Goal: Task Accomplishment & Management: Use online tool/utility

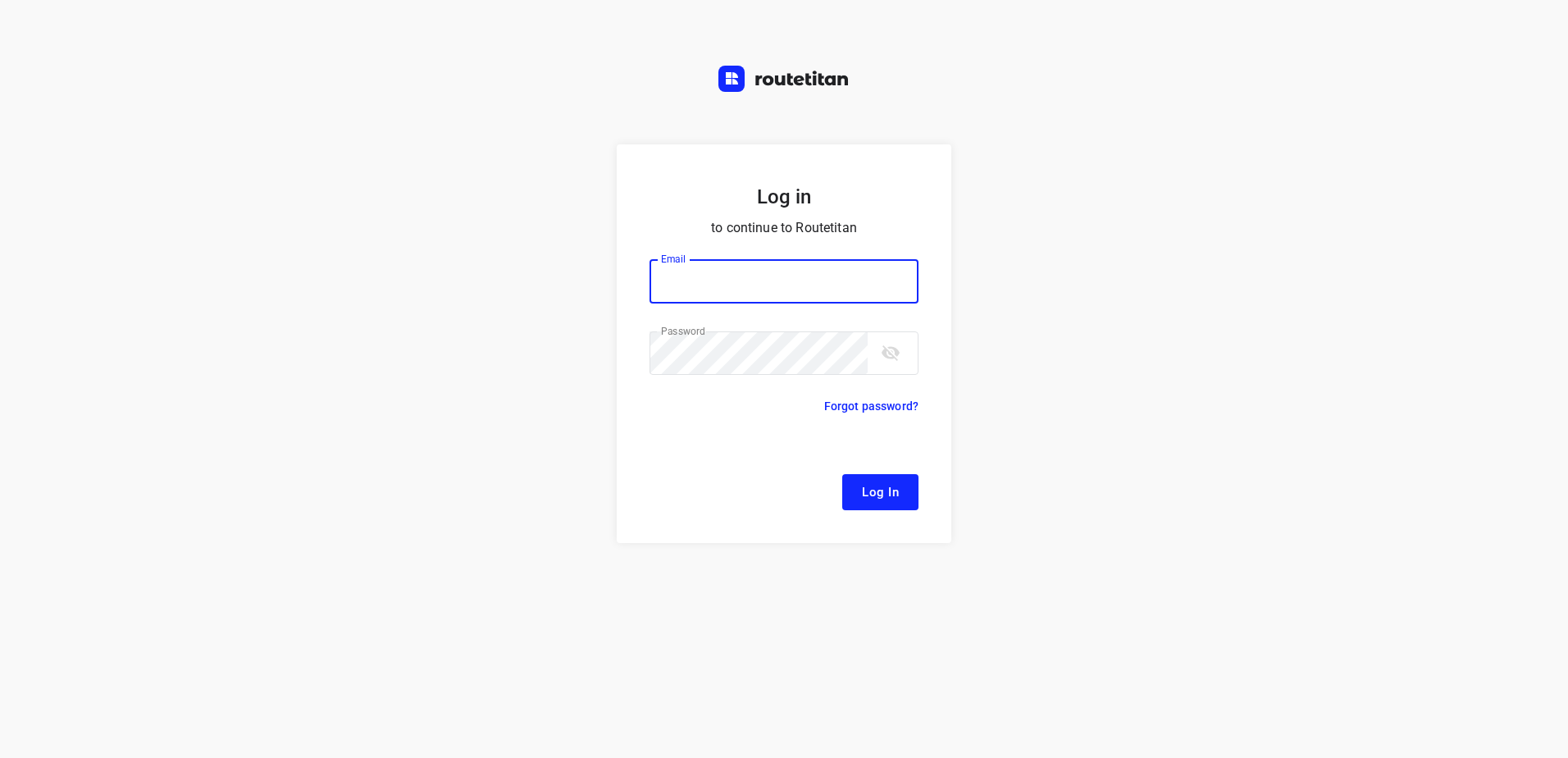
type input "[EMAIL_ADDRESS][DOMAIN_NAME]"
click at [895, 494] on span "Log In" at bounding box center [880, 492] width 37 height 21
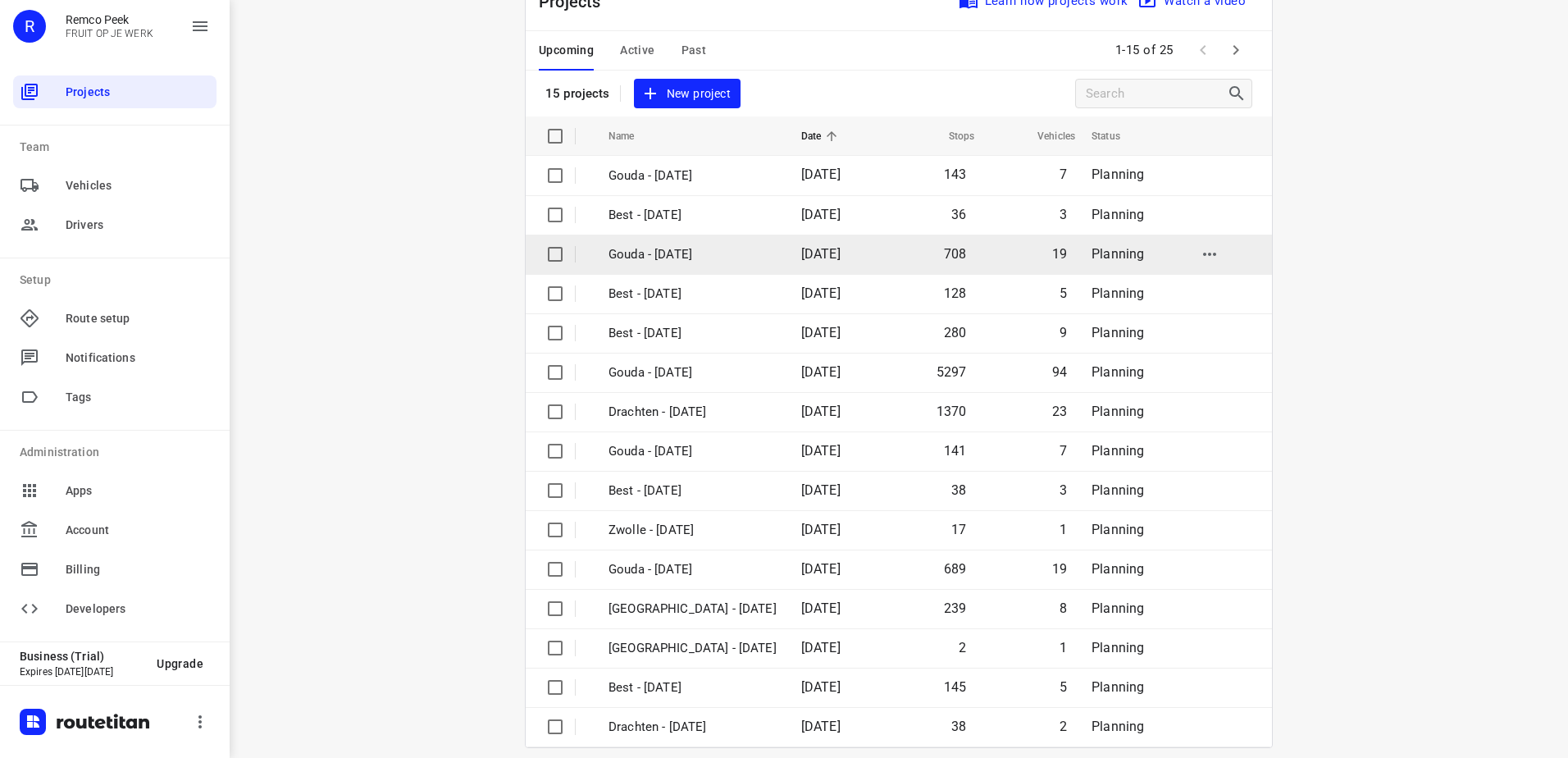
scroll to position [72, 0]
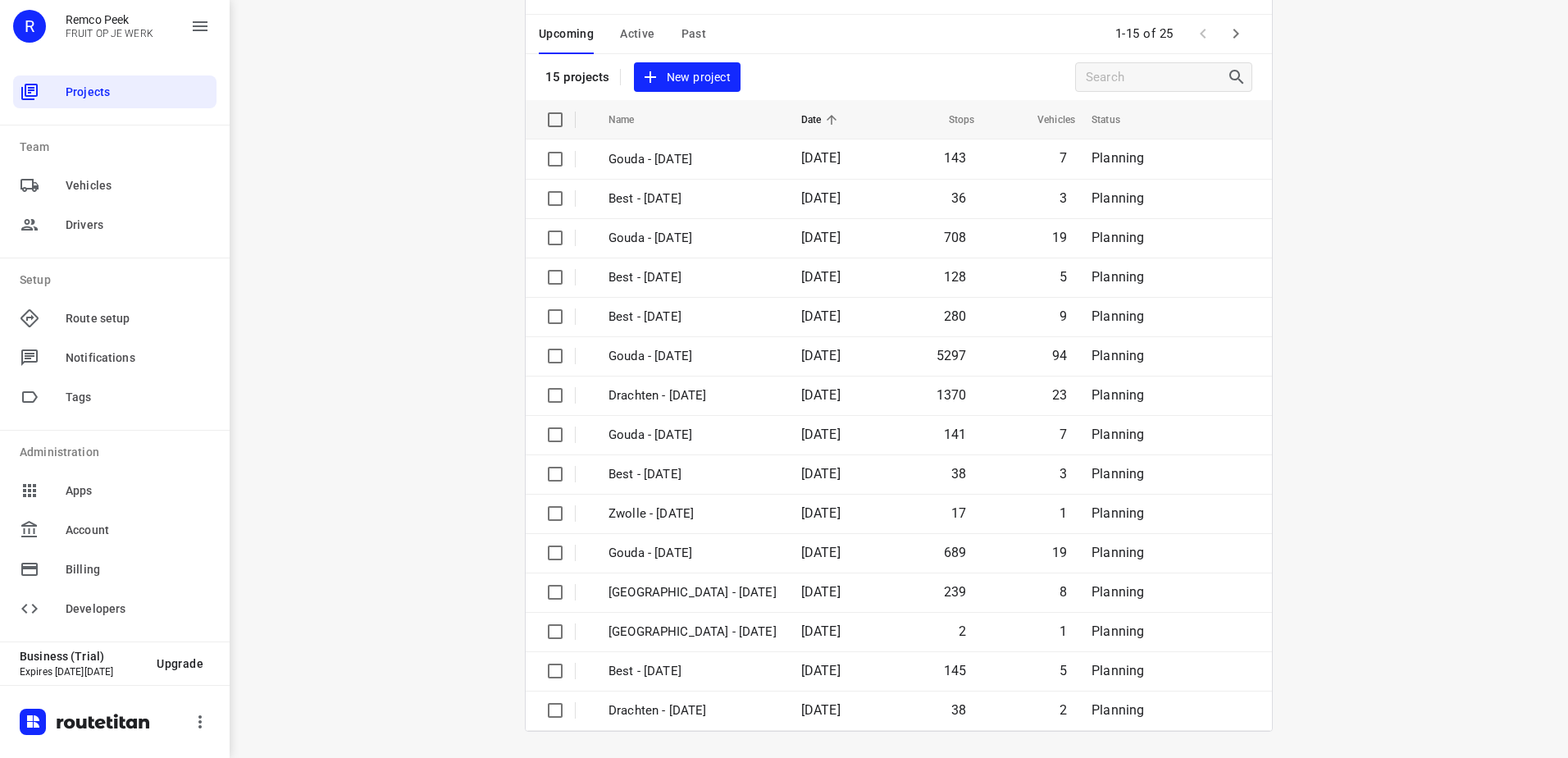
click at [646, 43] on span "Active" at bounding box center [637, 34] width 35 height 21
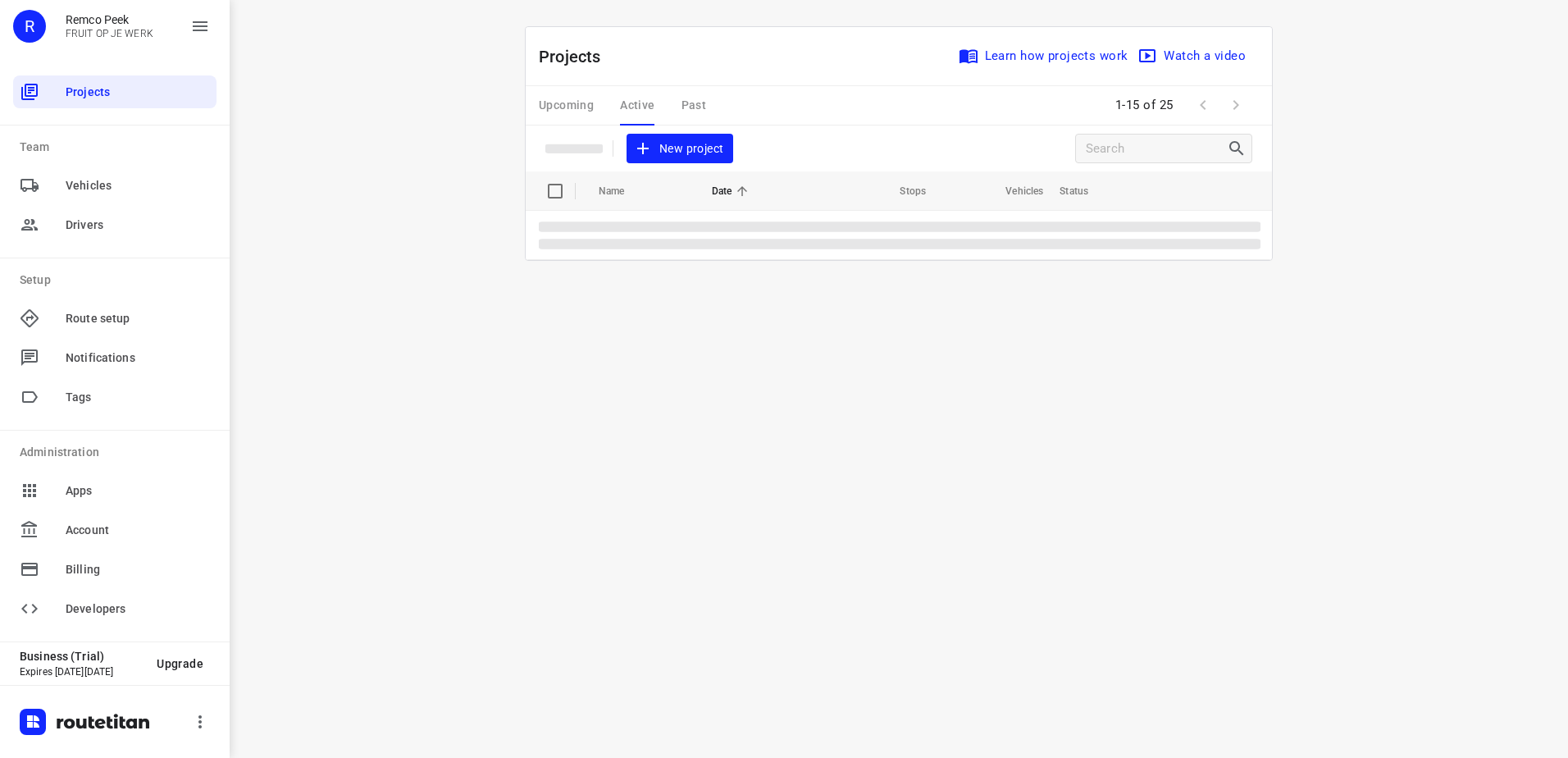
scroll to position [0, 0]
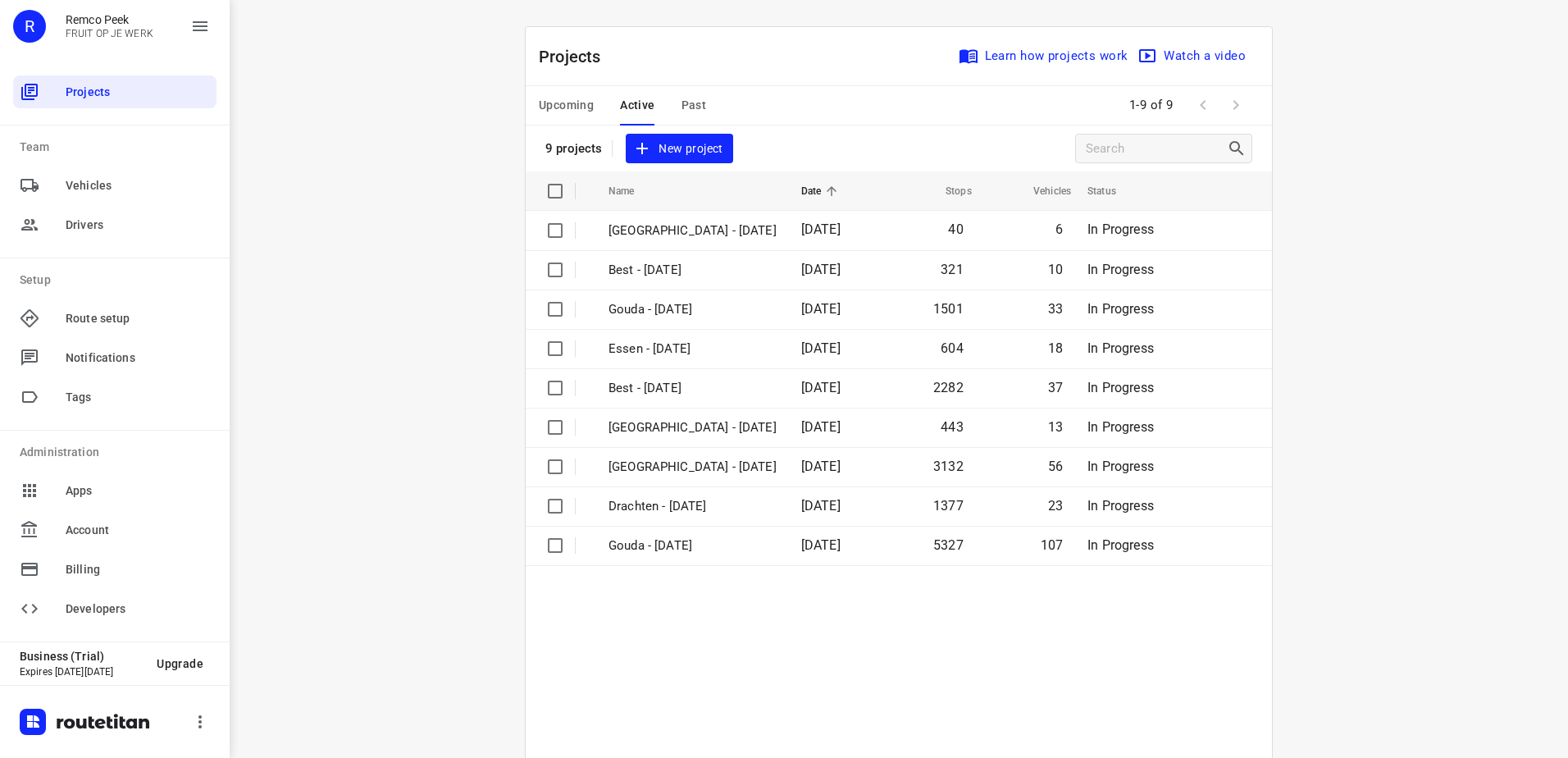
click at [583, 99] on span "Upcoming" at bounding box center [565, 105] width 55 height 21
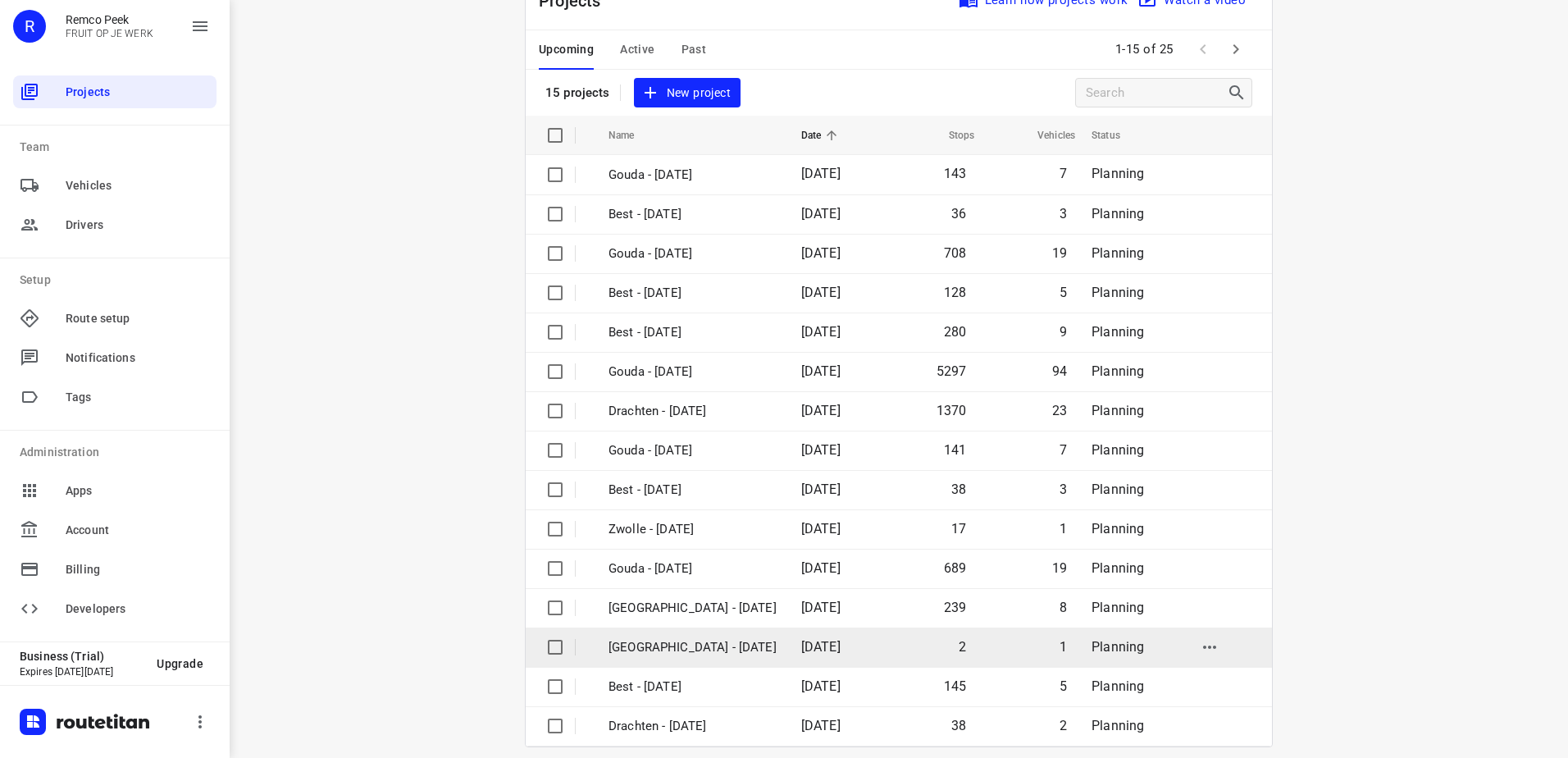
scroll to position [72, 0]
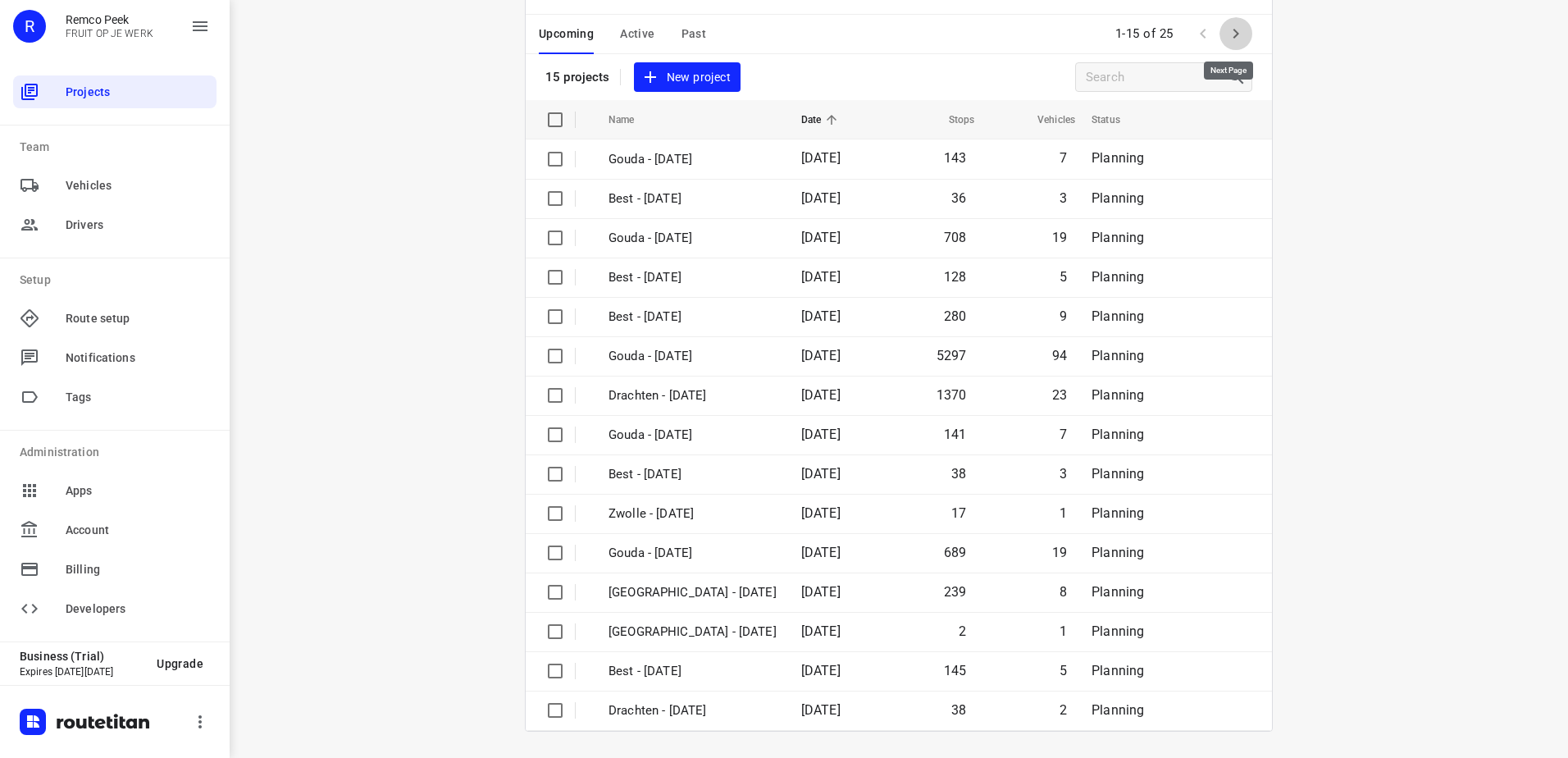
click at [1238, 25] on icon "button" at bounding box center [1236, 34] width 20 height 20
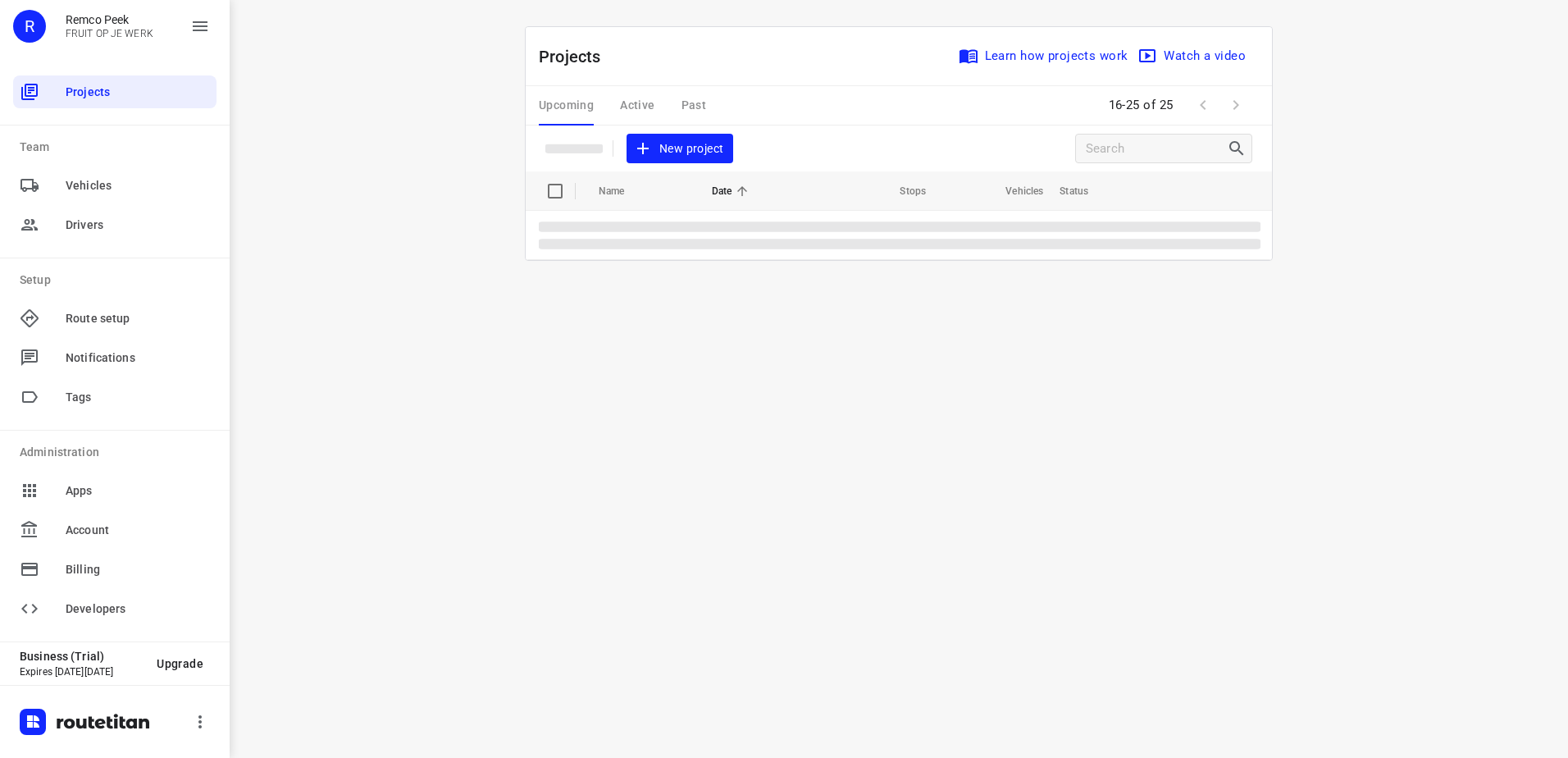
scroll to position [0, 0]
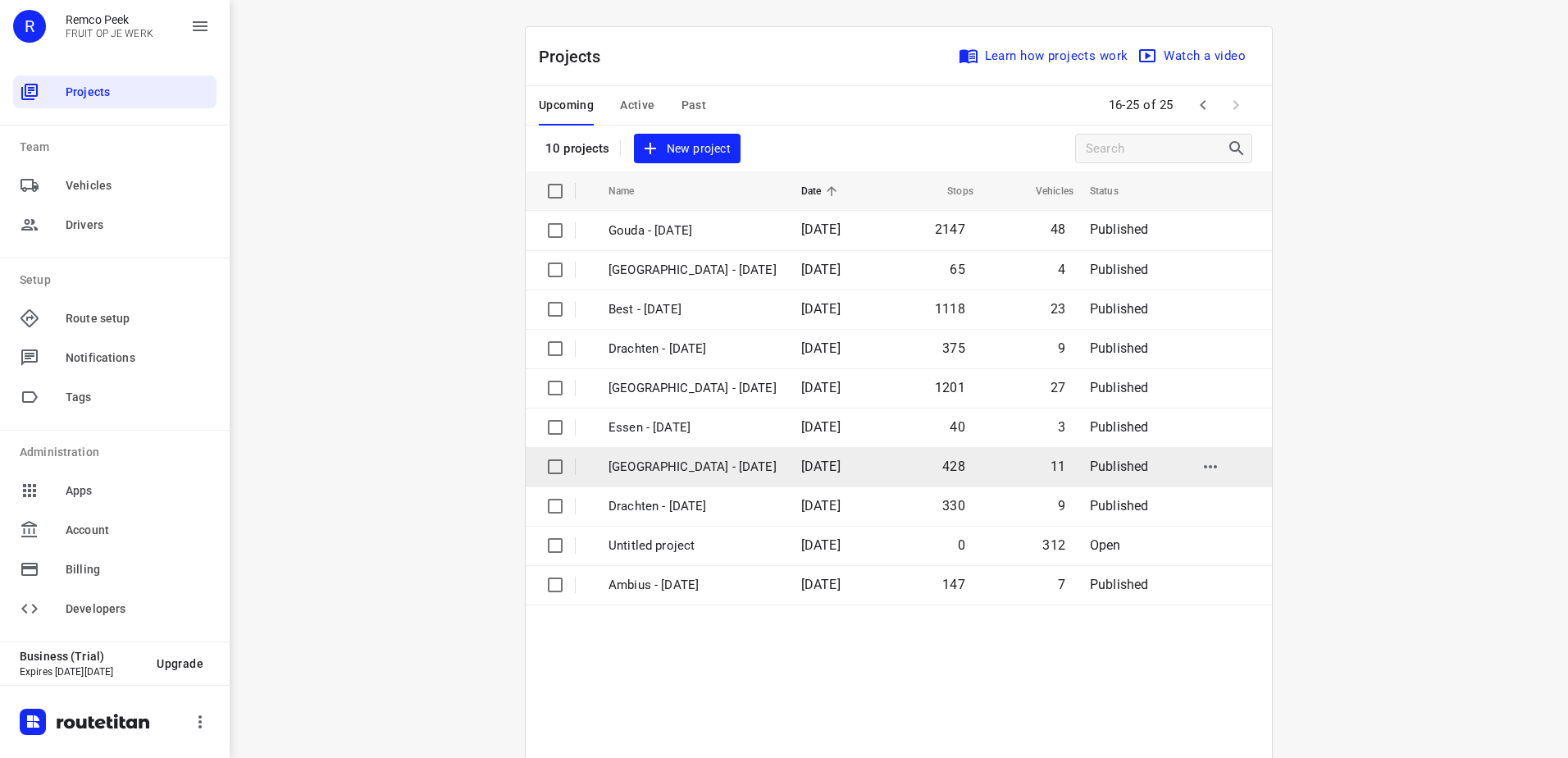
click at [739, 470] on td "[GEOGRAPHIC_DATA] - [DATE]" at bounding box center [690, 467] width 196 height 40
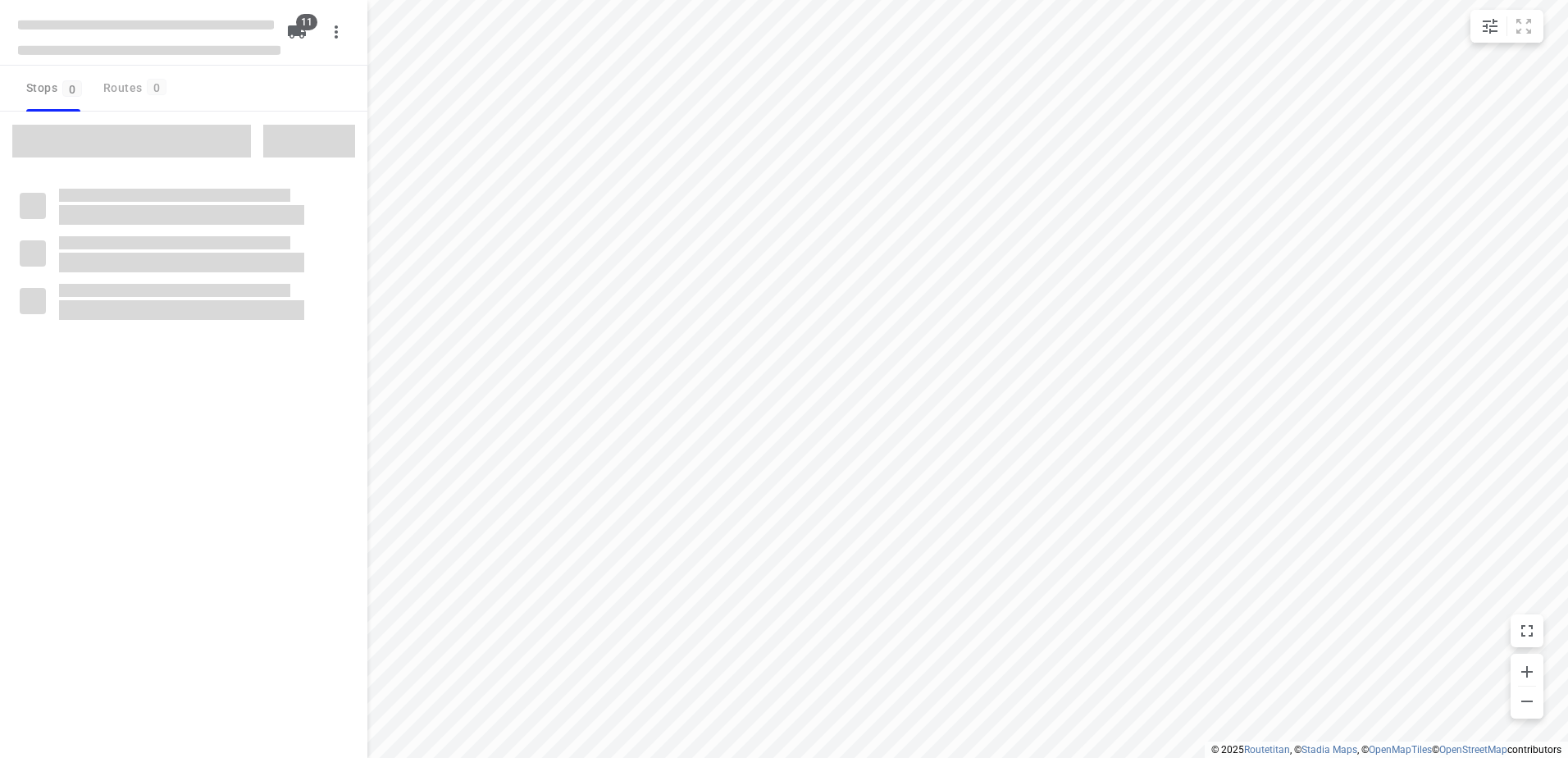
checkbox input "true"
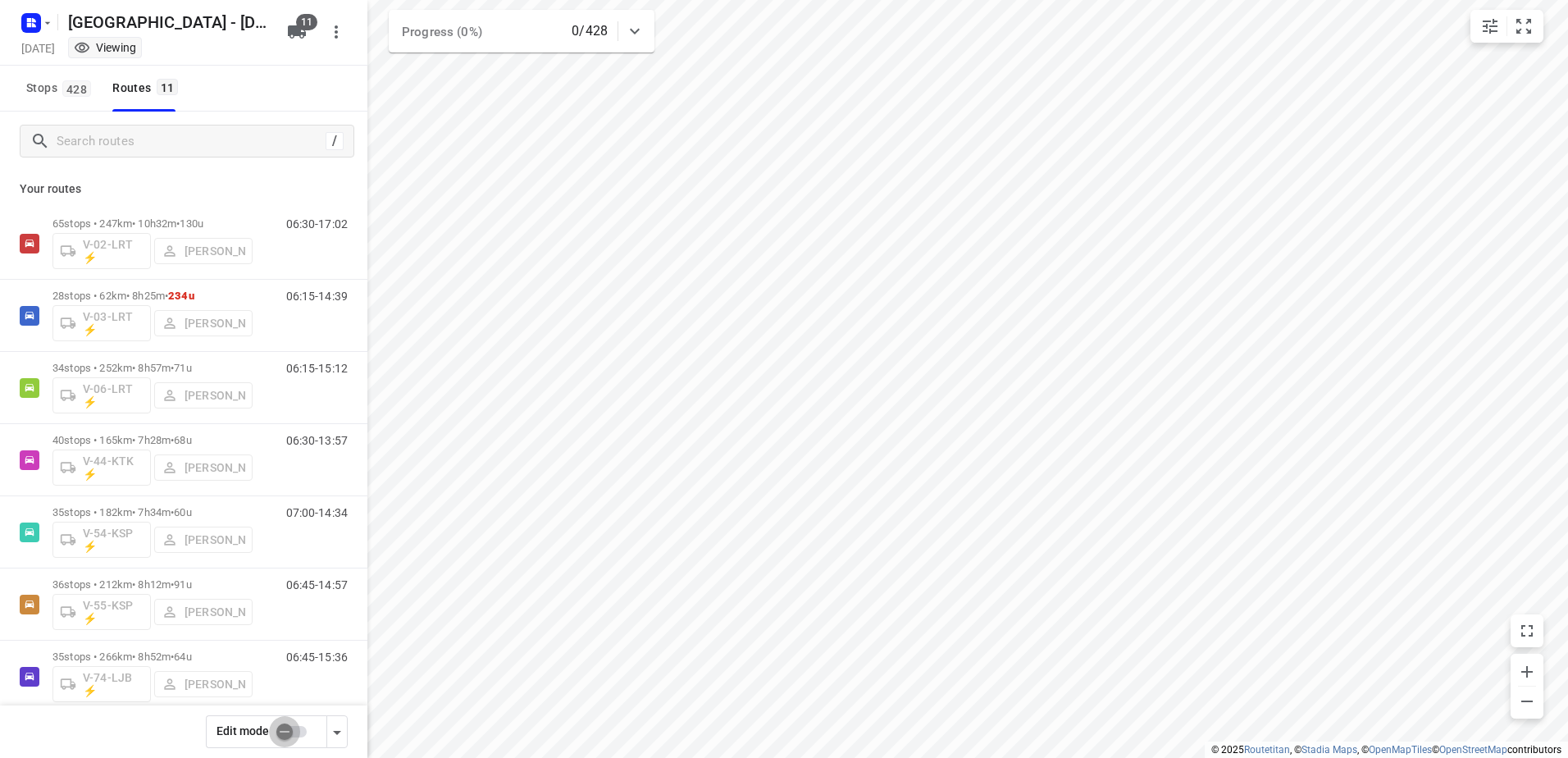
click at [302, 729] on input "checkbox" at bounding box center [284, 731] width 93 height 31
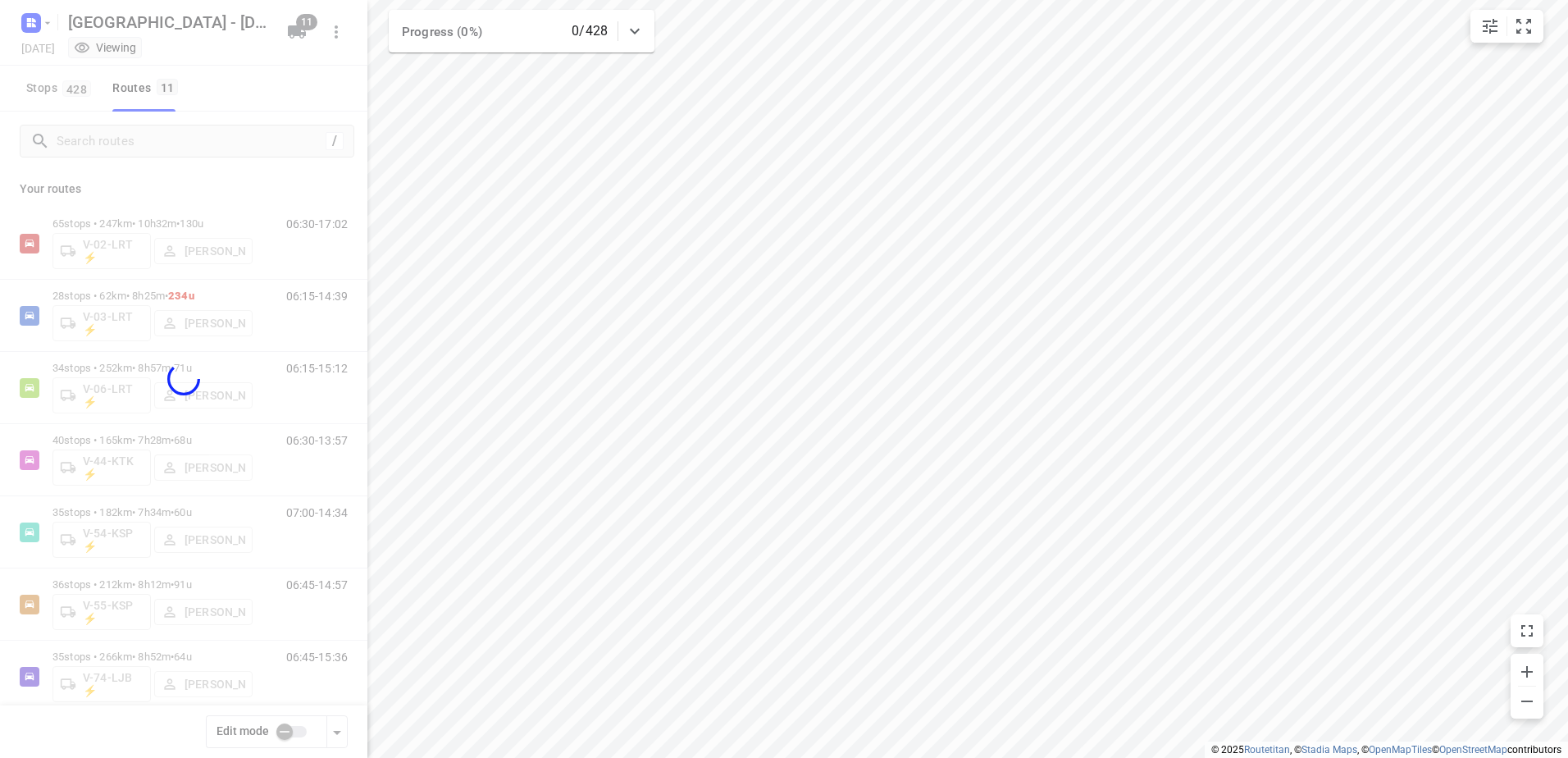
checkbox input "true"
click at [196, 138] on div at bounding box center [184, 379] width 368 height 758
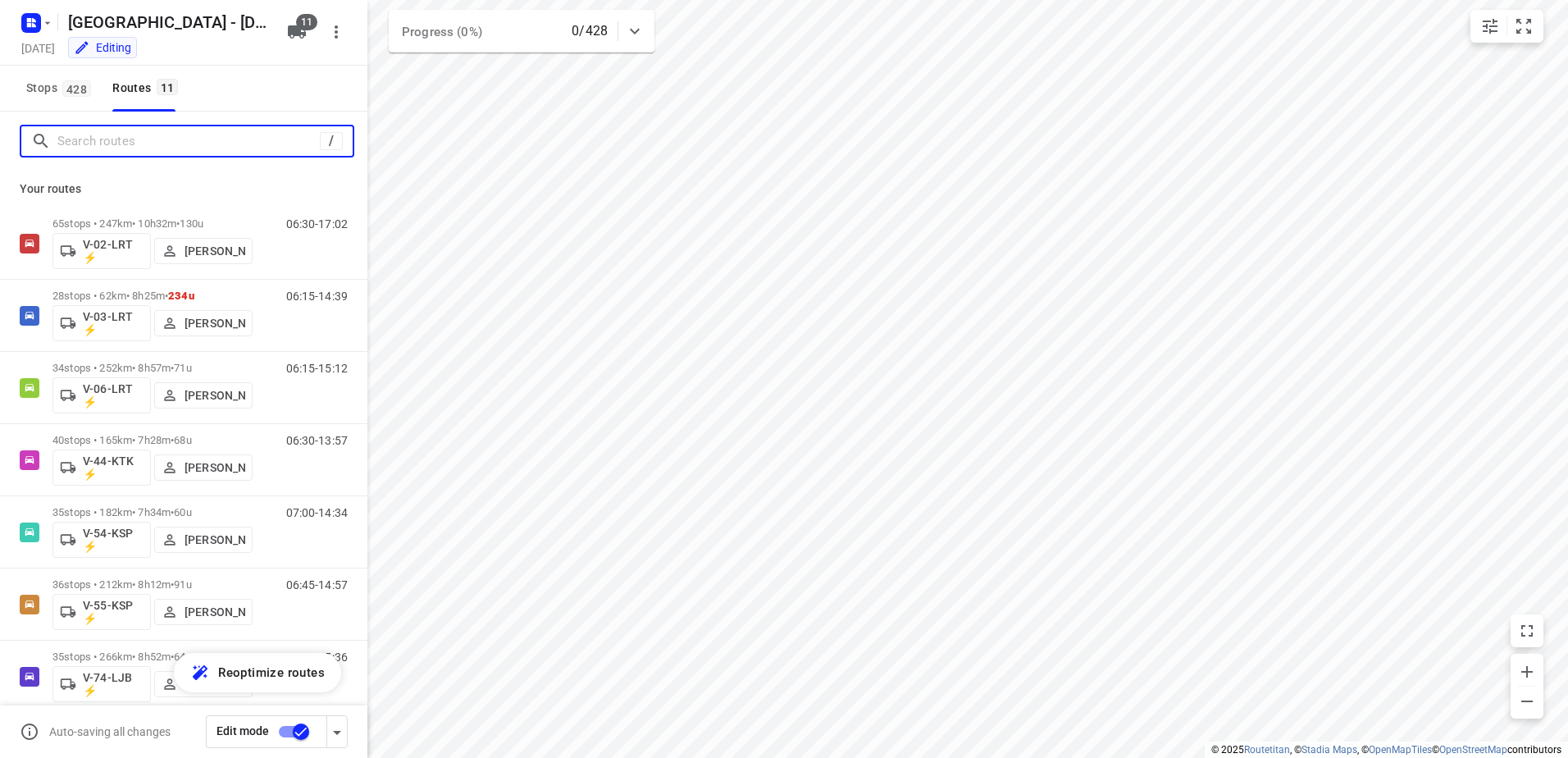
click at [153, 130] on input "Search routes" at bounding box center [189, 142] width 262 height 26
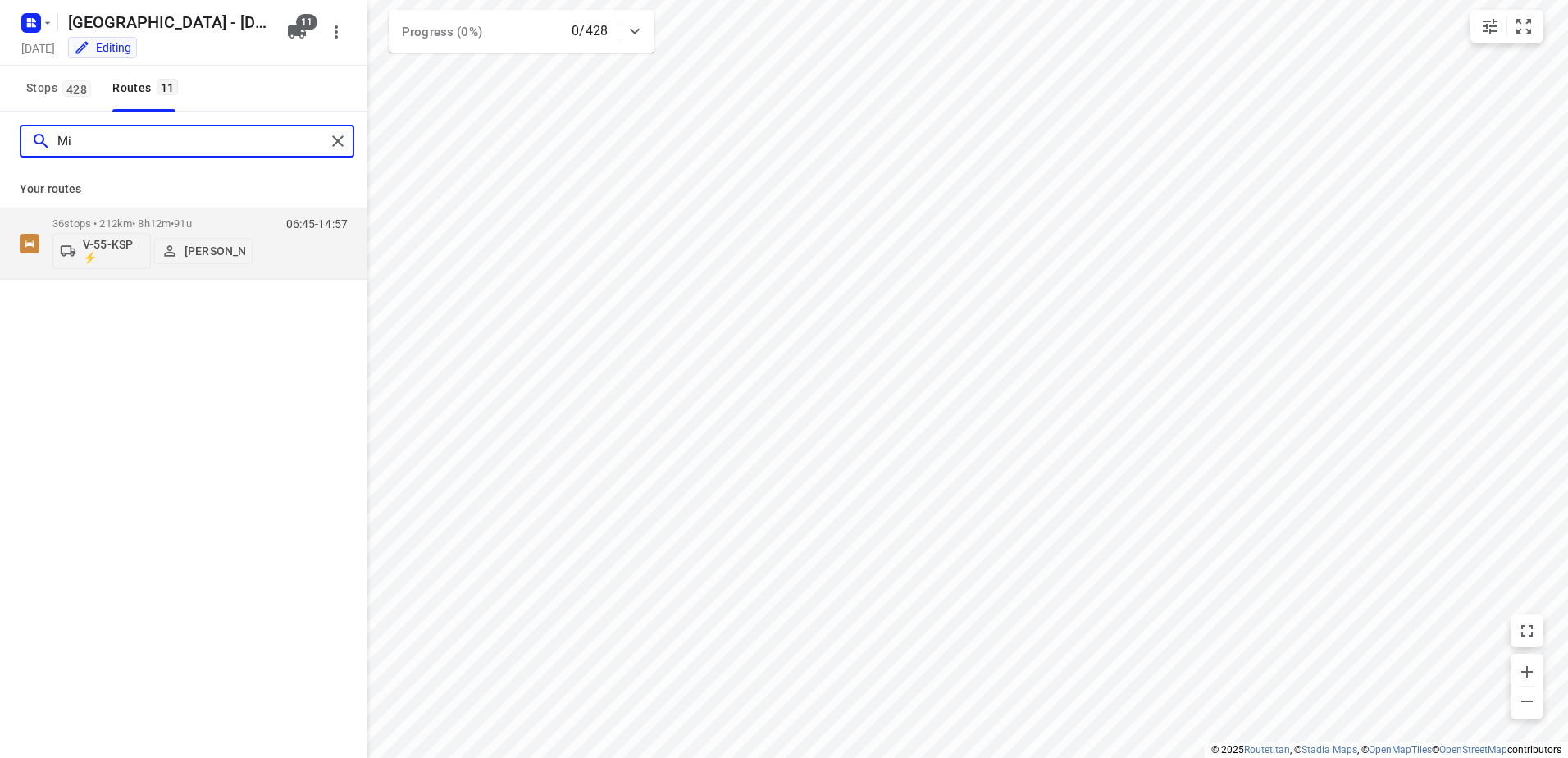
type input "M"
type input "Bas"
click at [271, 220] on div "07:30-14:11" at bounding box center [306, 247] width 82 height 60
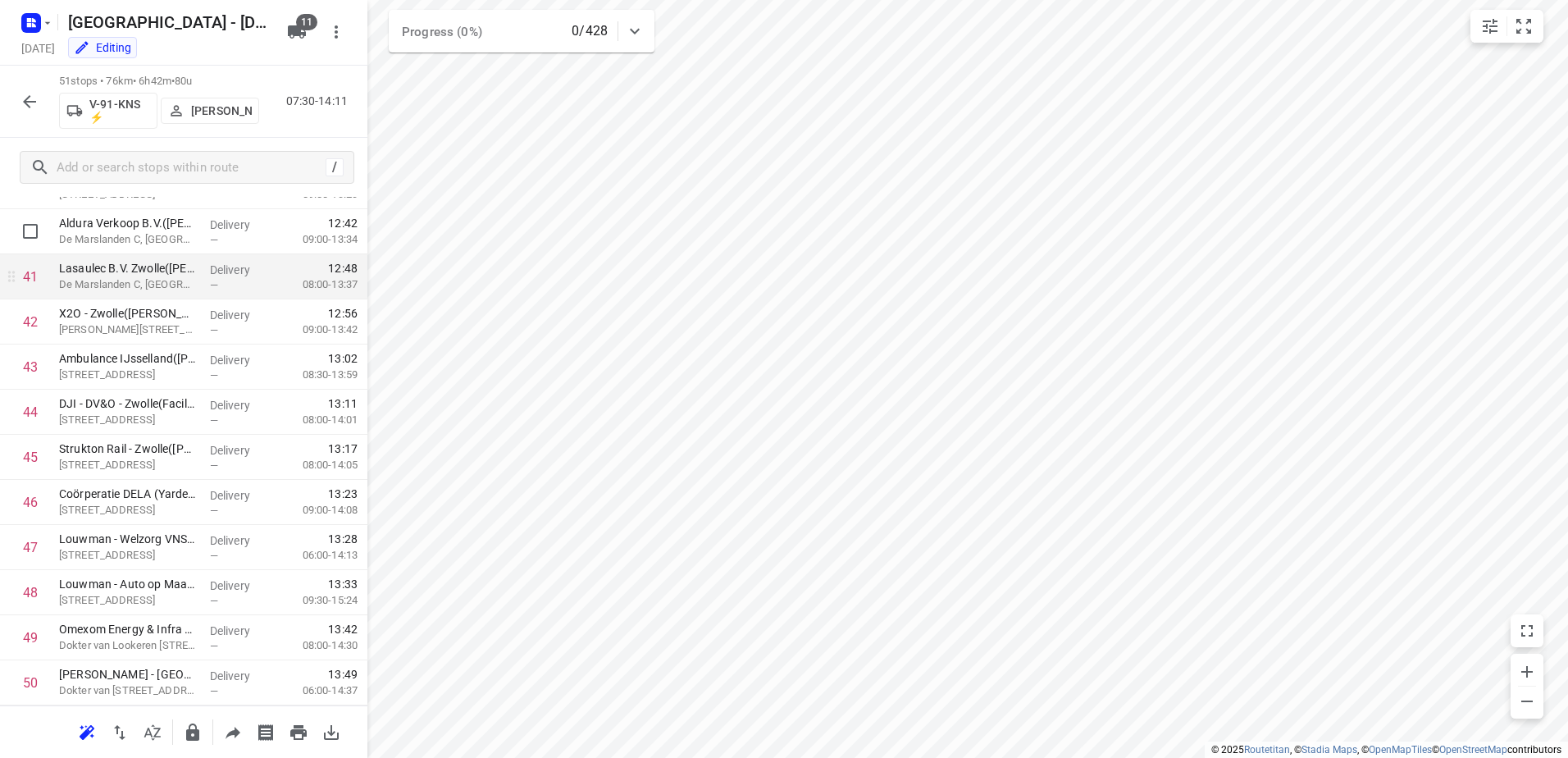
scroll to position [1673, 0]
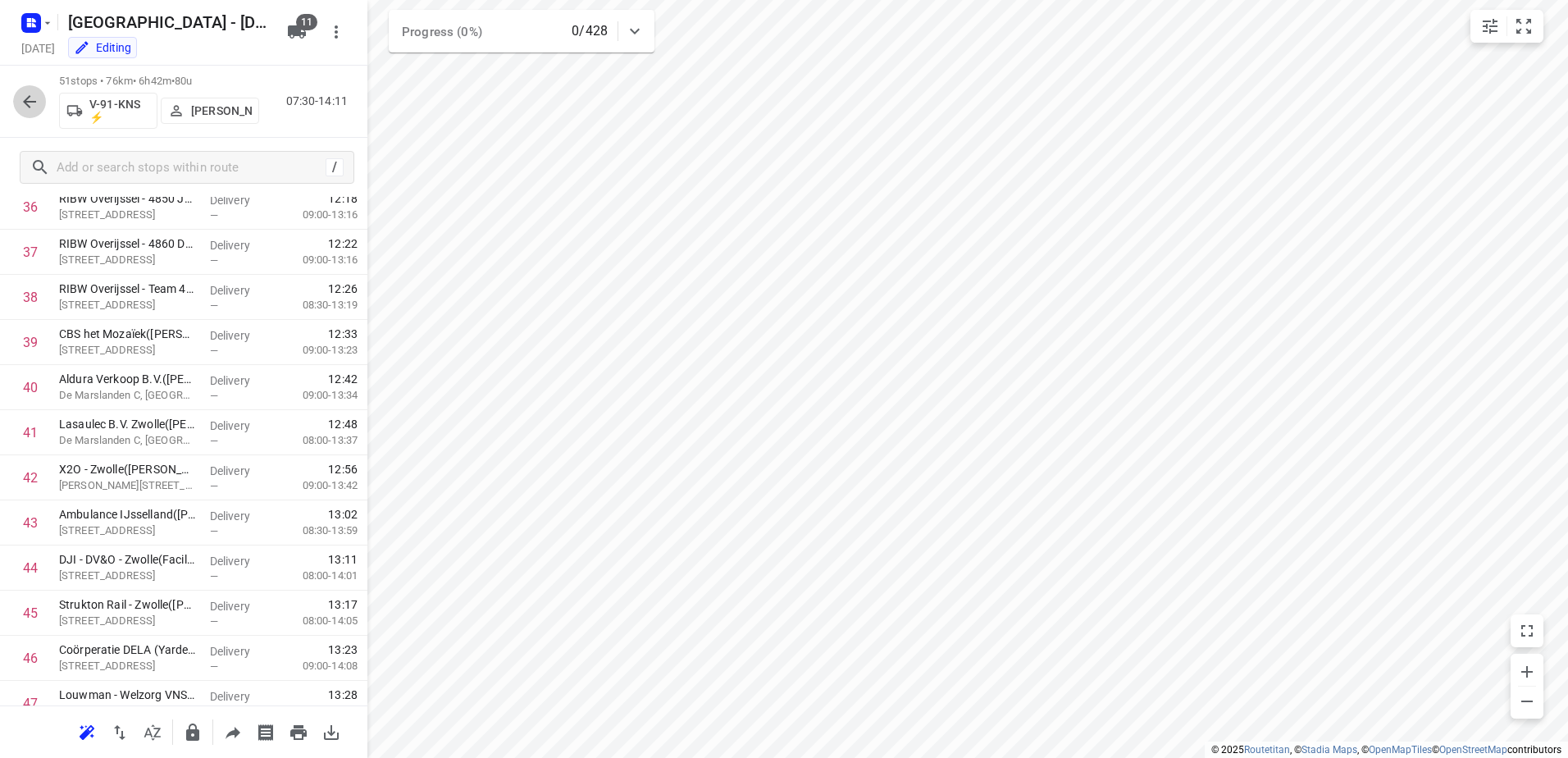
click at [31, 98] on icon "button" at bounding box center [30, 101] width 20 height 20
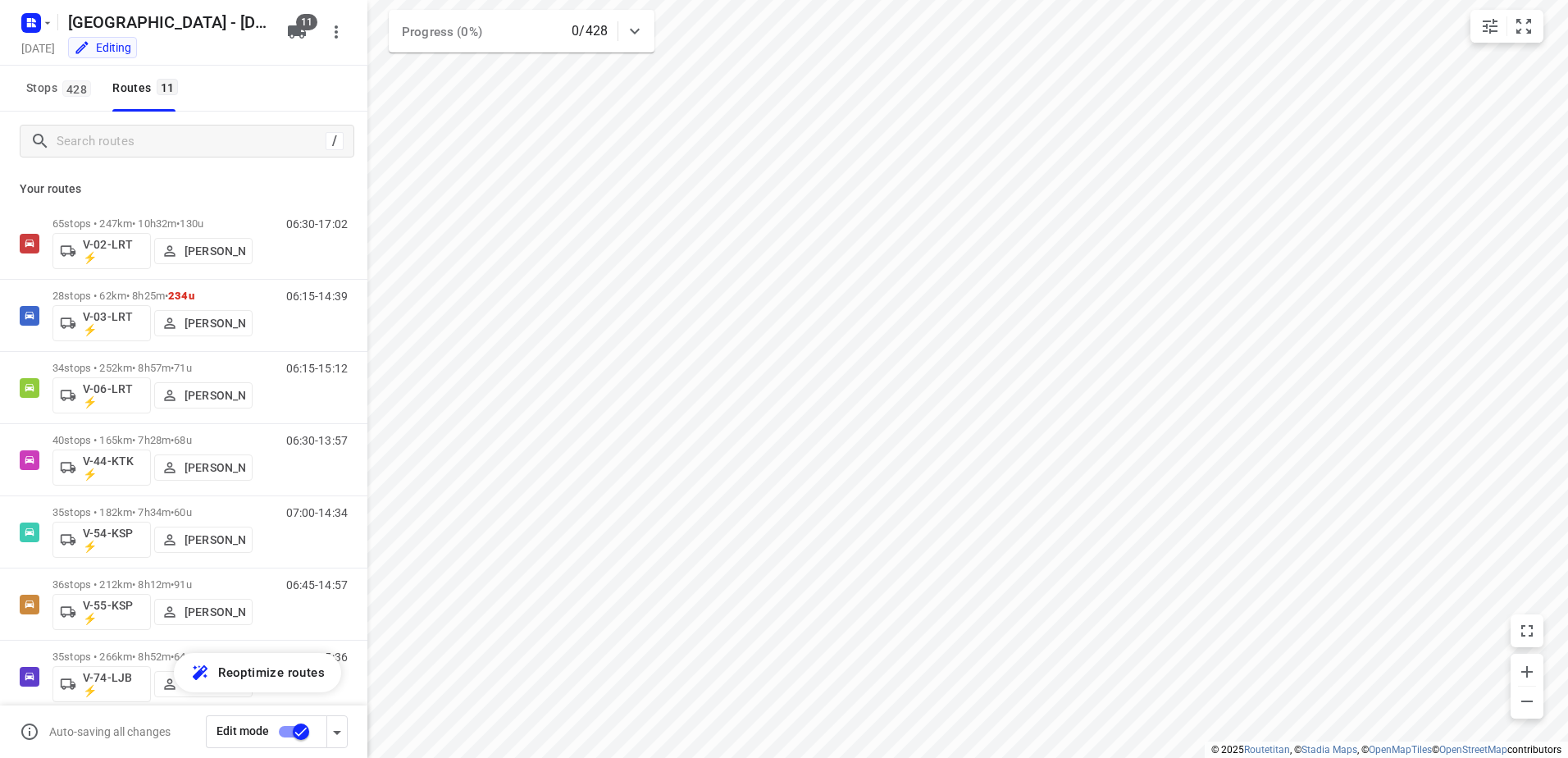
scroll to position [312, 0]
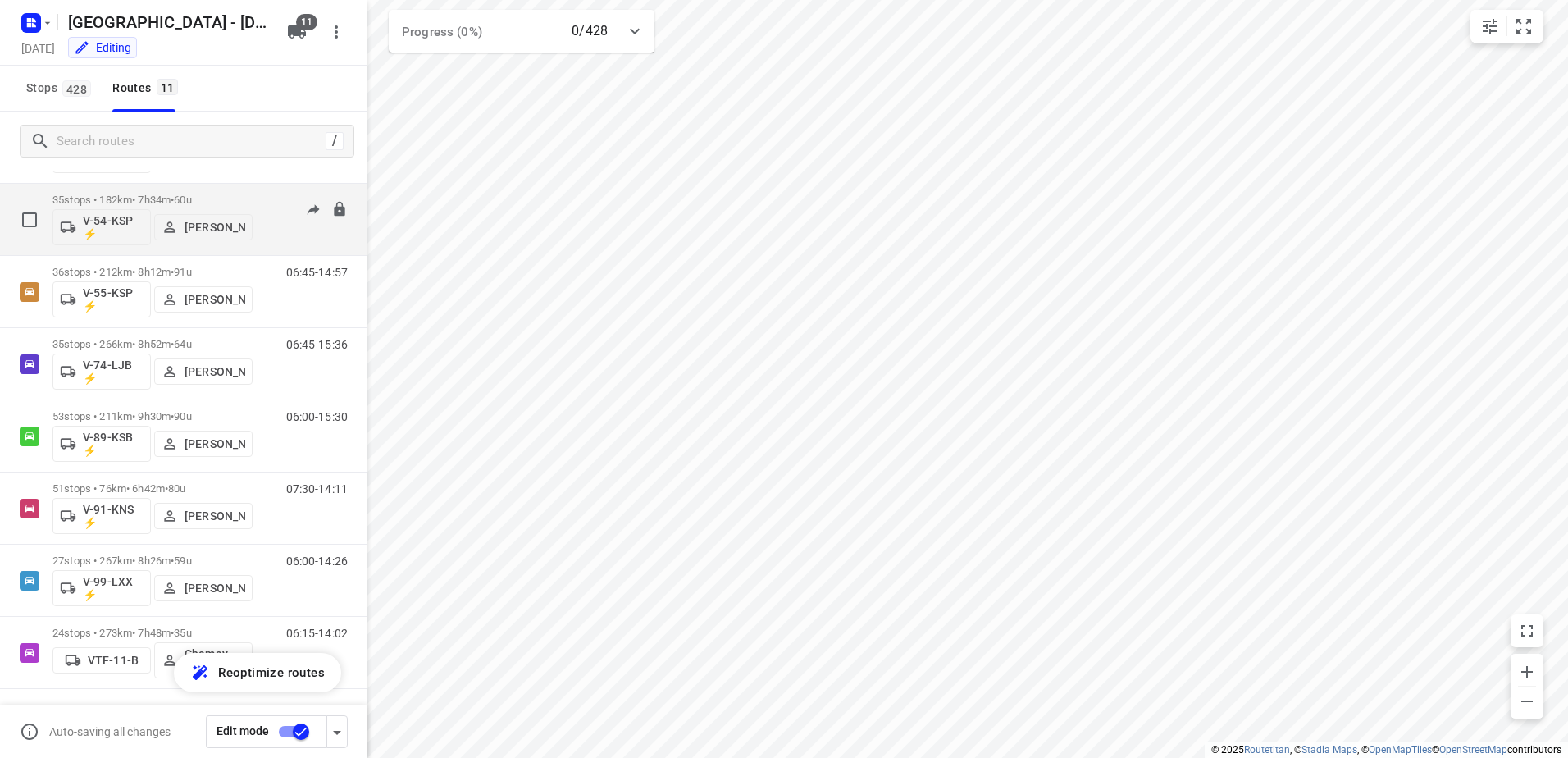
click at [265, 202] on div "07:00-14:34" at bounding box center [306, 224] width 82 height 60
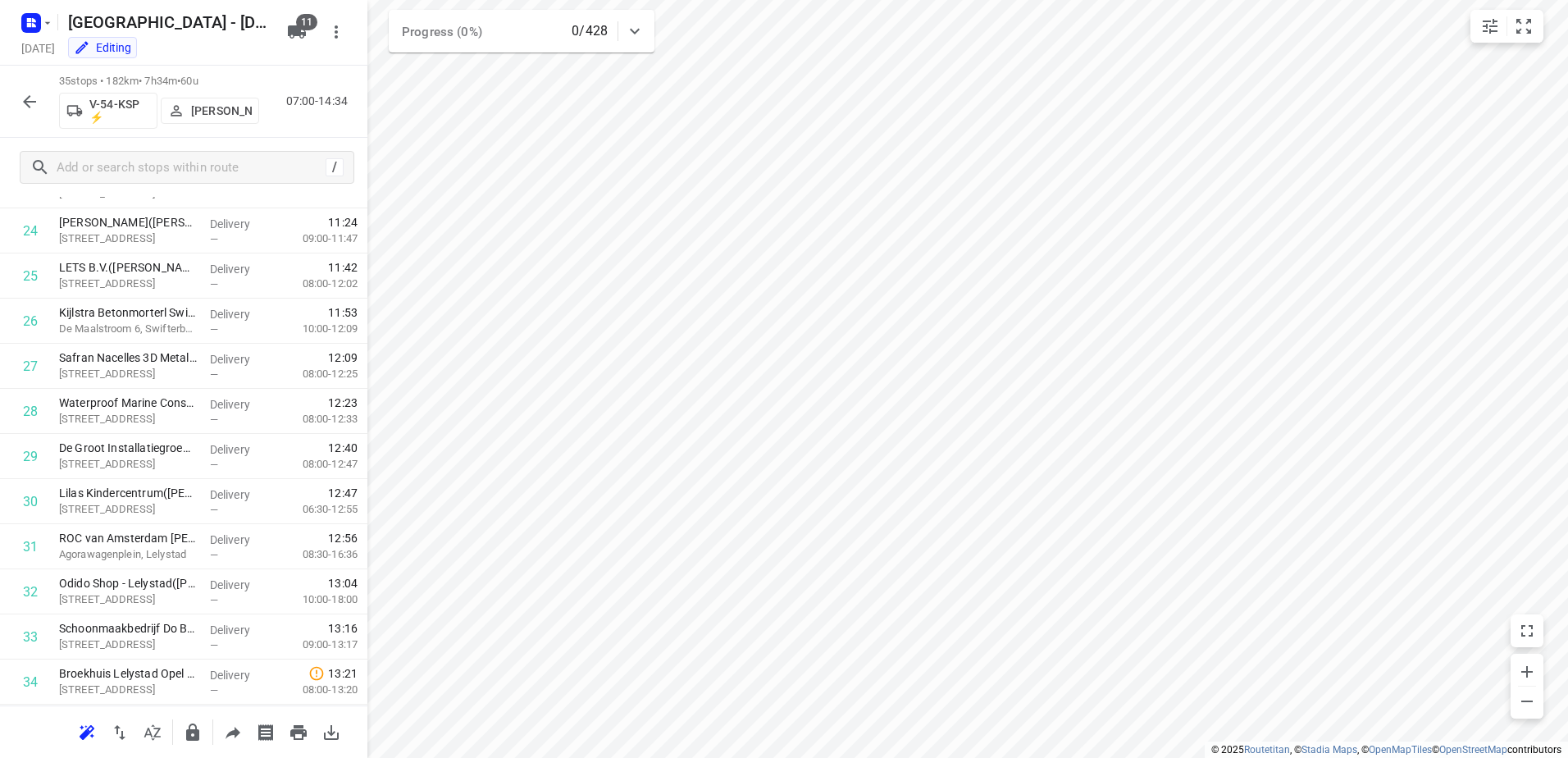
scroll to position [1197, 0]
click at [36, 111] on button "button" at bounding box center [29, 101] width 33 height 33
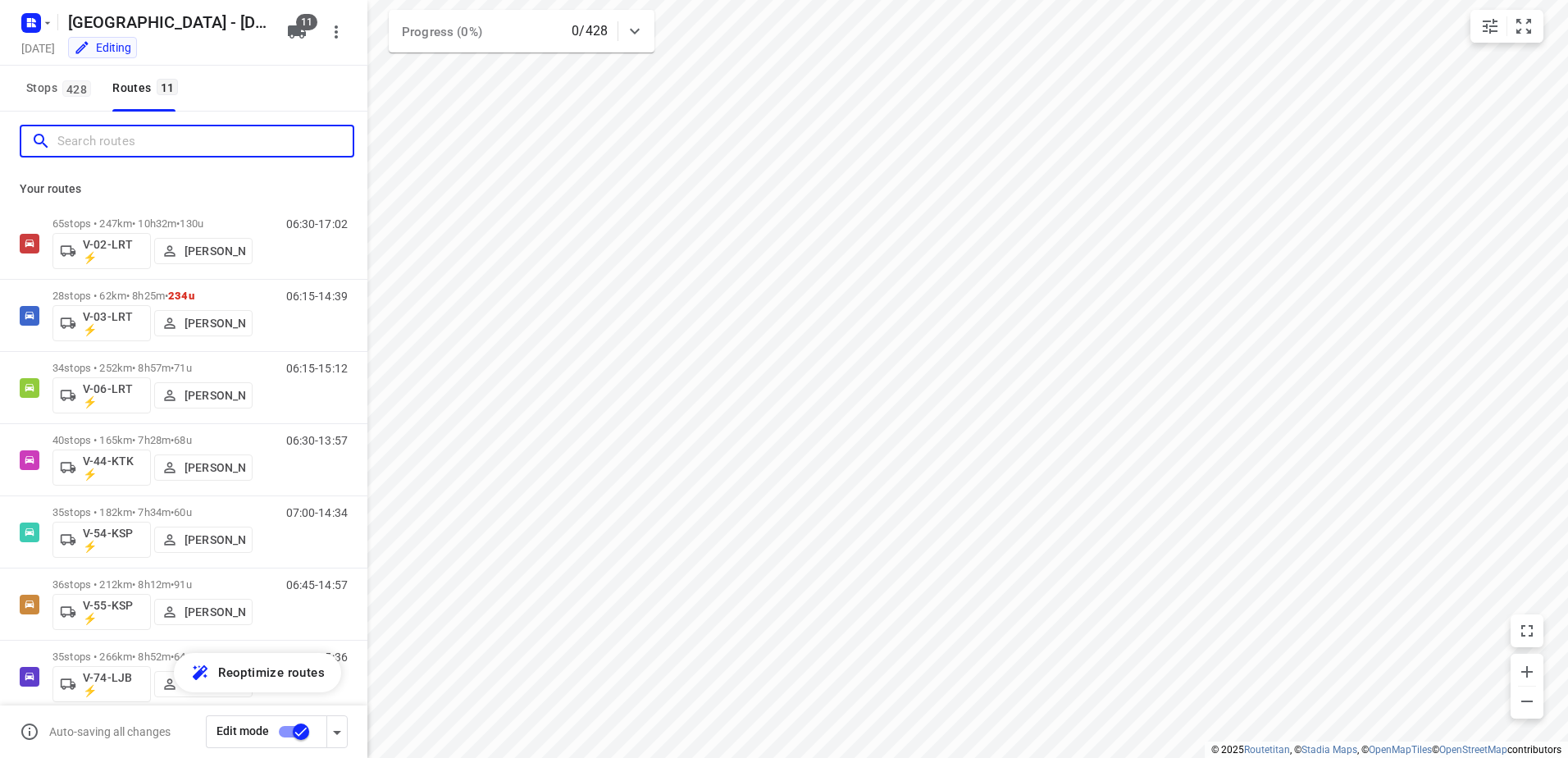
click at [174, 129] on input "Search routes" at bounding box center [205, 142] width 295 height 26
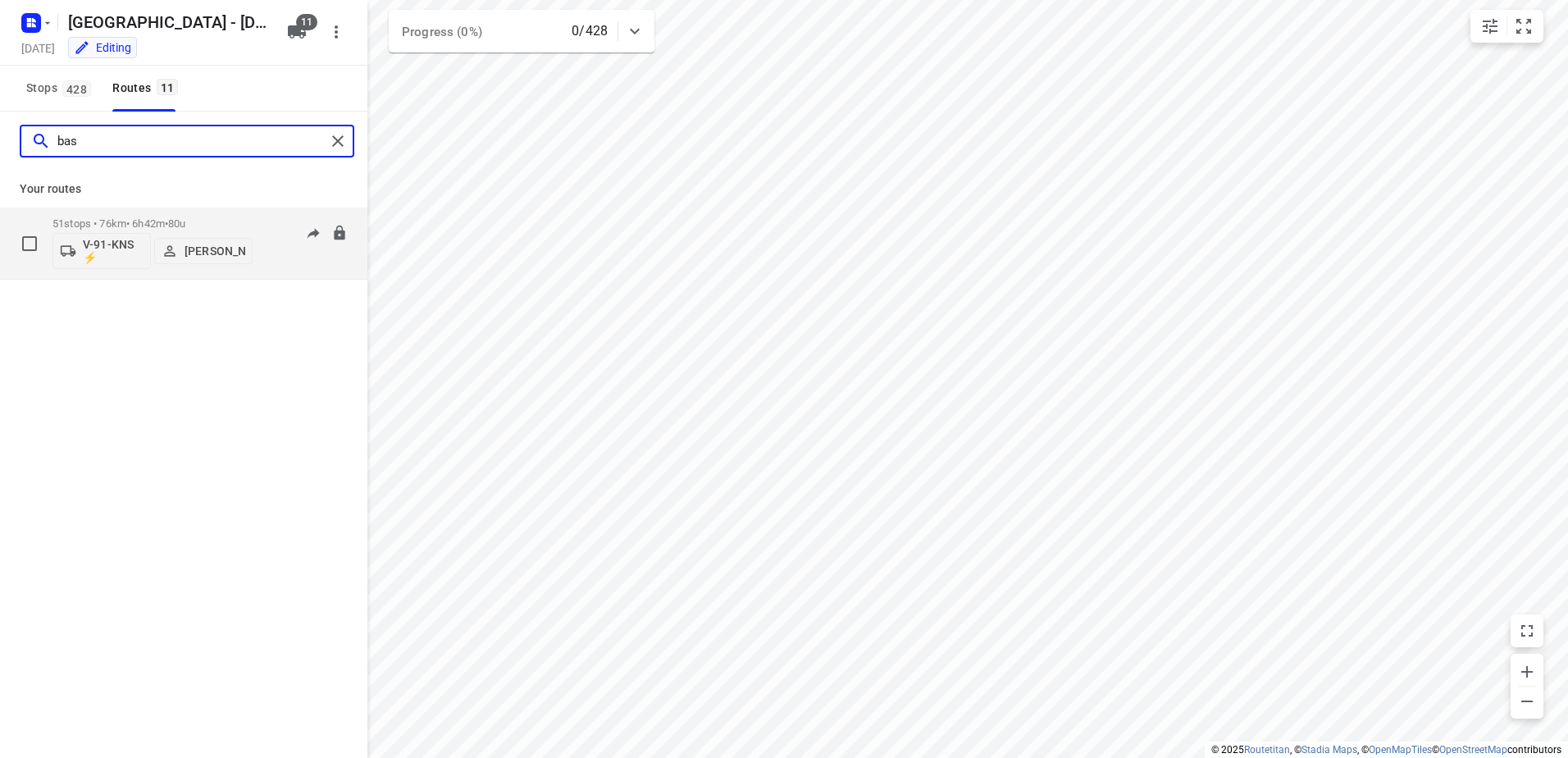
type input "bas"
click at [186, 221] on span "80u" at bounding box center [176, 224] width 17 height 12
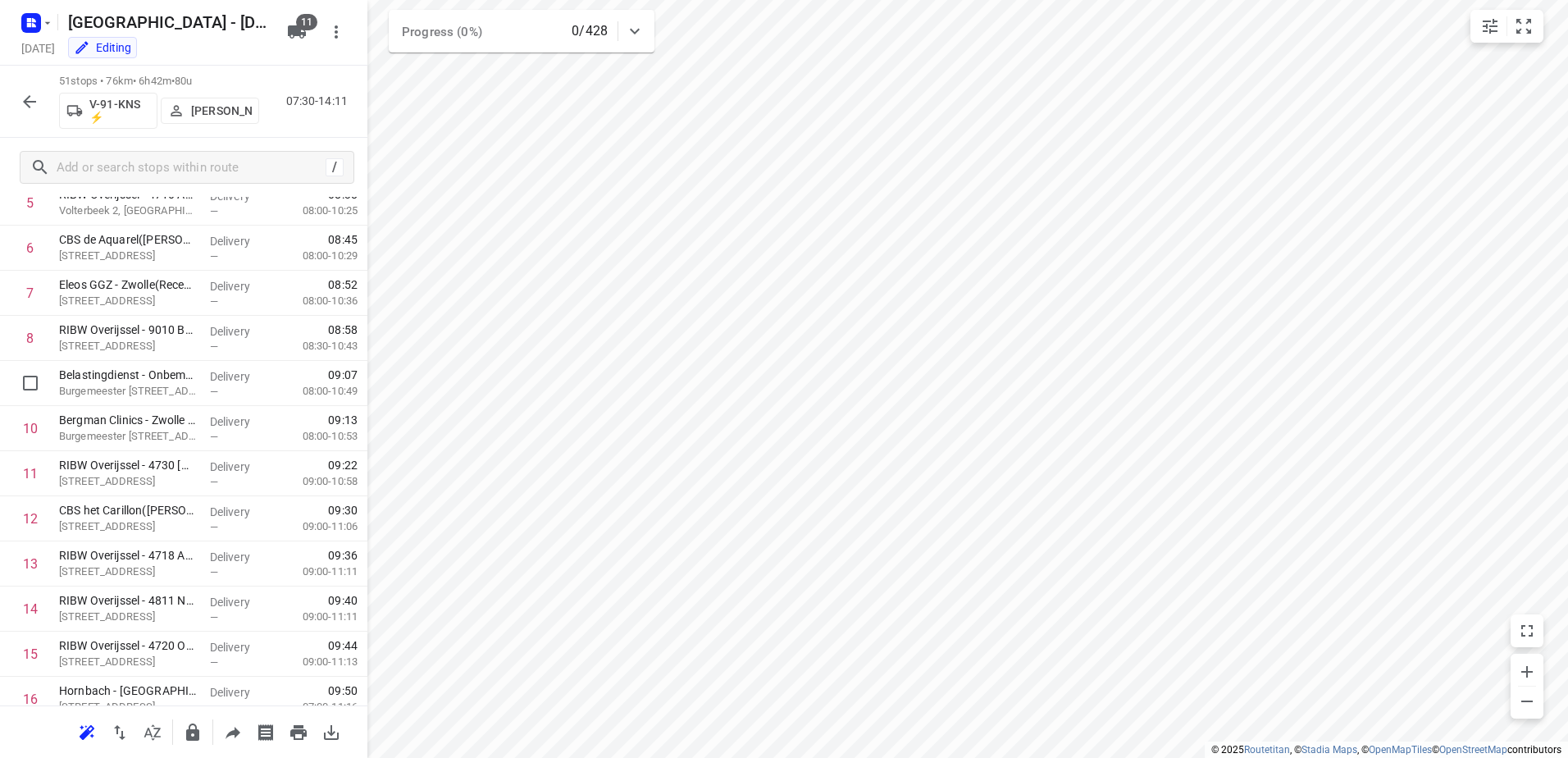
scroll to position [33, 0]
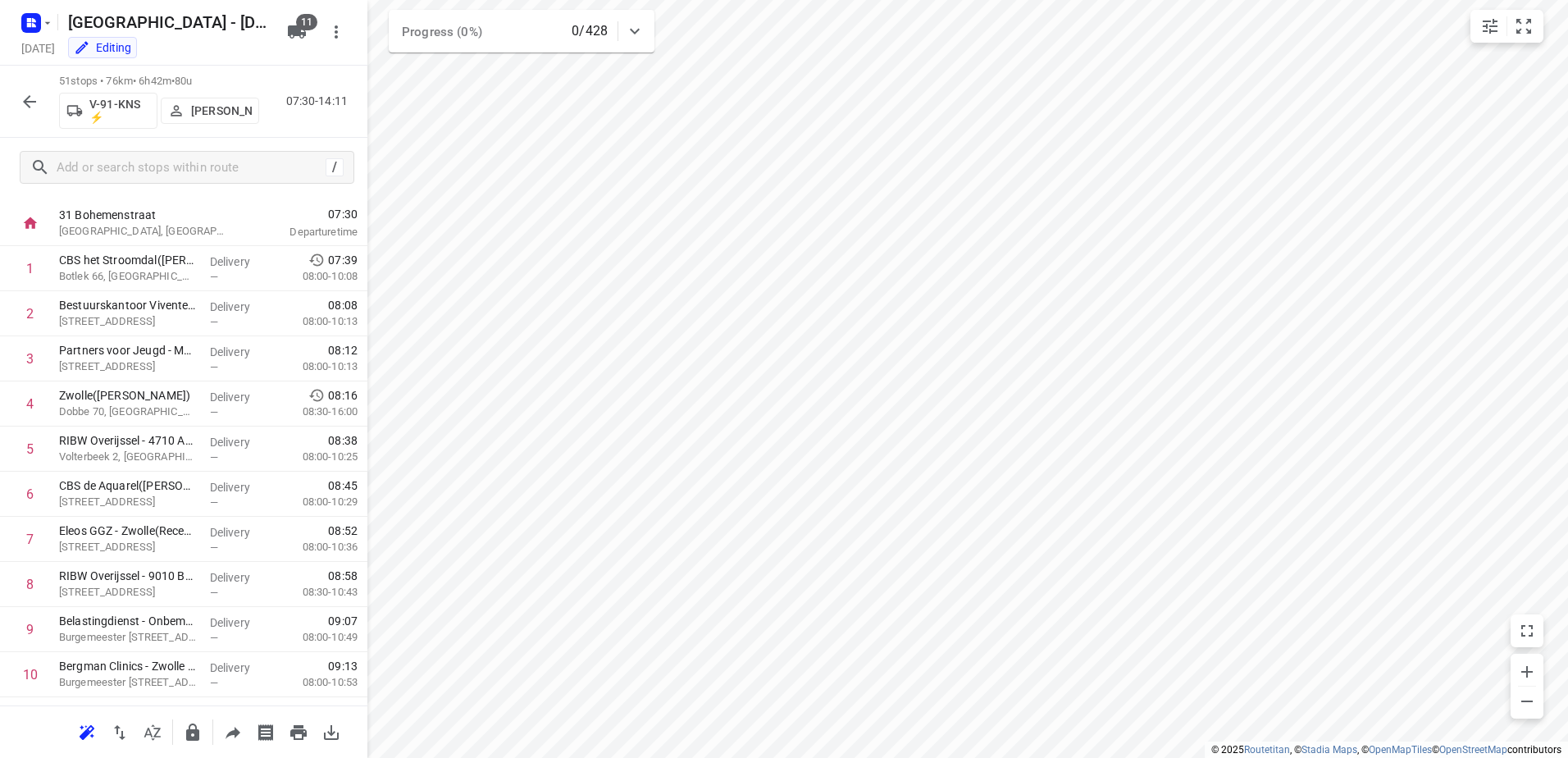
click at [214, 104] on p "[PERSON_NAME]" at bounding box center [221, 110] width 61 height 13
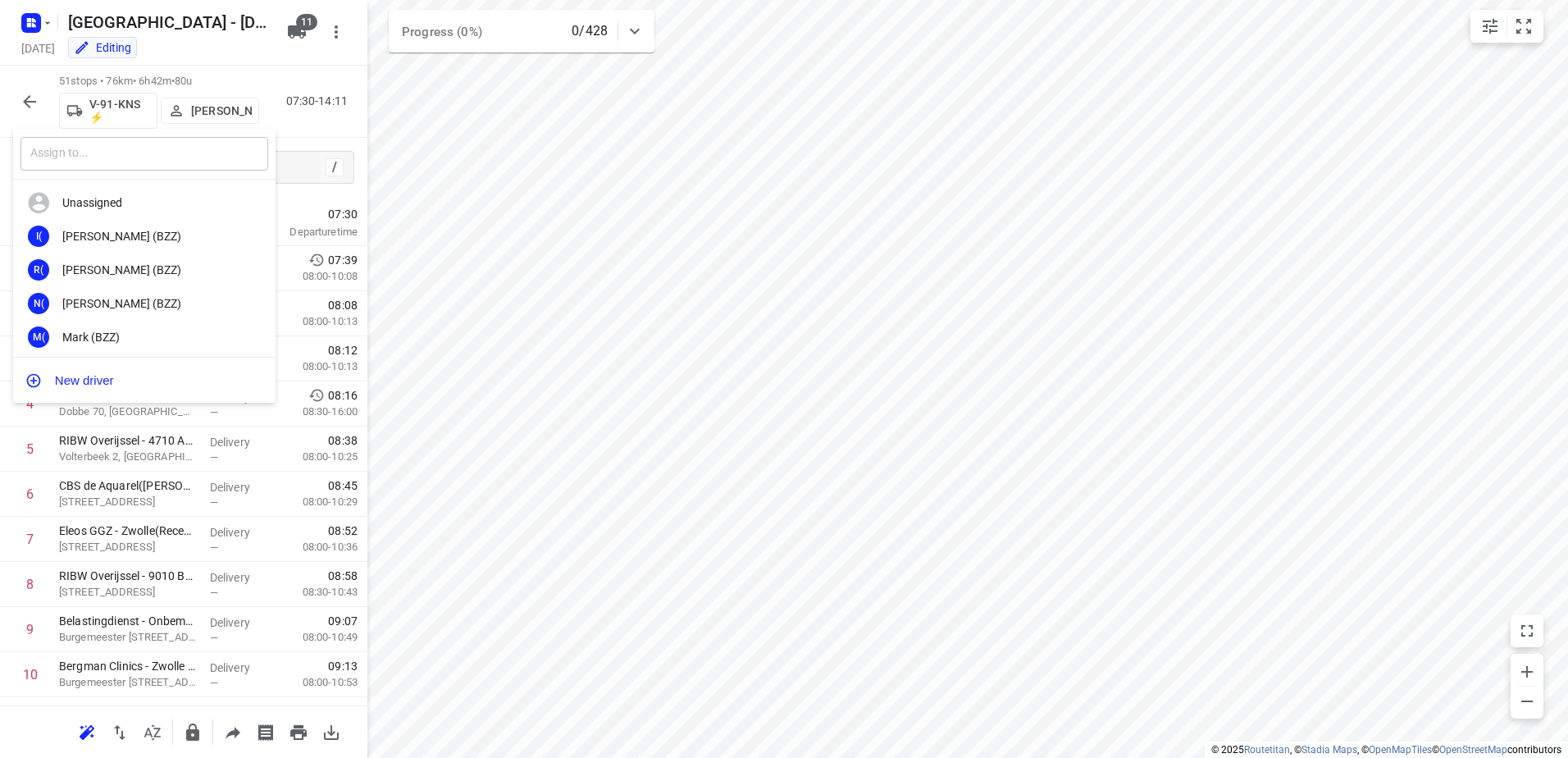
click at [154, 153] on input "text" at bounding box center [144, 154] width 247 height 34
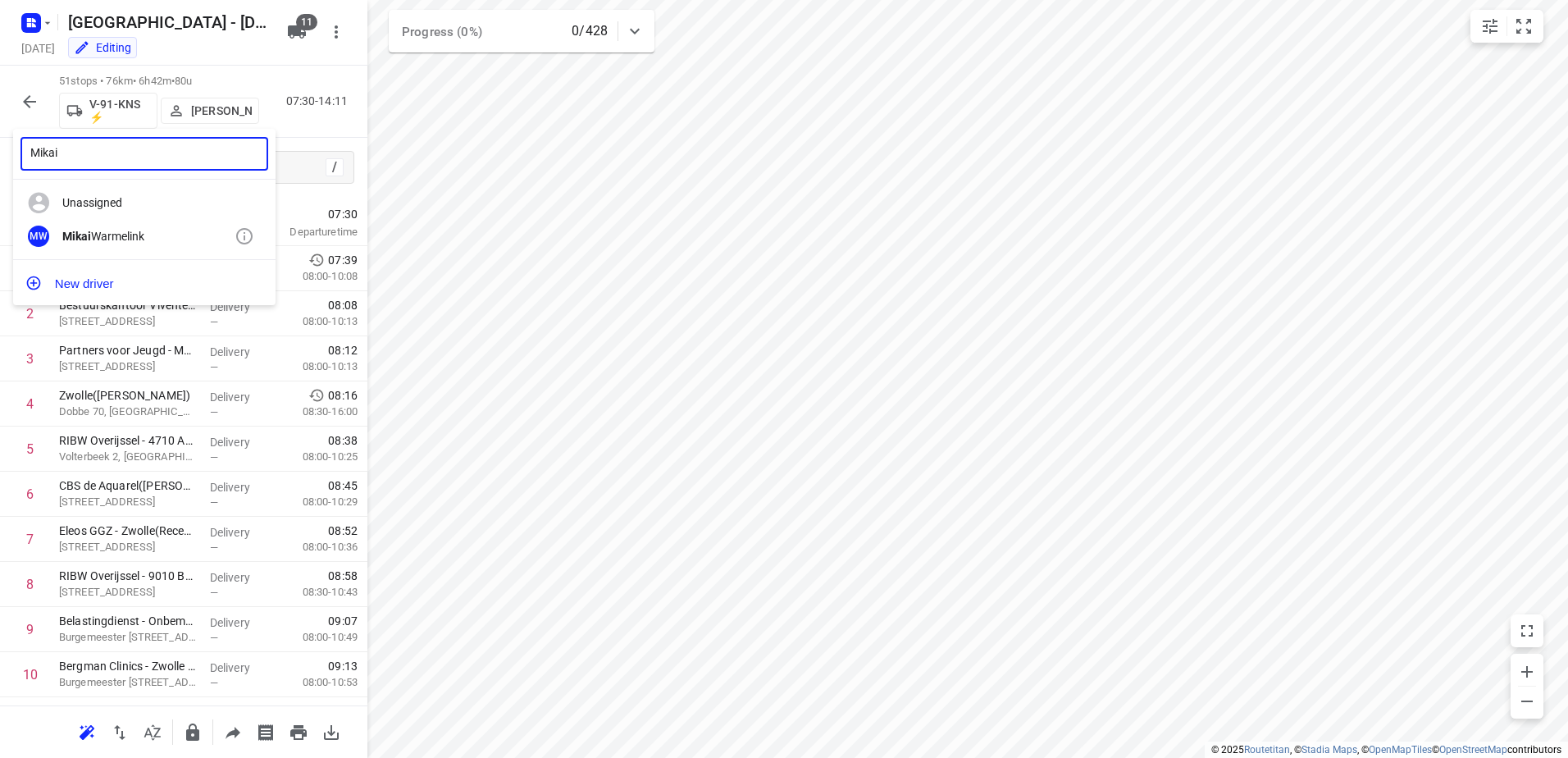
type input "Mikai"
click at [145, 232] on div "[PERSON_NAME]" at bounding box center [148, 235] width 172 height 13
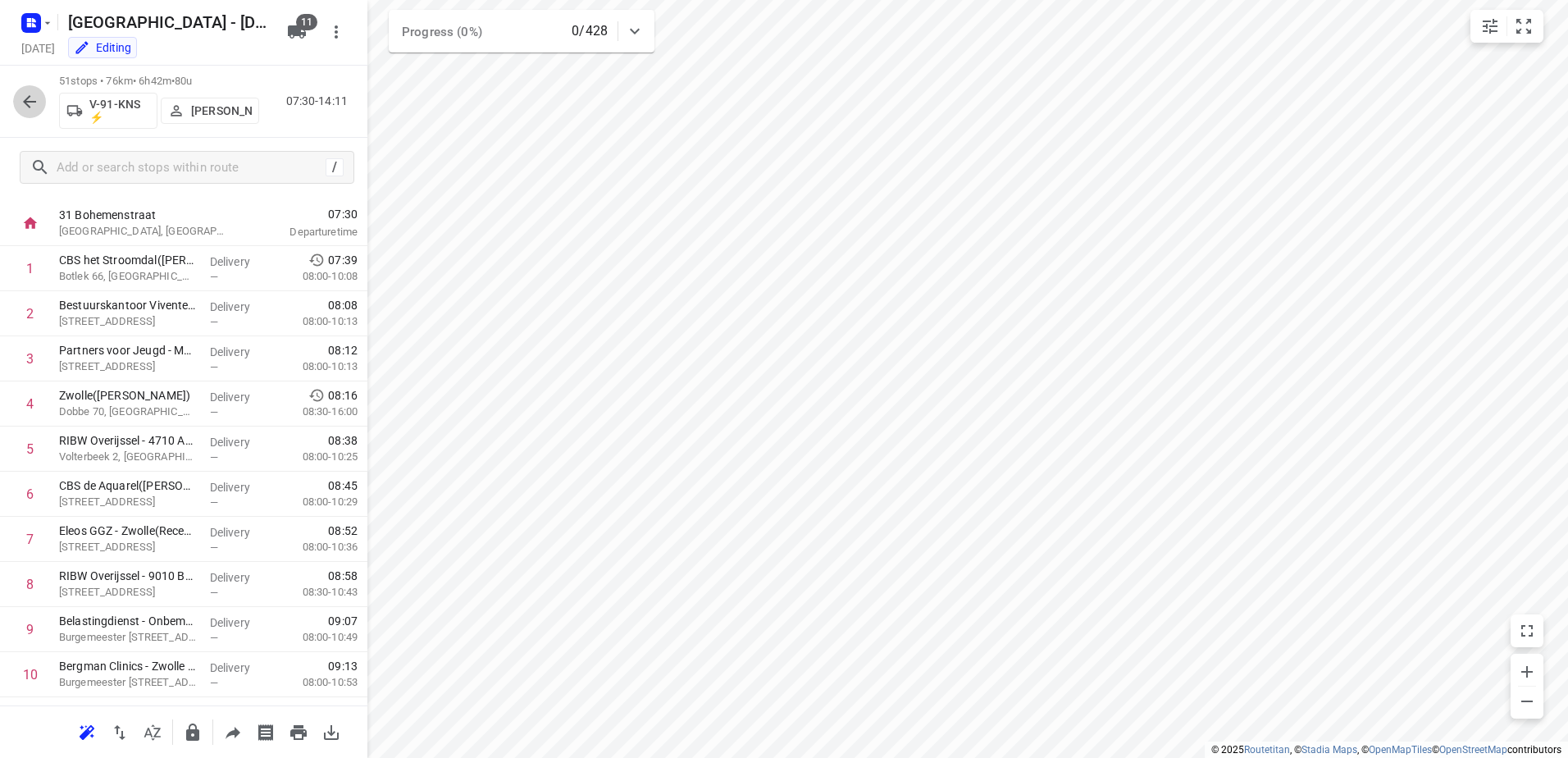
click at [21, 95] on icon "button" at bounding box center [30, 101] width 20 height 20
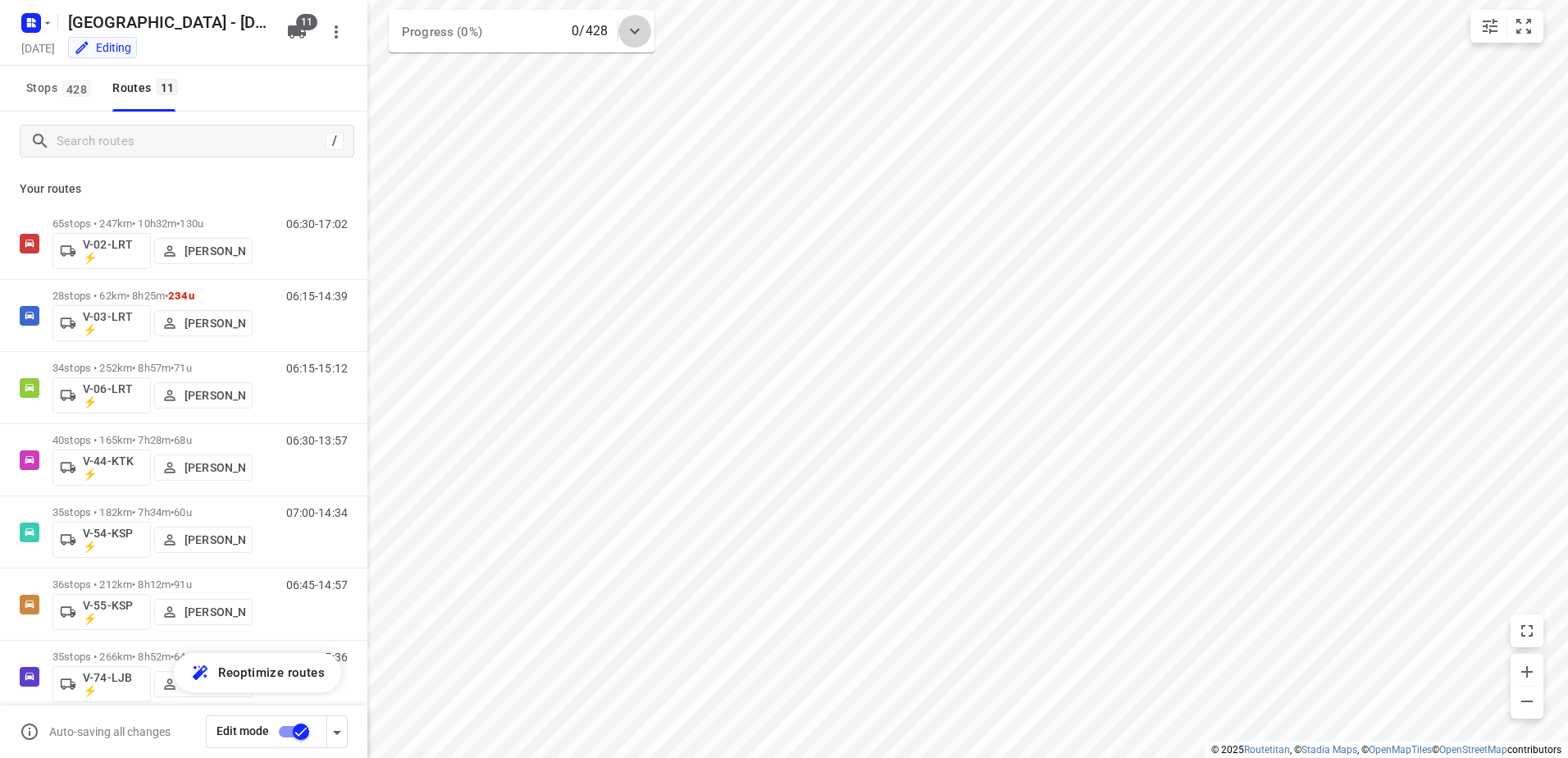
click at [639, 36] on icon at bounding box center [635, 31] width 20 height 20
click at [639, 36] on icon at bounding box center [635, 38] width 20 height 20
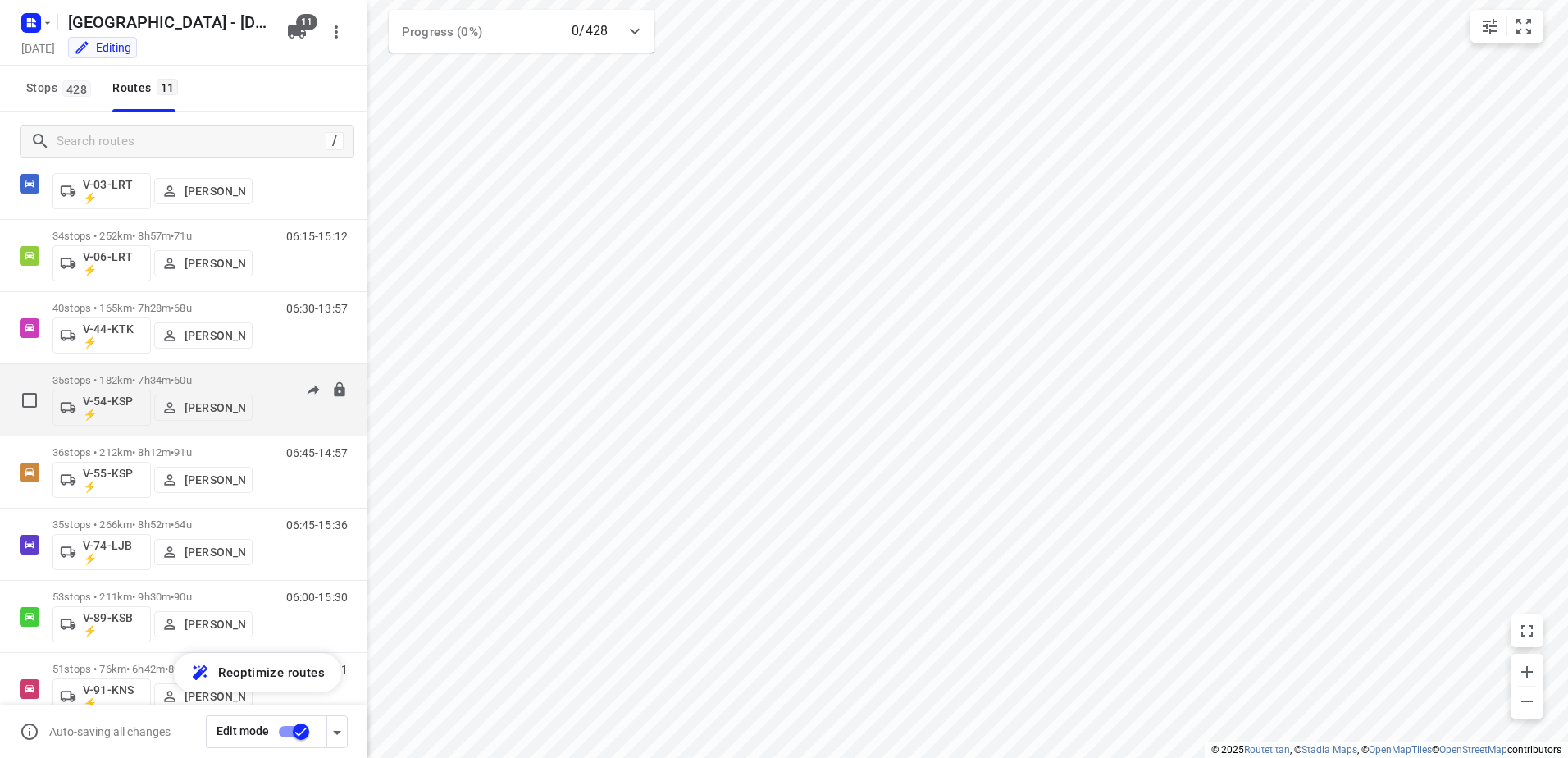
scroll to position [0, 0]
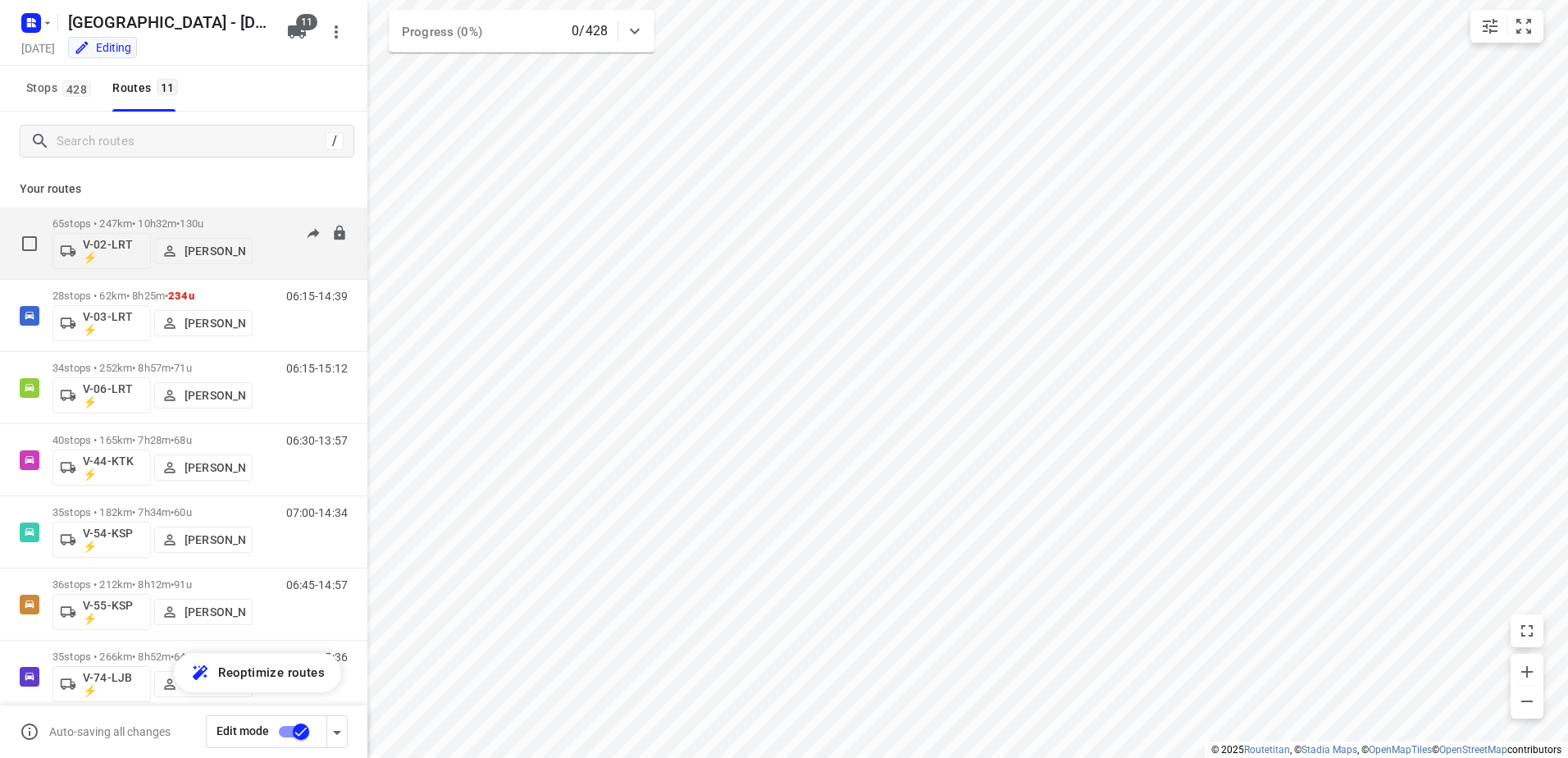
click at [252, 227] on div "65 stops • 247km • 10h32m • 130u V-02-LRT ⚡ [PERSON_NAME] 06:30-17:02" at bounding box center [210, 242] width 315 height 69
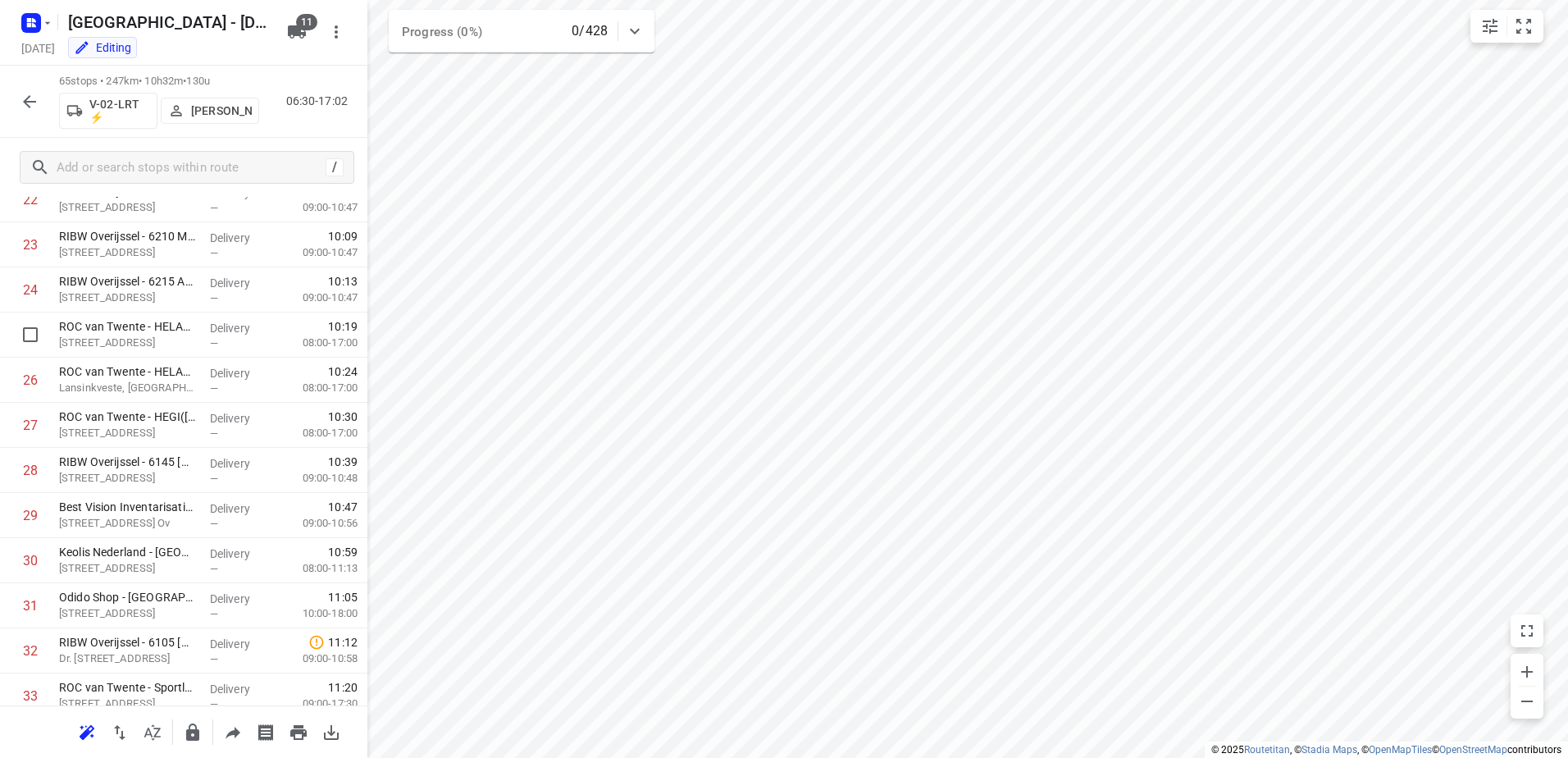
scroll to position [910, 0]
click at [29, 95] on icon "button" at bounding box center [30, 101] width 20 height 20
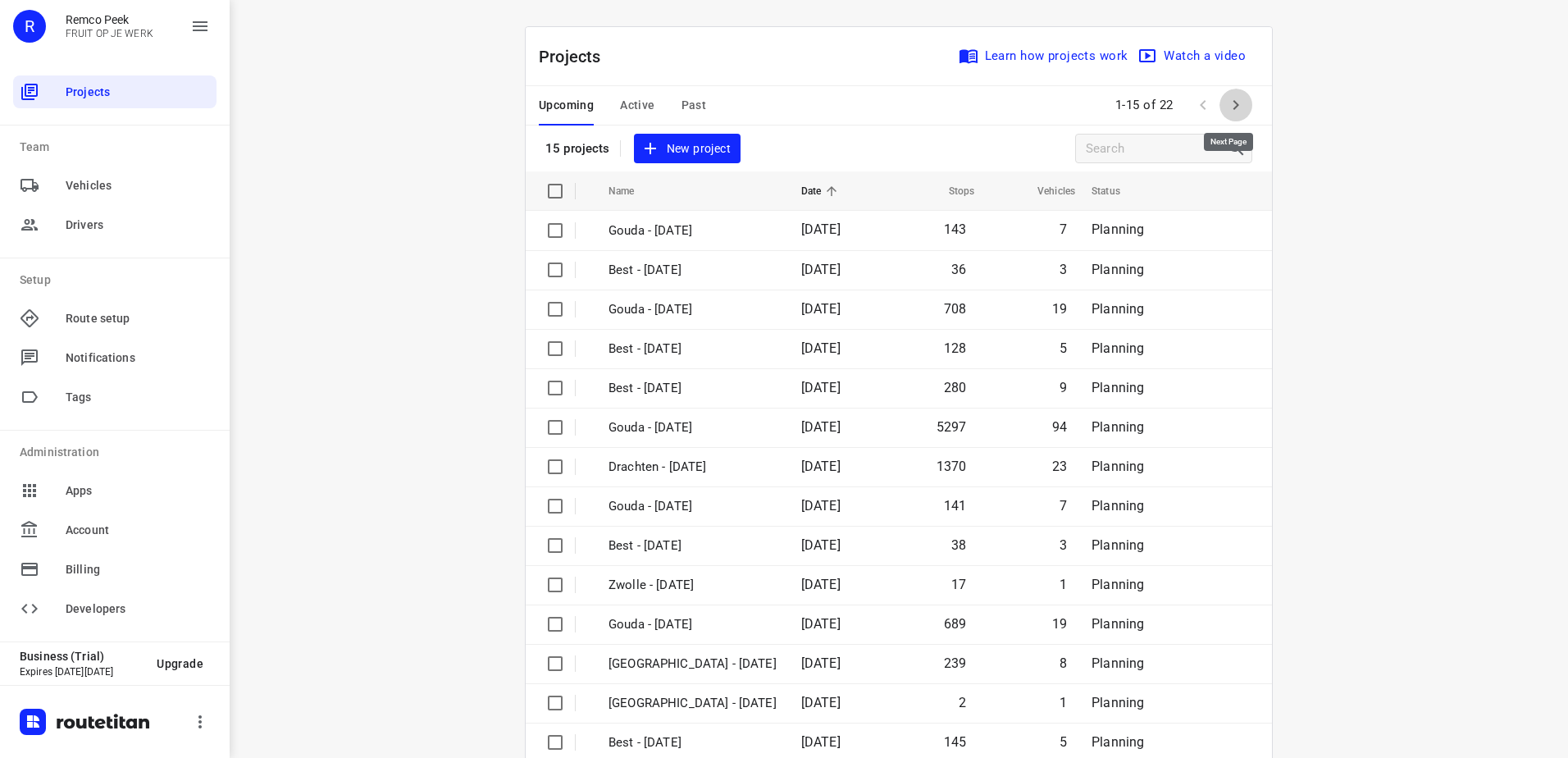
click at [1231, 99] on icon "button" at bounding box center [1236, 105] width 20 height 20
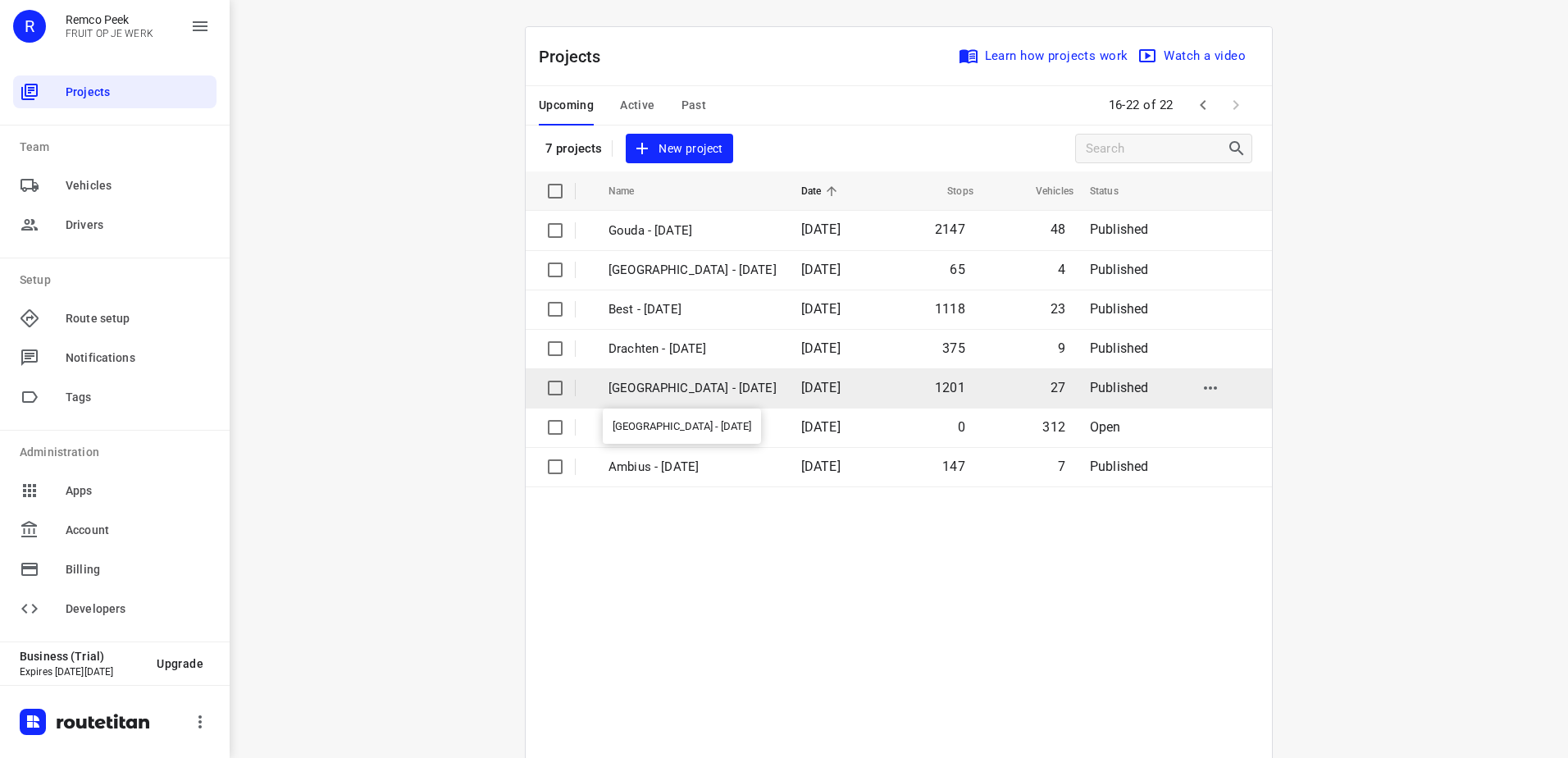
click at [704, 383] on p "[GEOGRAPHIC_DATA] - [DATE]" at bounding box center [692, 387] width 168 height 19
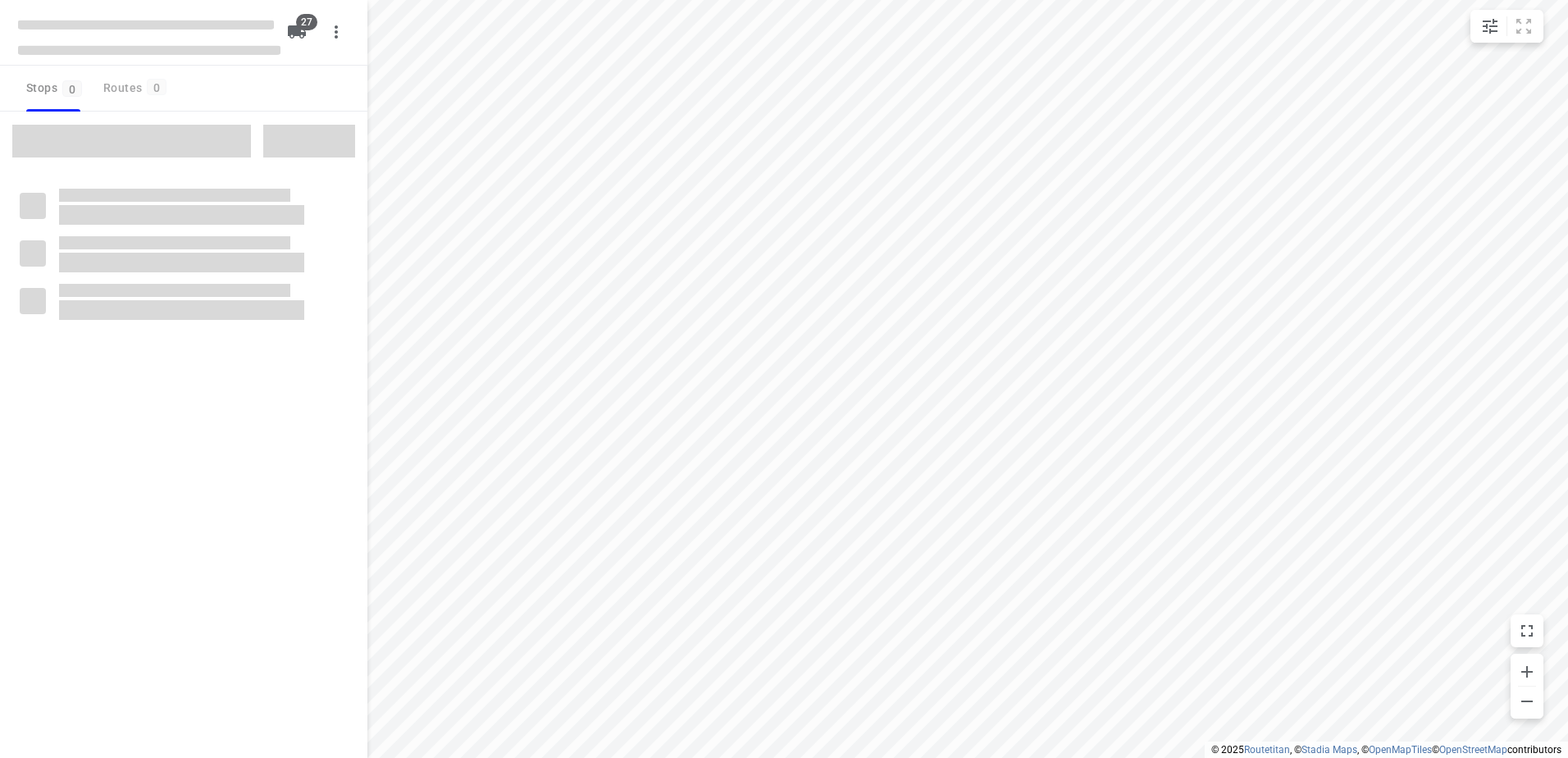
checkbox input "true"
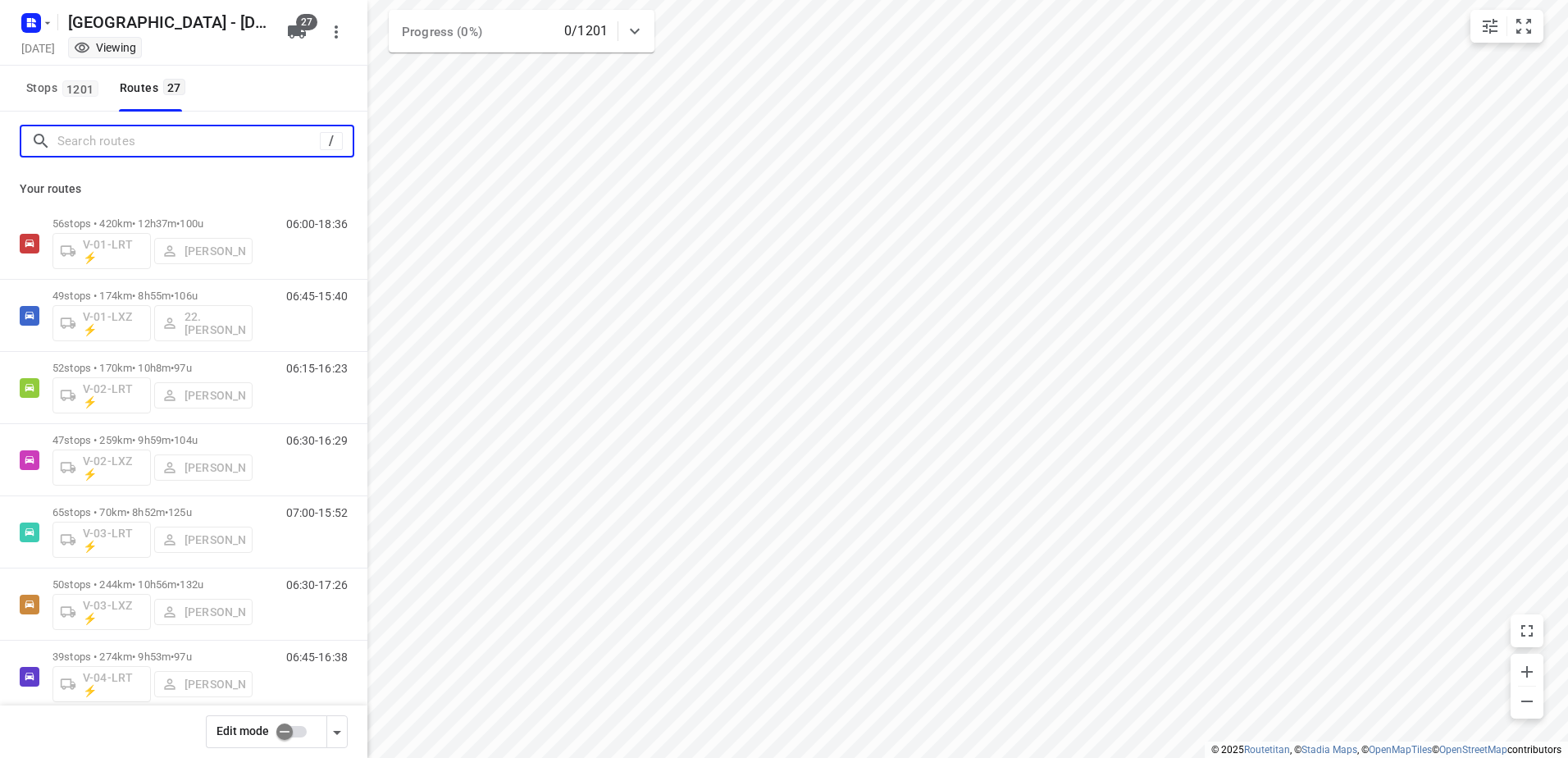
click at [131, 129] on input "Search routes" at bounding box center [189, 142] width 262 height 26
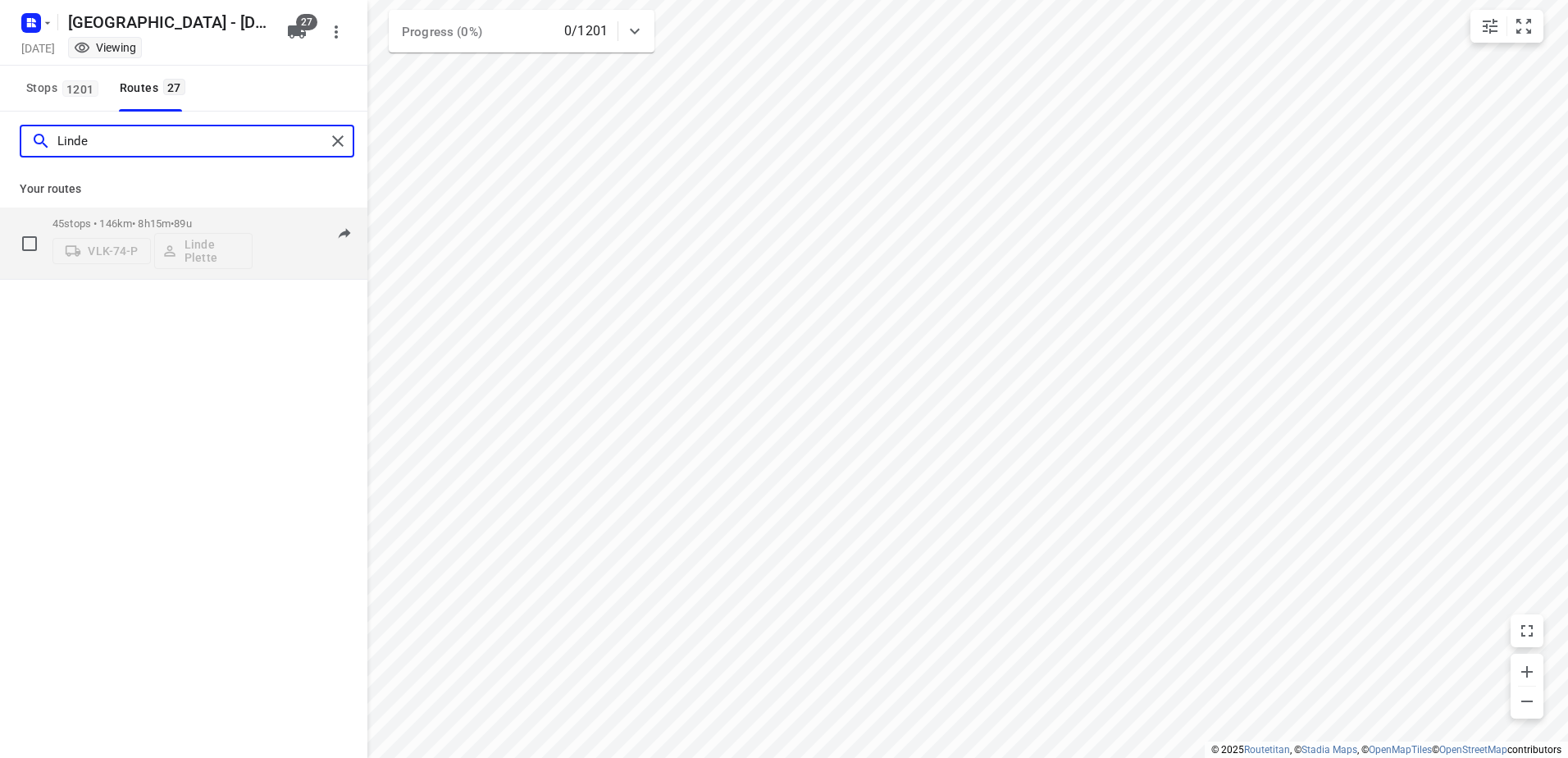
type input "Linde"
click at [265, 224] on div "45 stops • 146km • 8h15m • 89u VLK-74-P Linde Plette 06:00-14:15" at bounding box center [210, 242] width 315 height 69
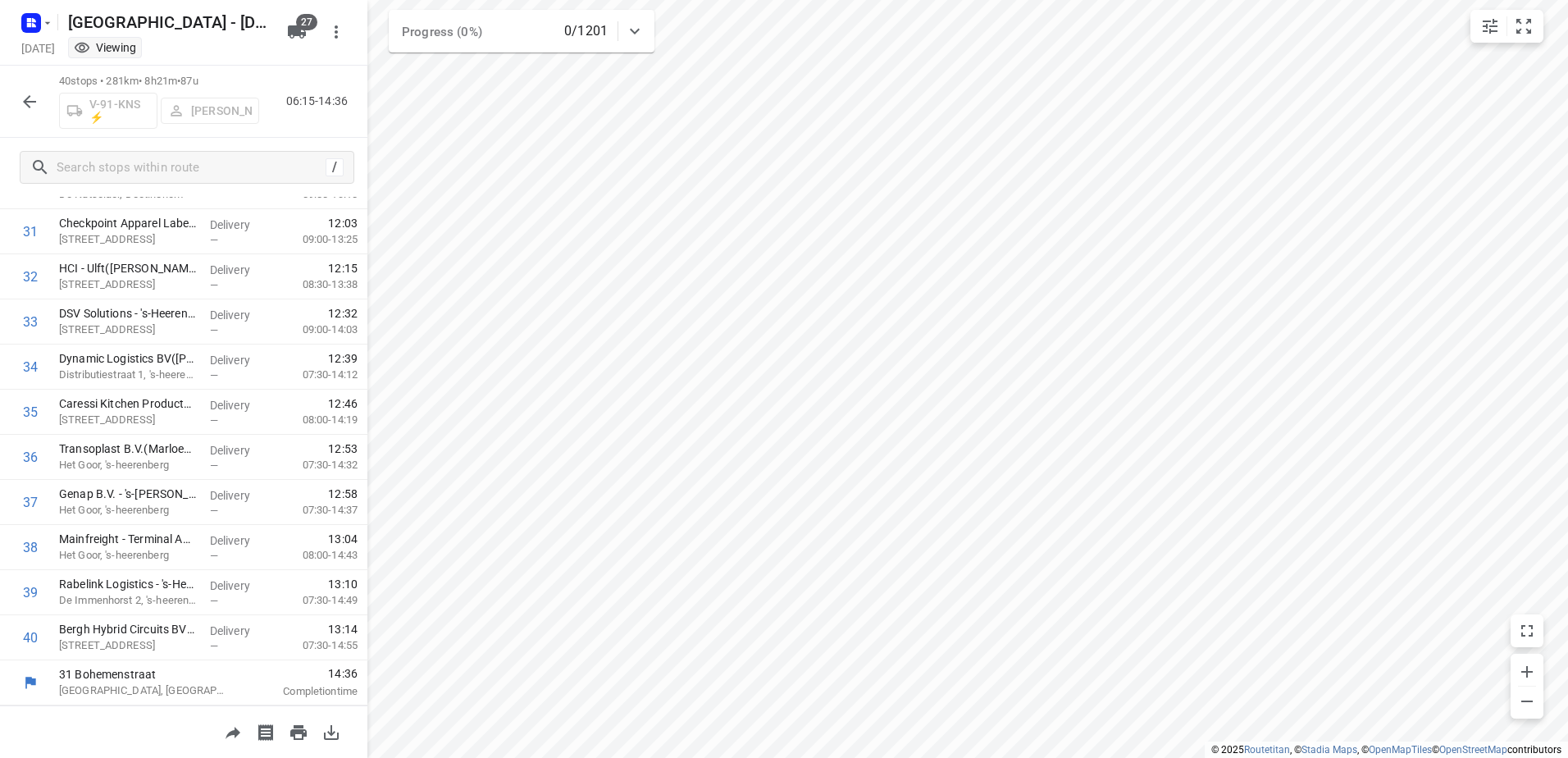
scroll to position [1423, 0]
click at [48, 96] on div "40 stops • 281km • 8h21m • 87u V-91-KNS ⚡ [PERSON_NAME] 06:15-14:36" at bounding box center [184, 101] width 368 height 73
click at [26, 103] on icon "button" at bounding box center [29, 101] width 13 height 13
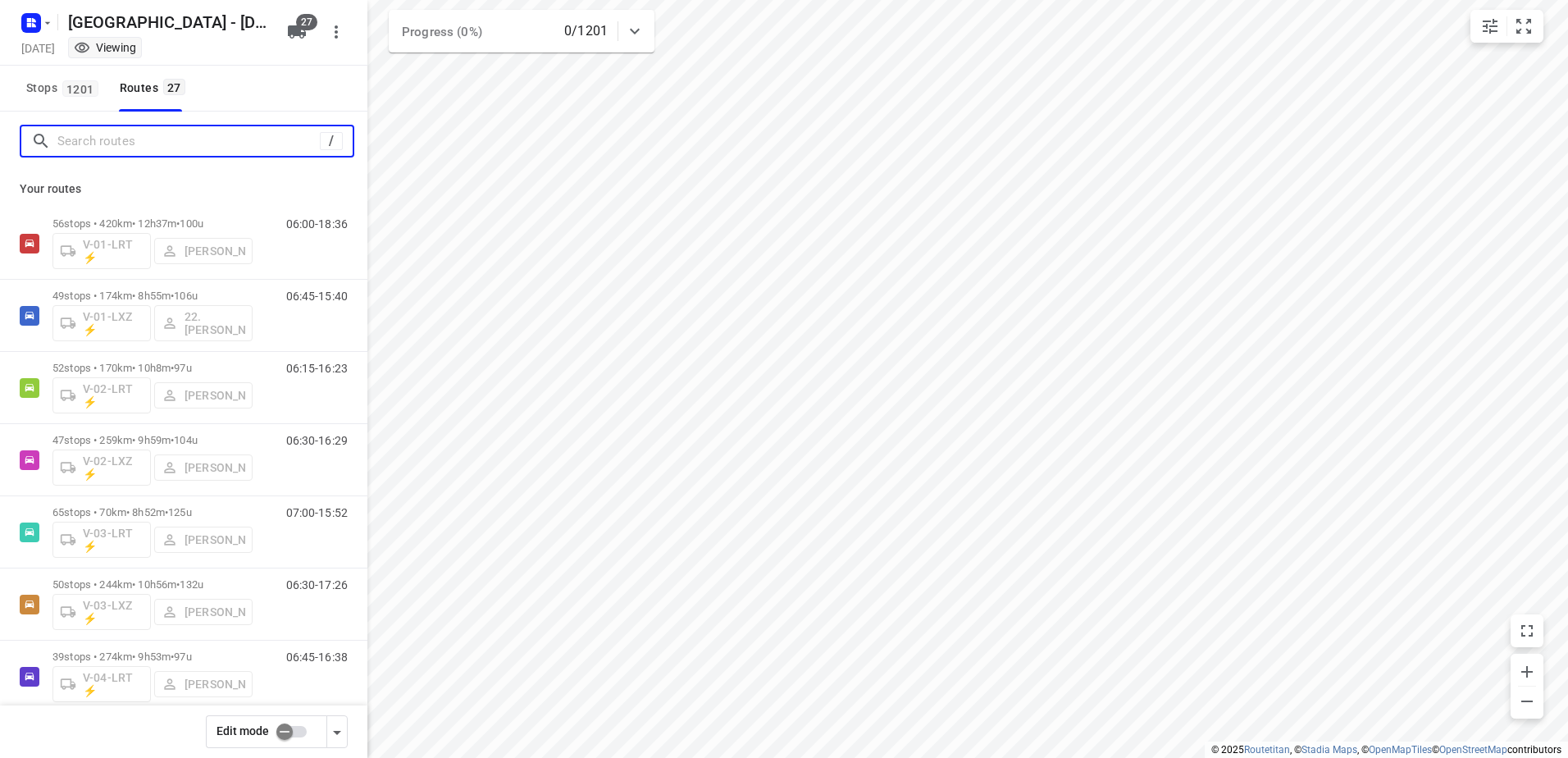
click at [140, 143] on input "Search routes" at bounding box center [189, 142] width 262 height 26
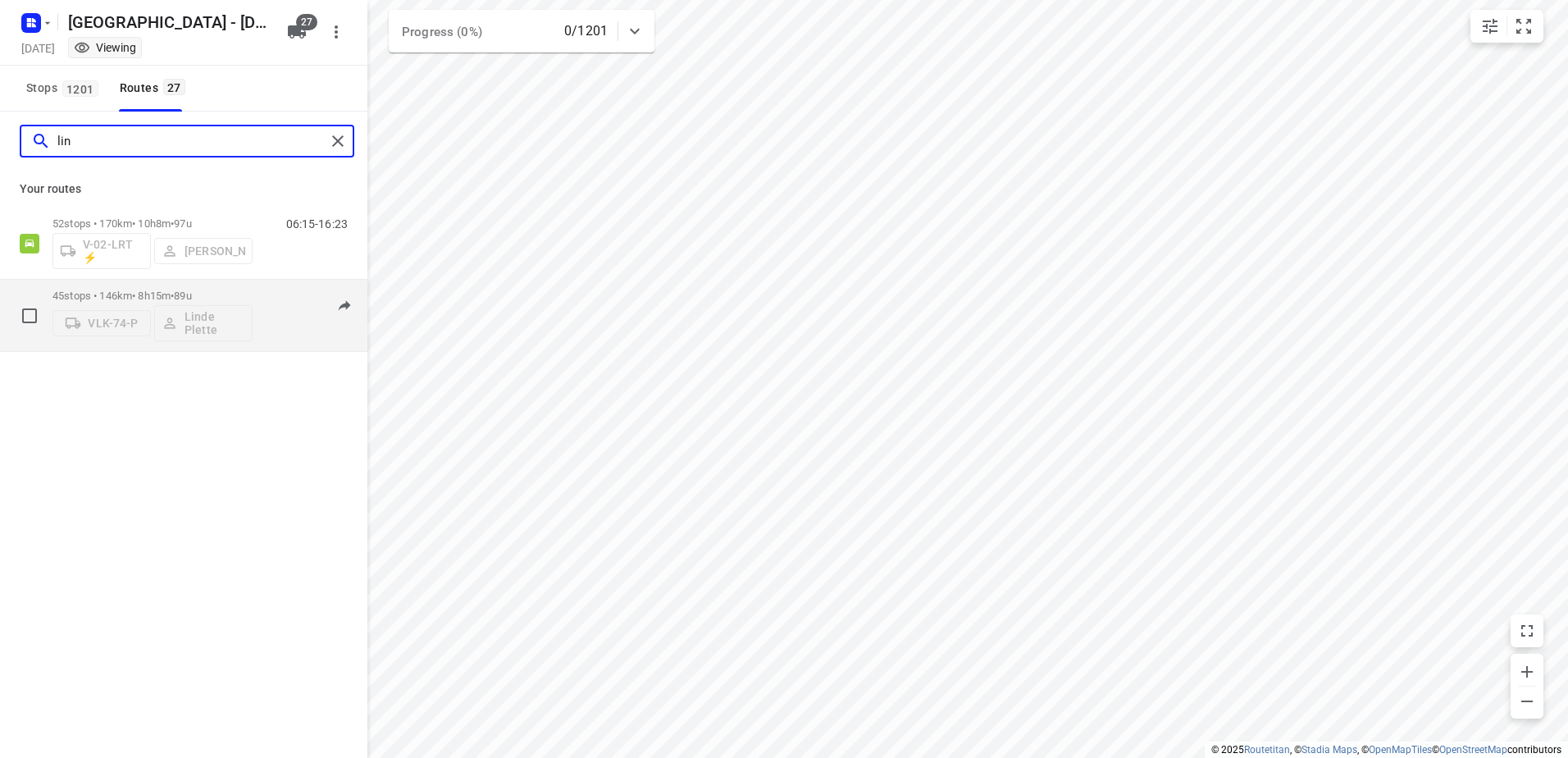
type input "lin"
click at [273, 291] on div "06:00-14:15" at bounding box center [306, 319] width 82 height 60
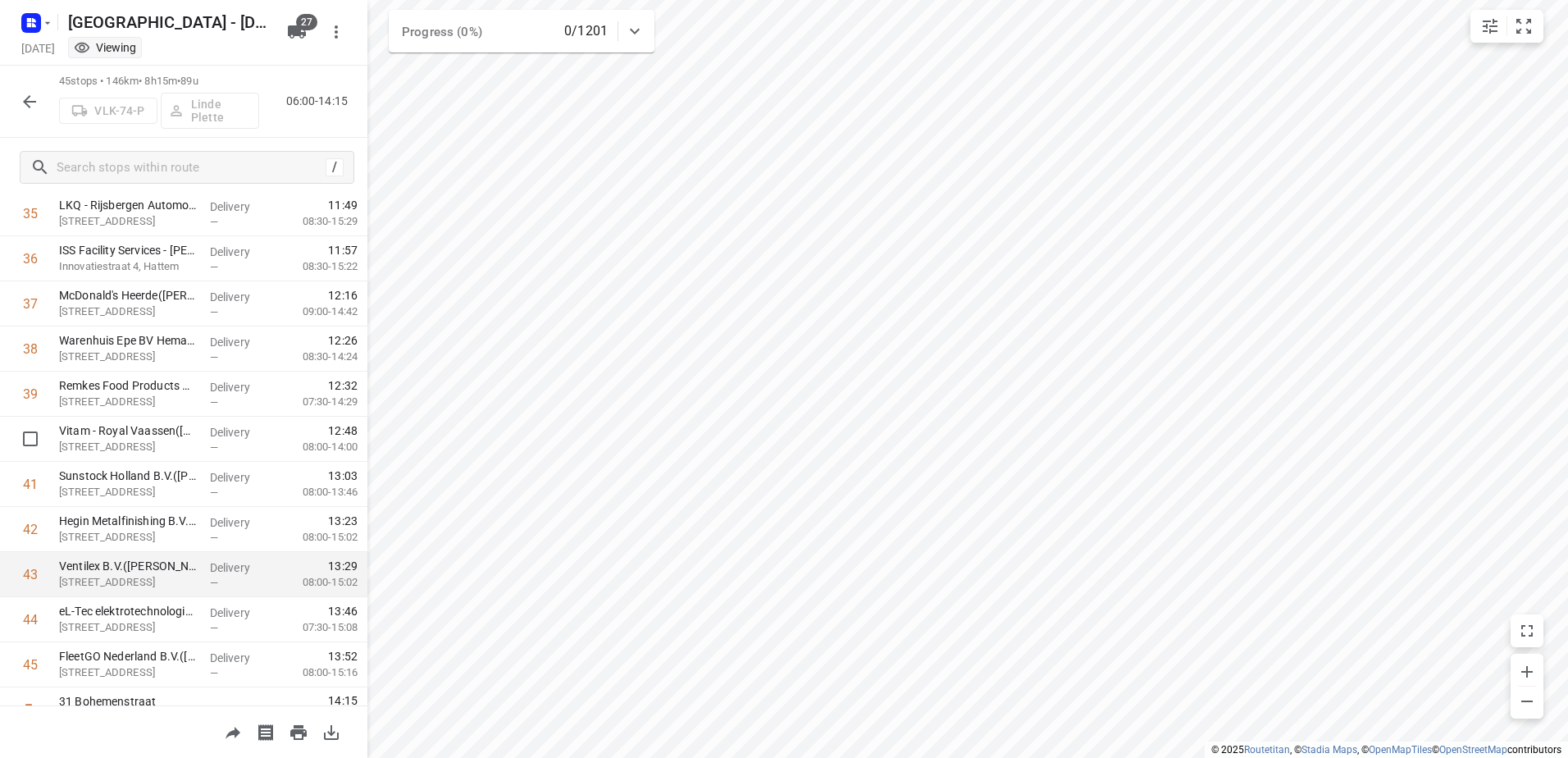
scroll to position [1648, 0]
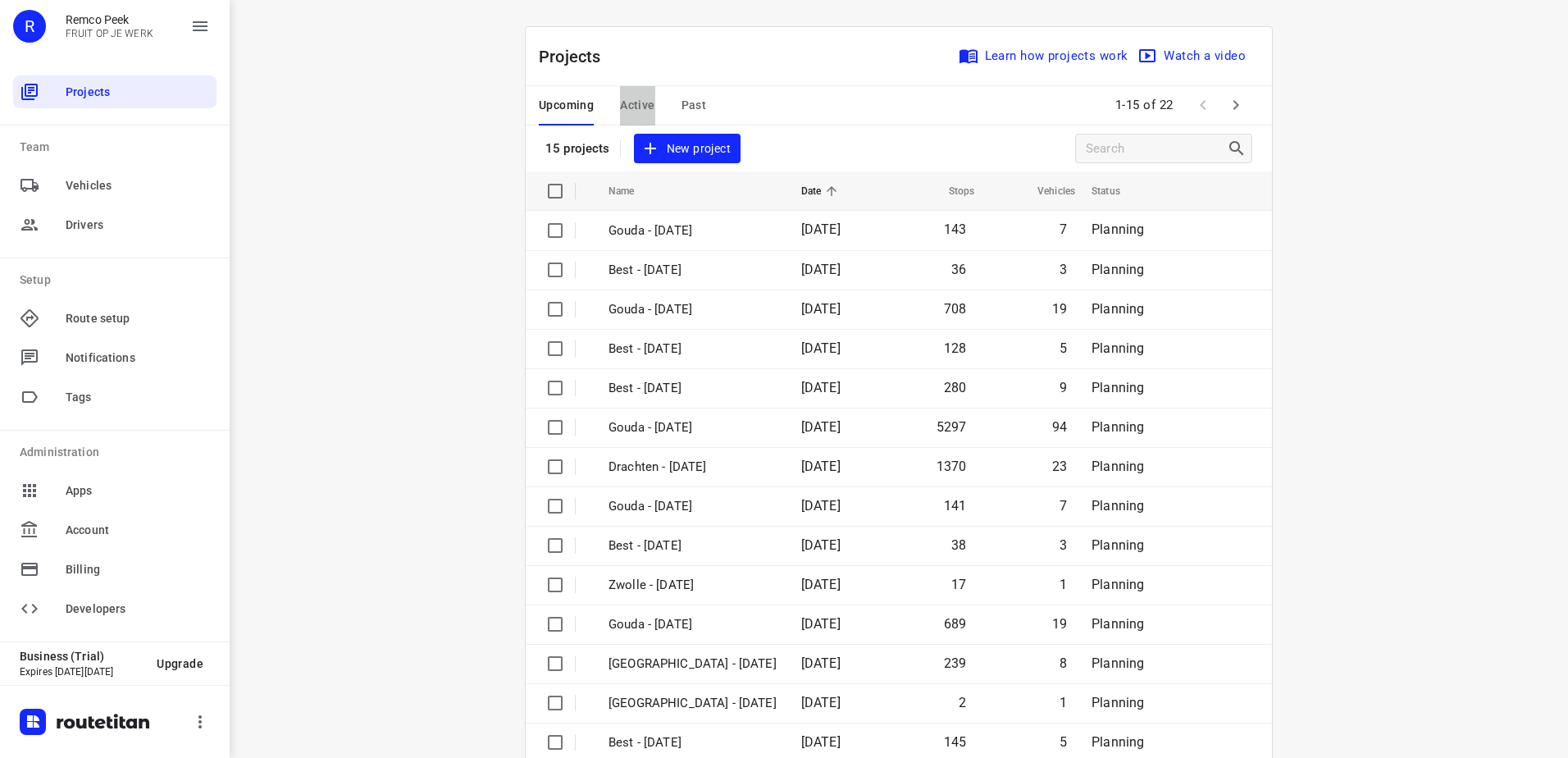
click at [636, 99] on span "Active" at bounding box center [637, 105] width 35 height 21
click at [806, 101] on div "Upcoming Active Past 1-15 of 22" at bounding box center [898, 106] width 746 height 40
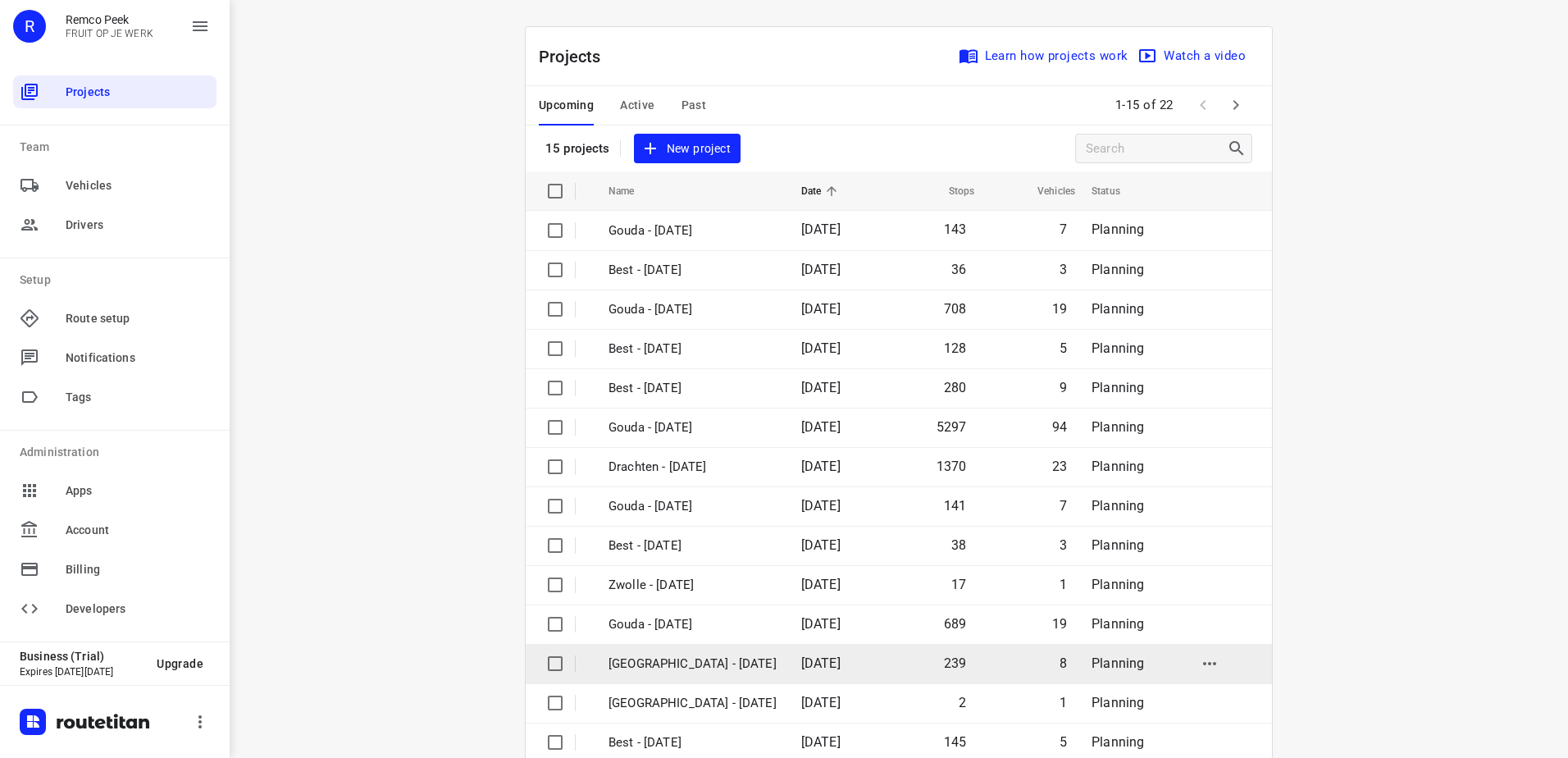
click at [801, 657] on span "[DATE]" at bounding box center [821, 664] width 40 height 16
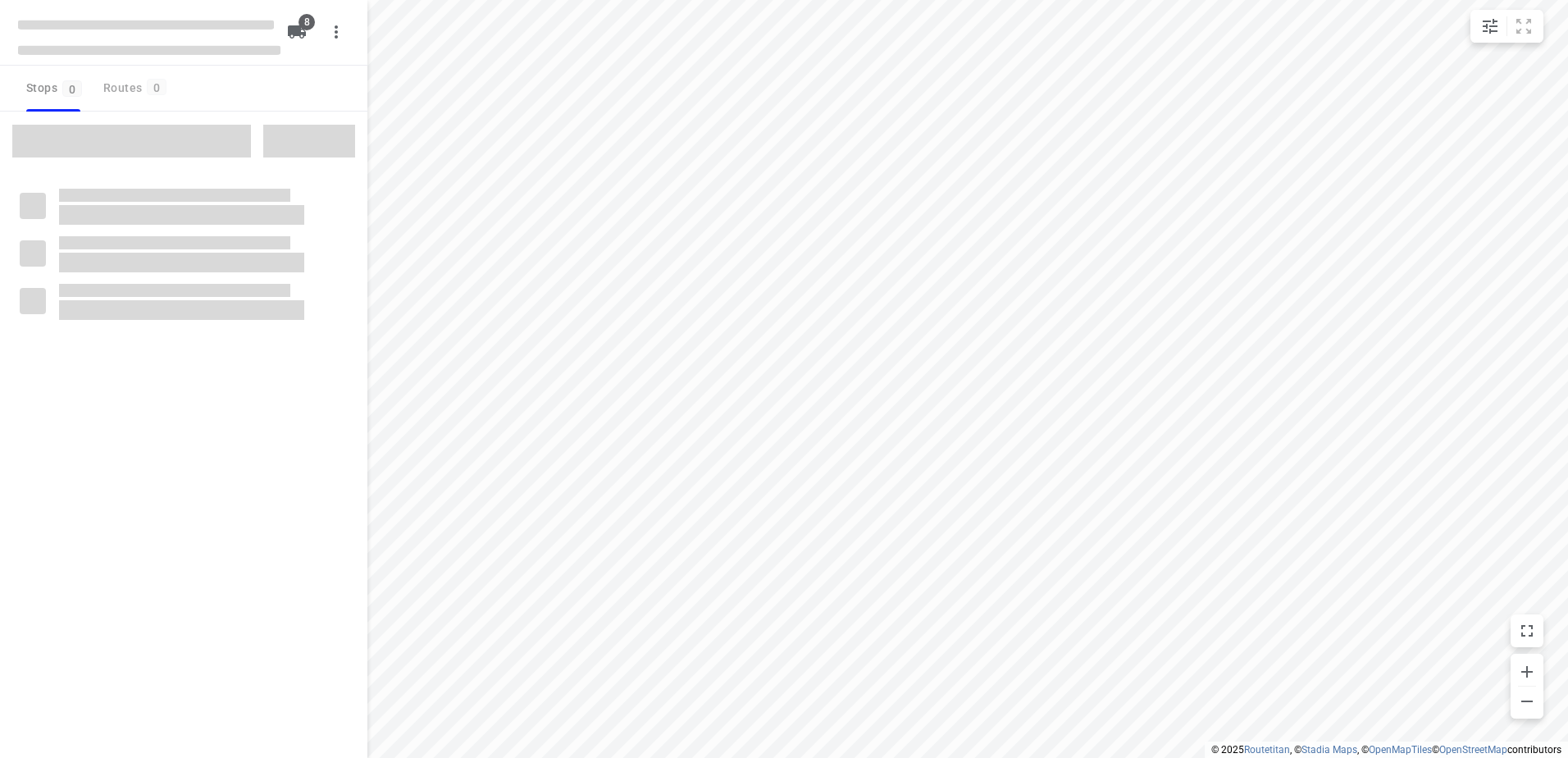
checkbox input "true"
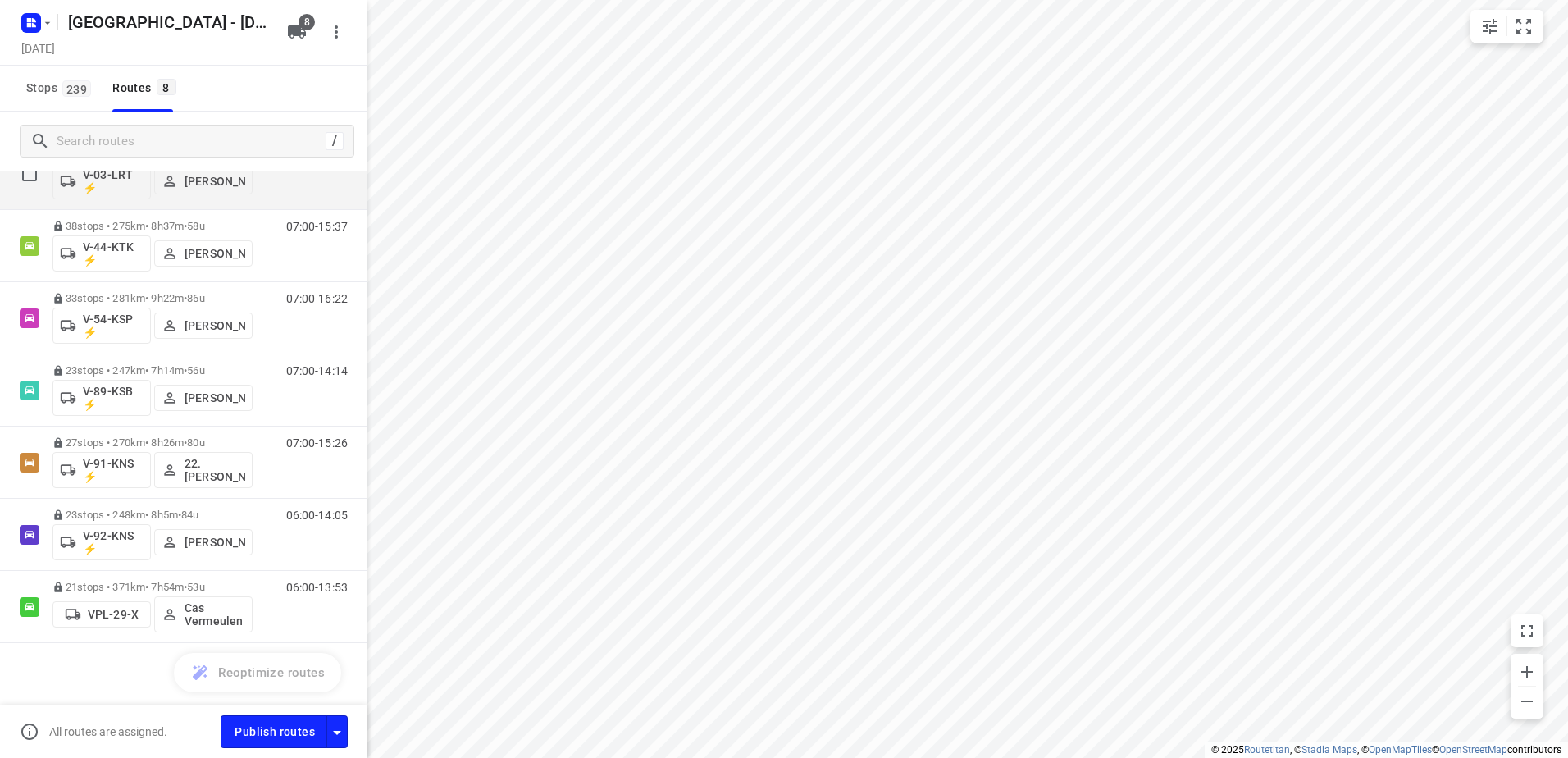
scroll to position [145, 0]
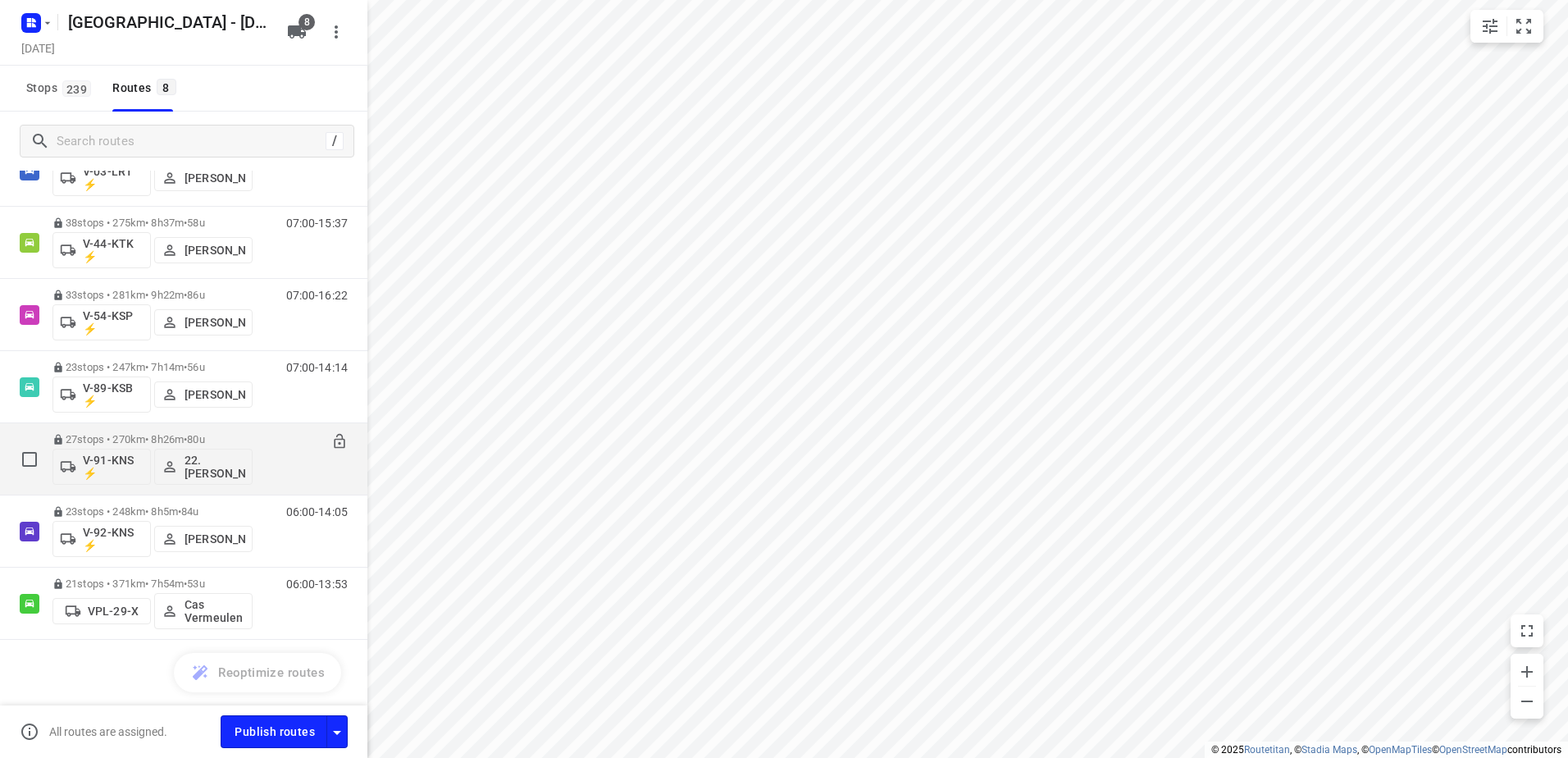
click at [271, 437] on div "07:00-15:26" at bounding box center [306, 463] width 82 height 60
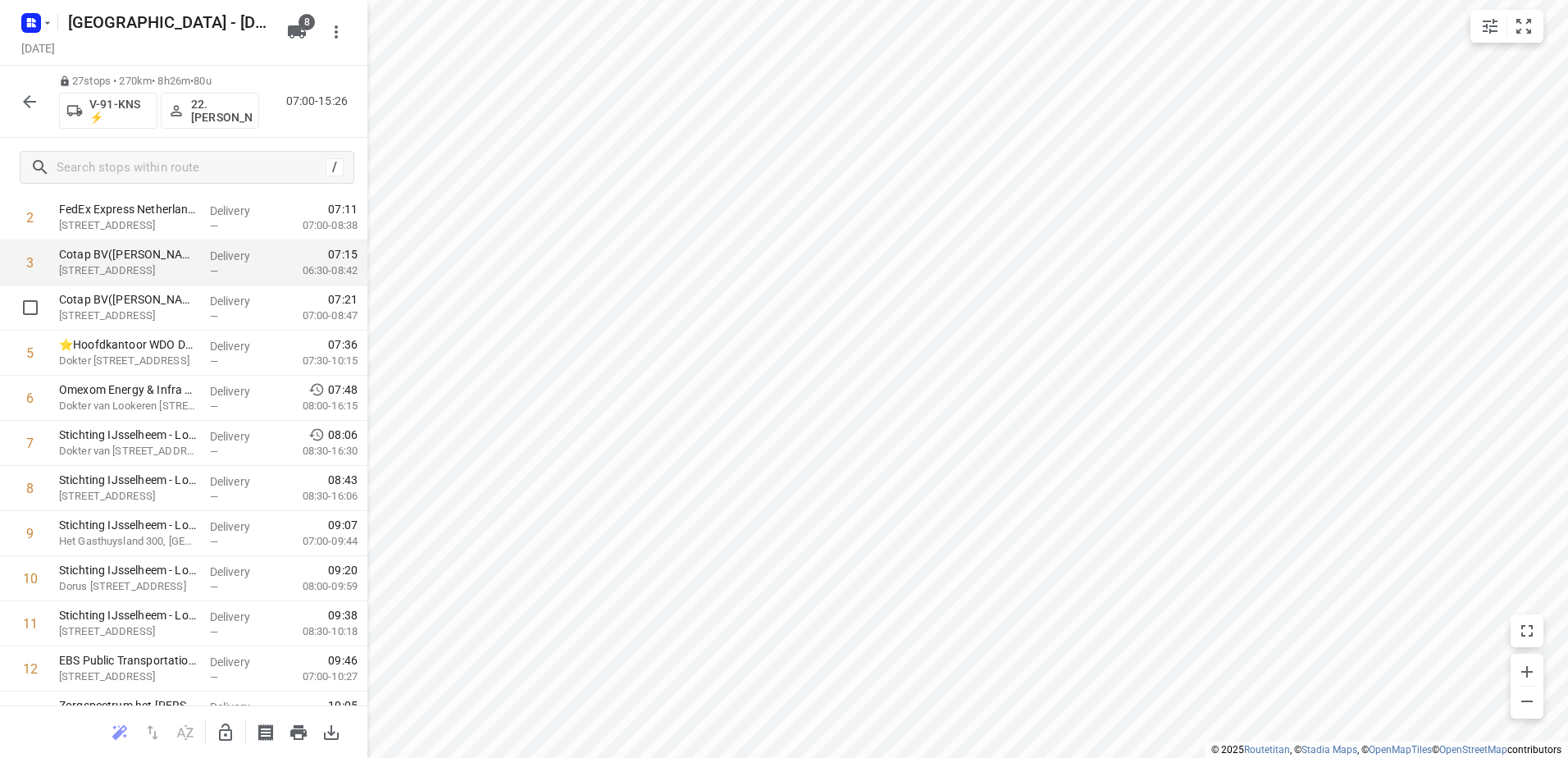
scroll to position [17, 0]
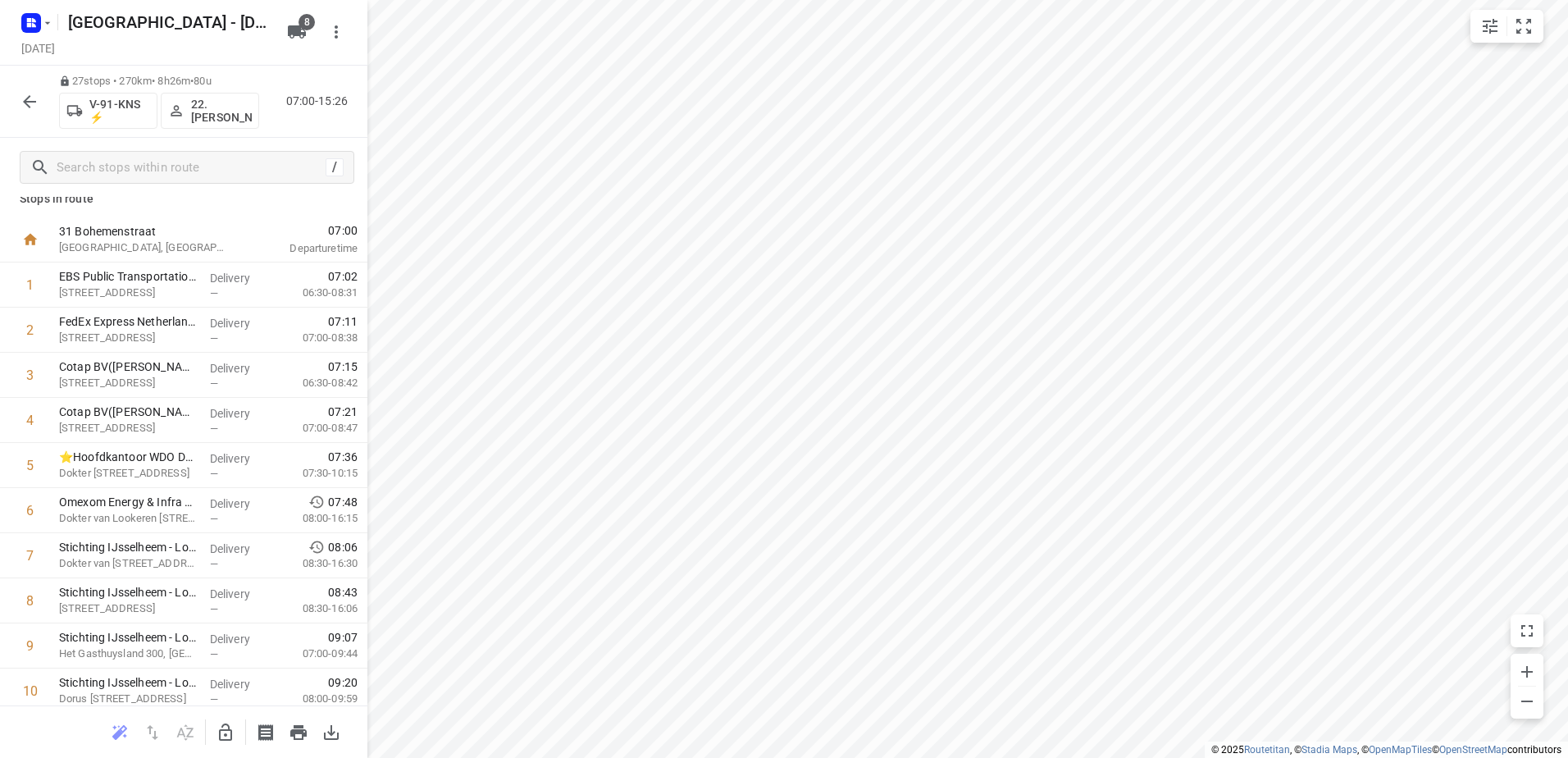
click at [35, 107] on icon "button" at bounding box center [30, 101] width 20 height 20
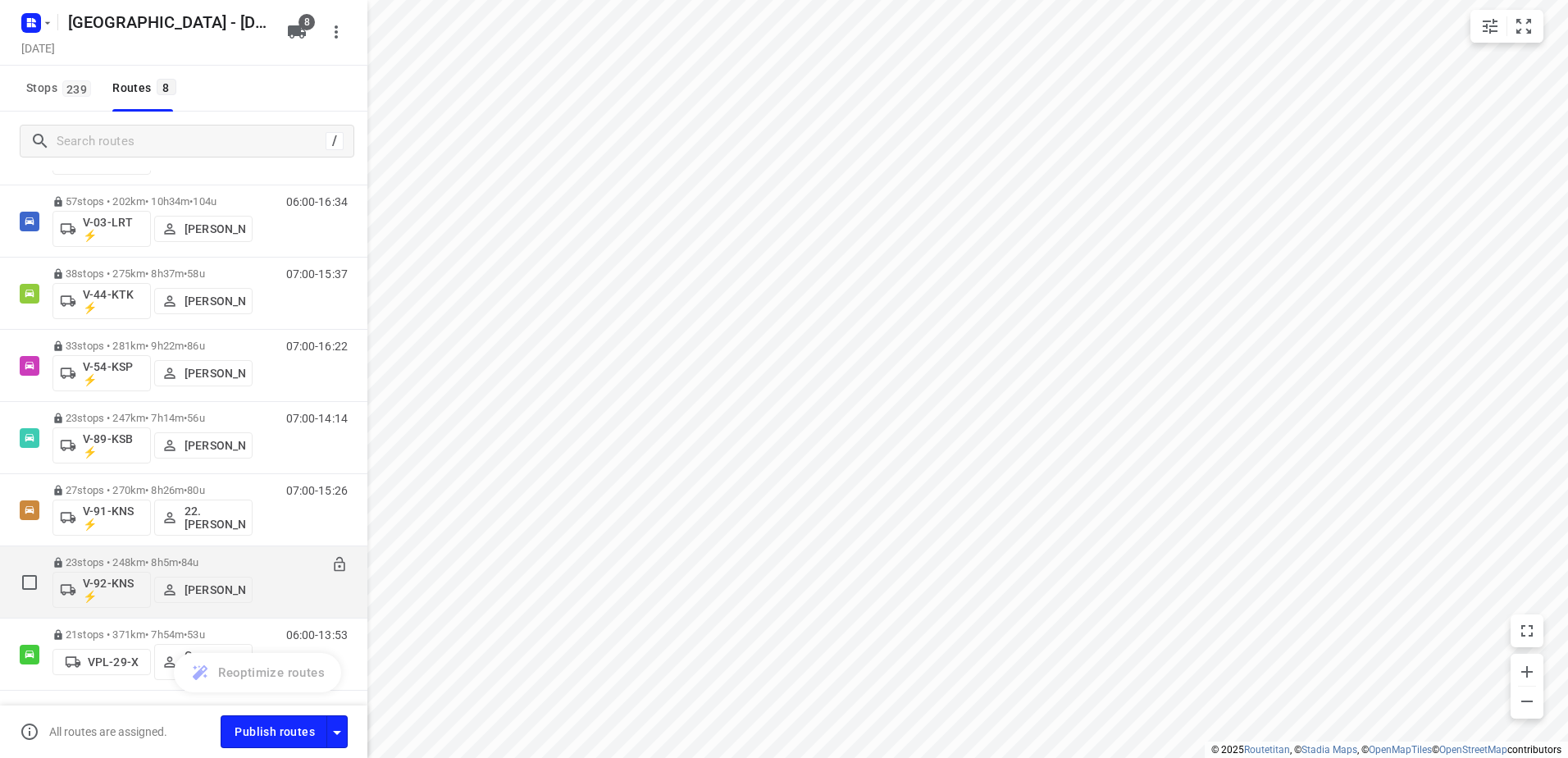
scroll to position [145, 0]
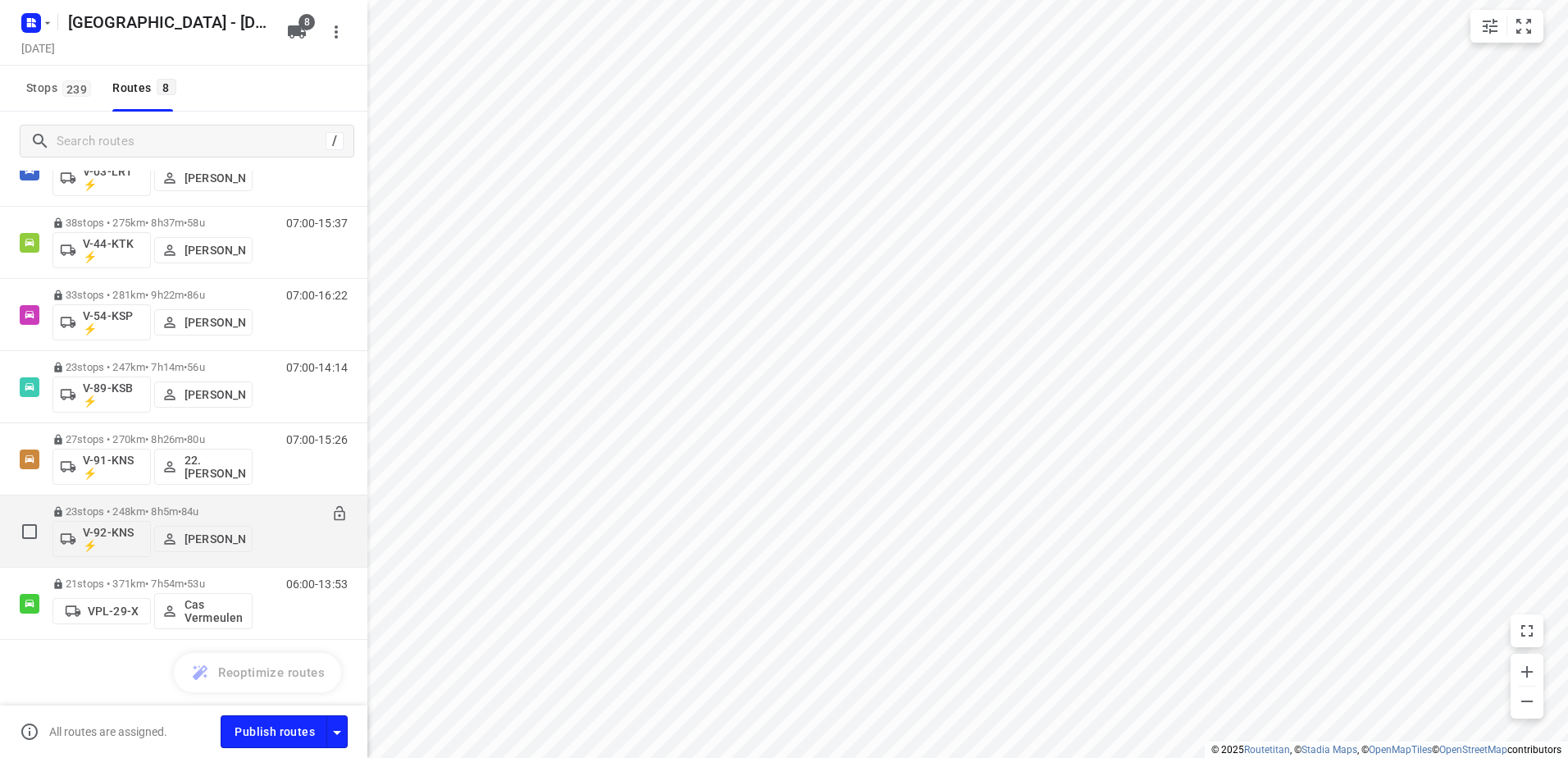
click at [271, 529] on div "06:00-14:05" at bounding box center [306, 534] width 82 height 60
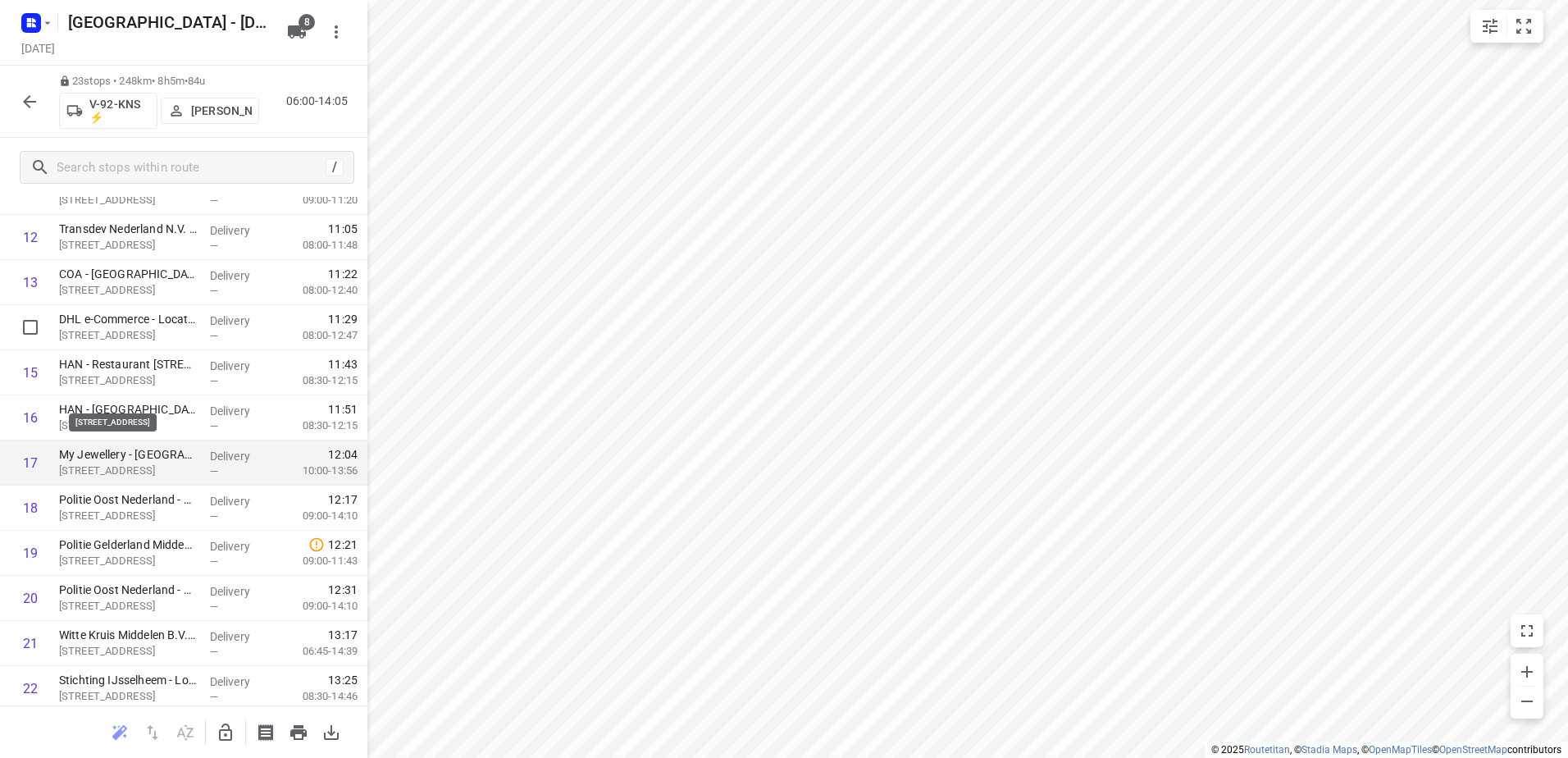
scroll to position [656, 0]
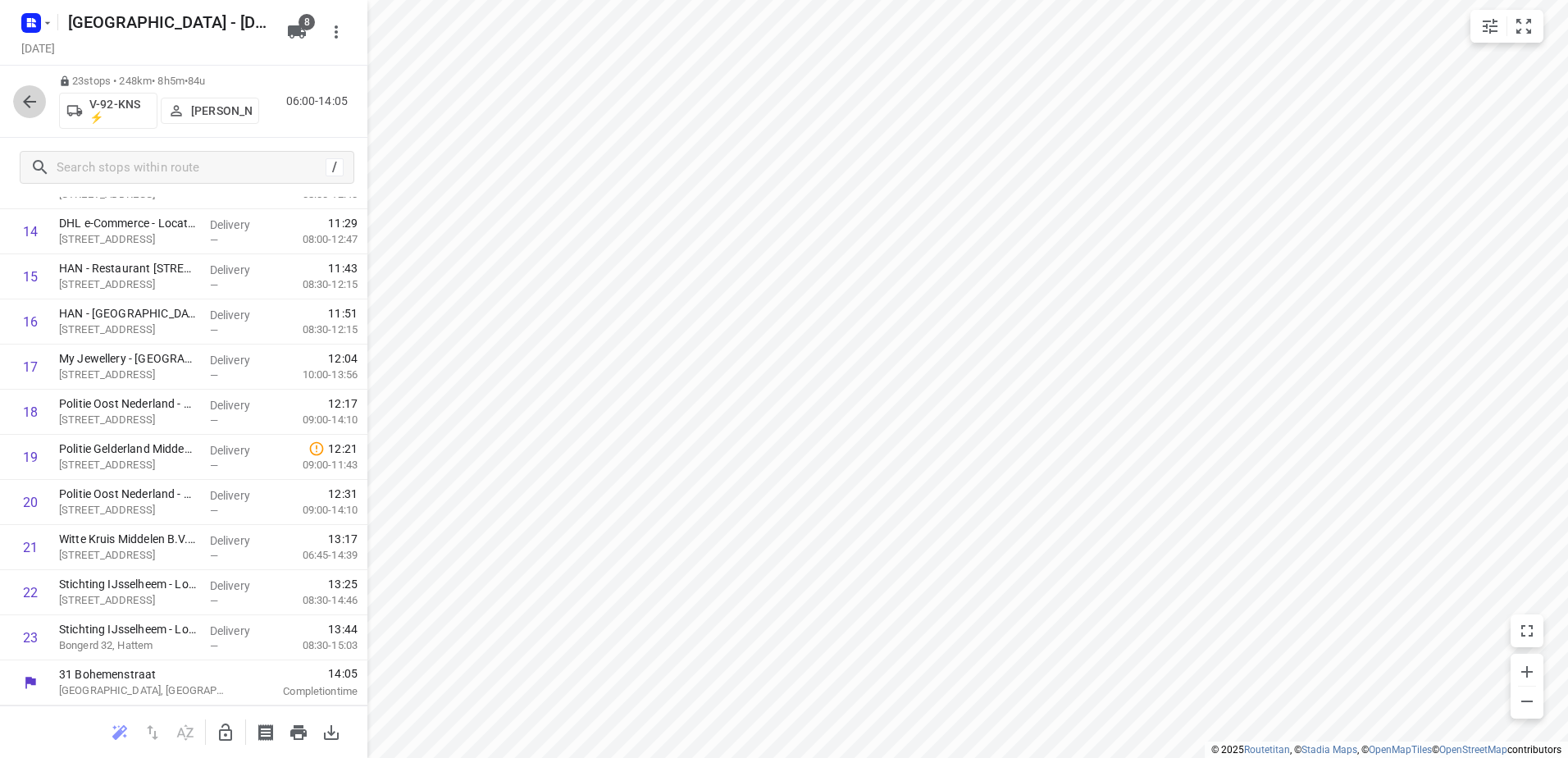
click at [21, 98] on icon "button" at bounding box center [30, 101] width 20 height 20
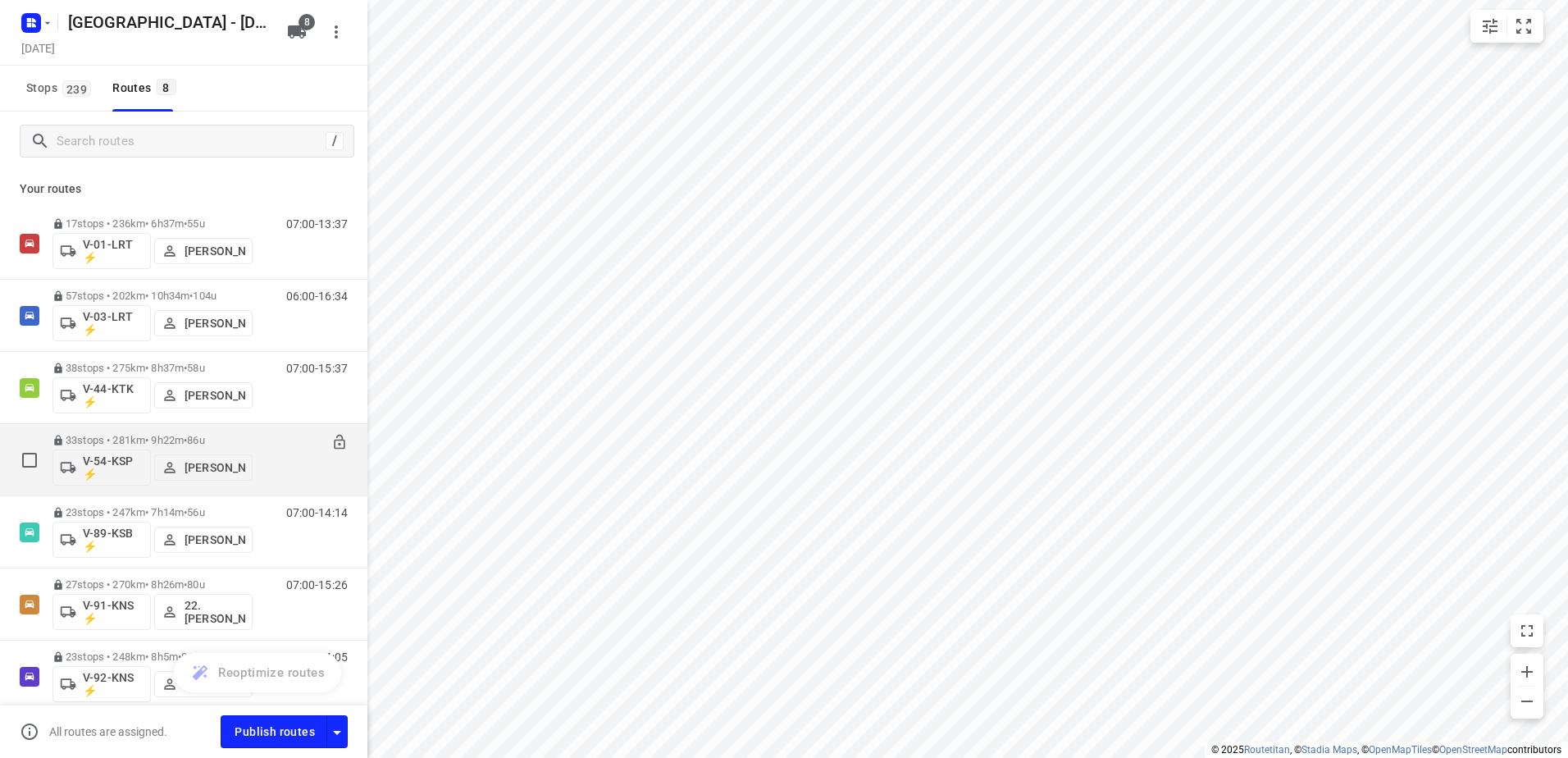
click at [267, 446] on div "07:00-16:22" at bounding box center [306, 464] width 82 height 60
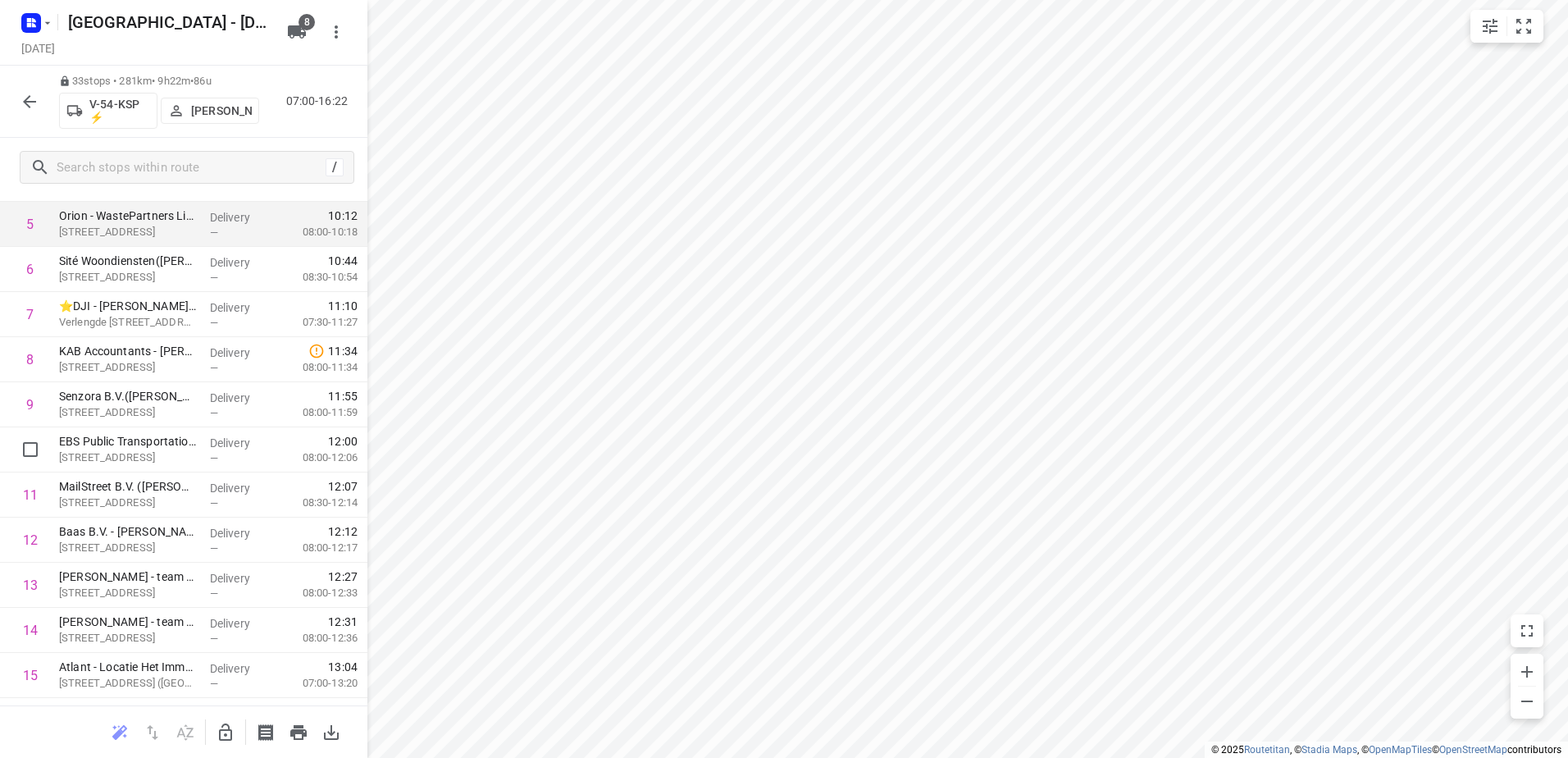
scroll to position [287, 0]
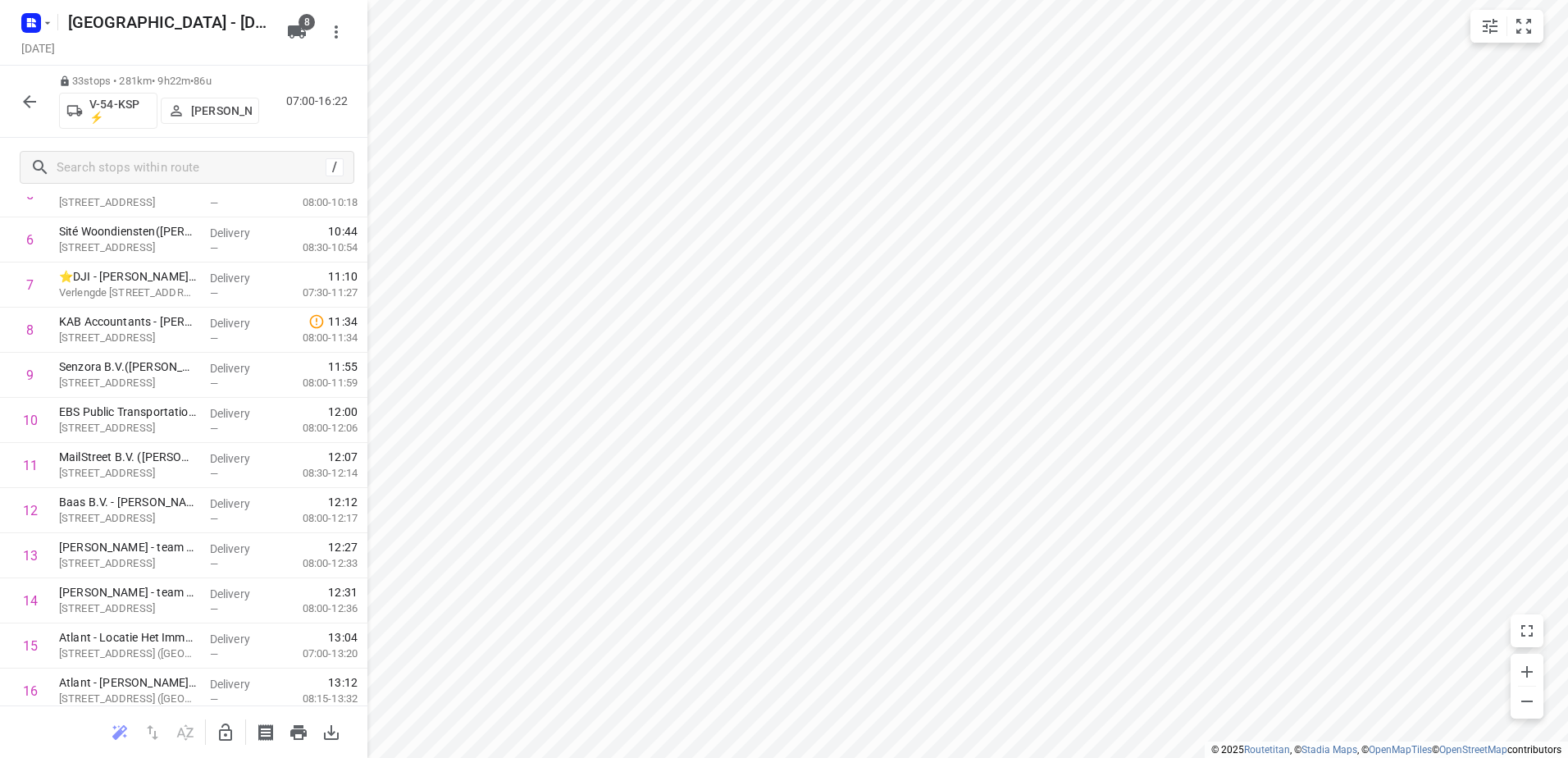
click at [22, 88] on button "button" at bounding box center [29, 101] width 33 height 33
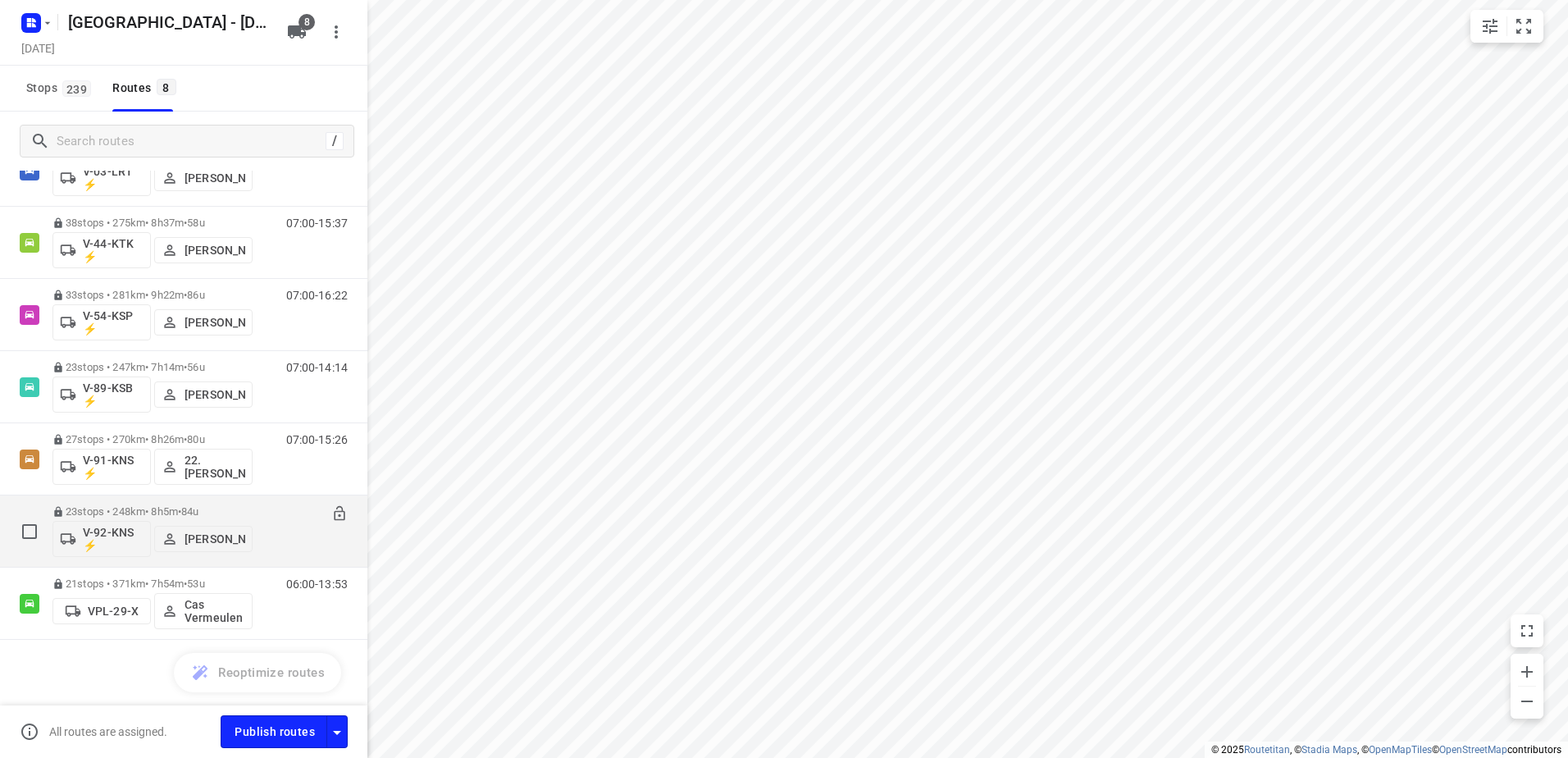
scroll to position [0, 0]
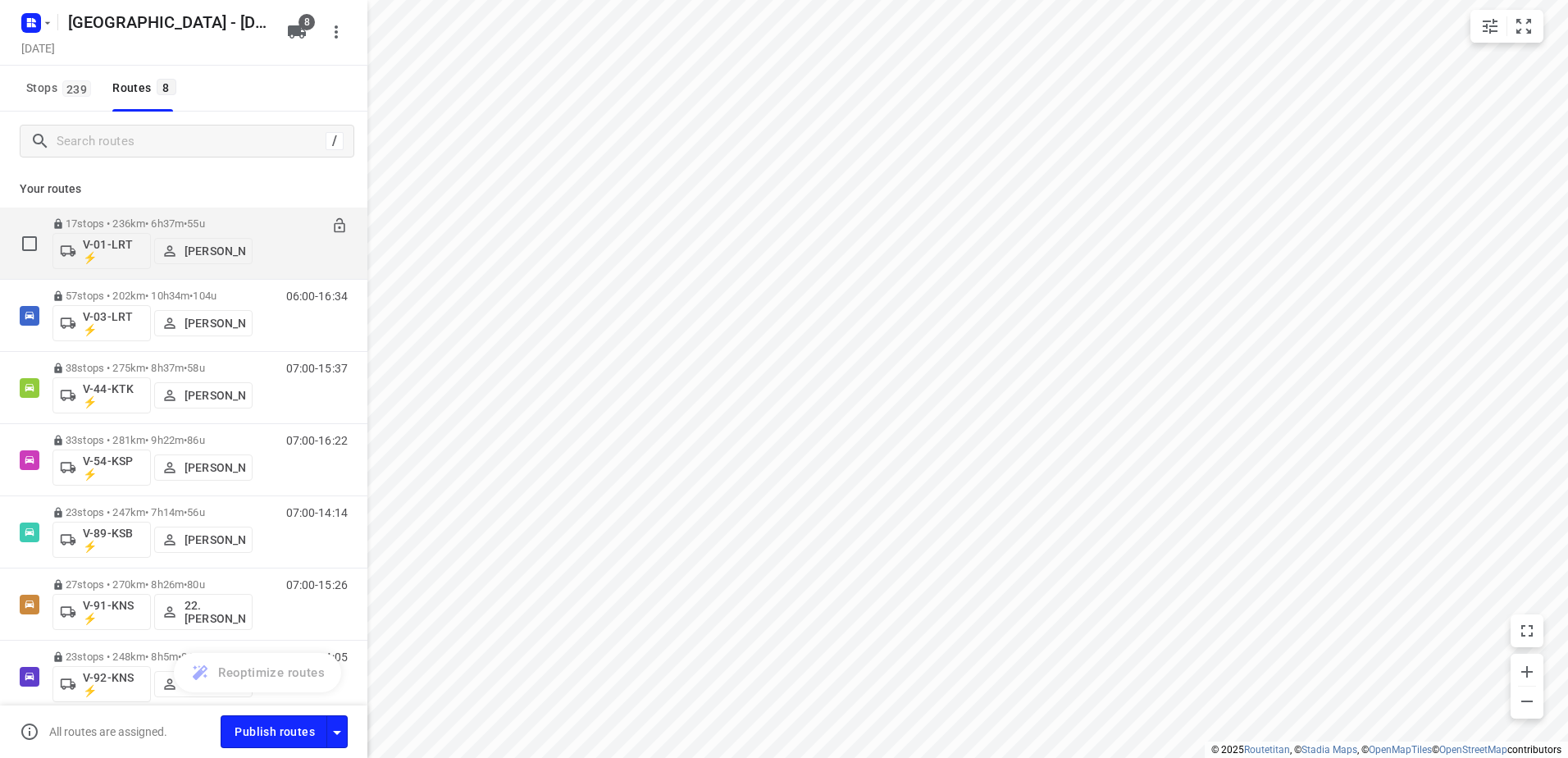
click at [265, 232] on div "07:00-13:37" at bounding box center [306, 247] width 82 height 60
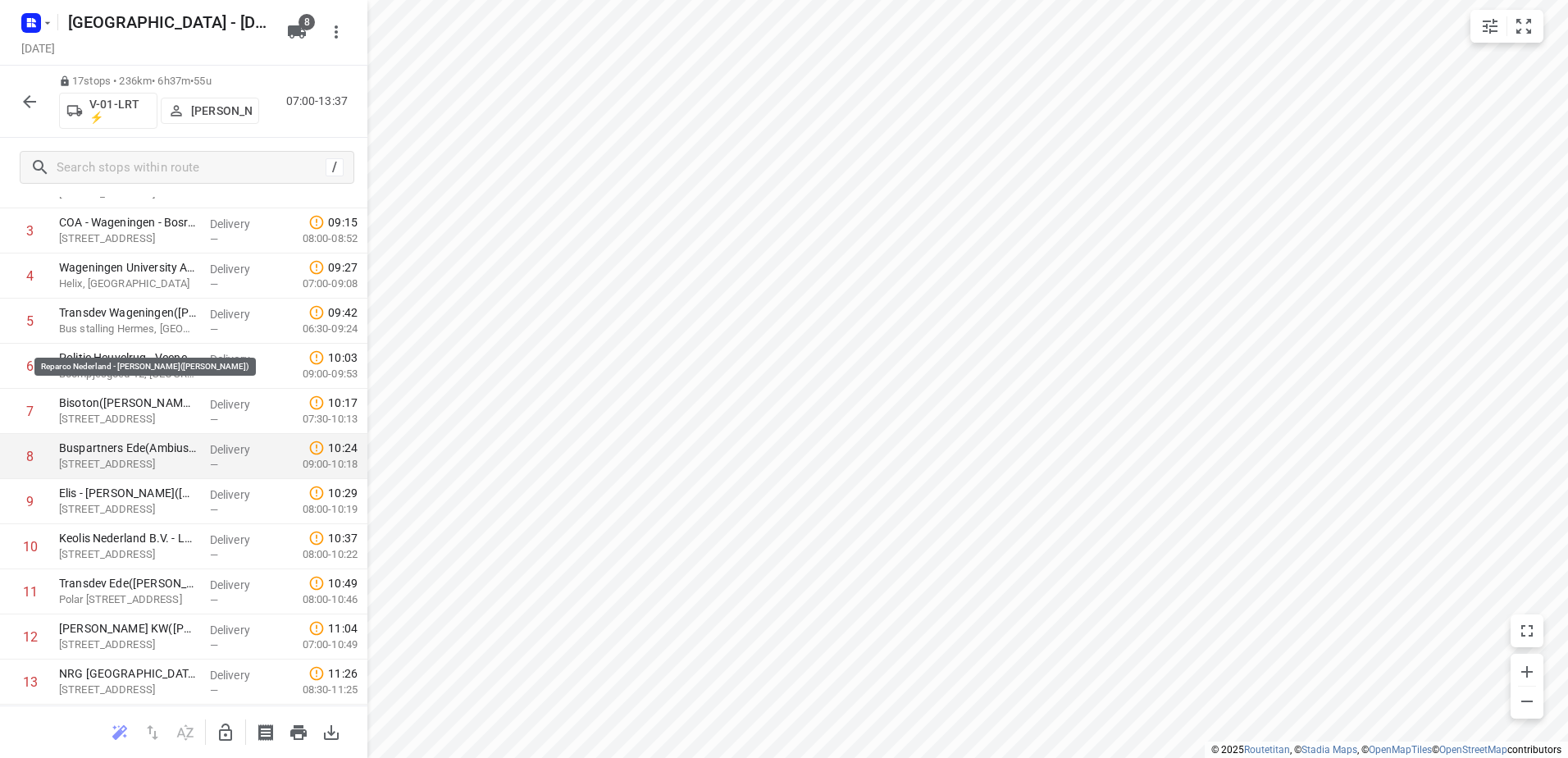
scroll to position [385, 0]
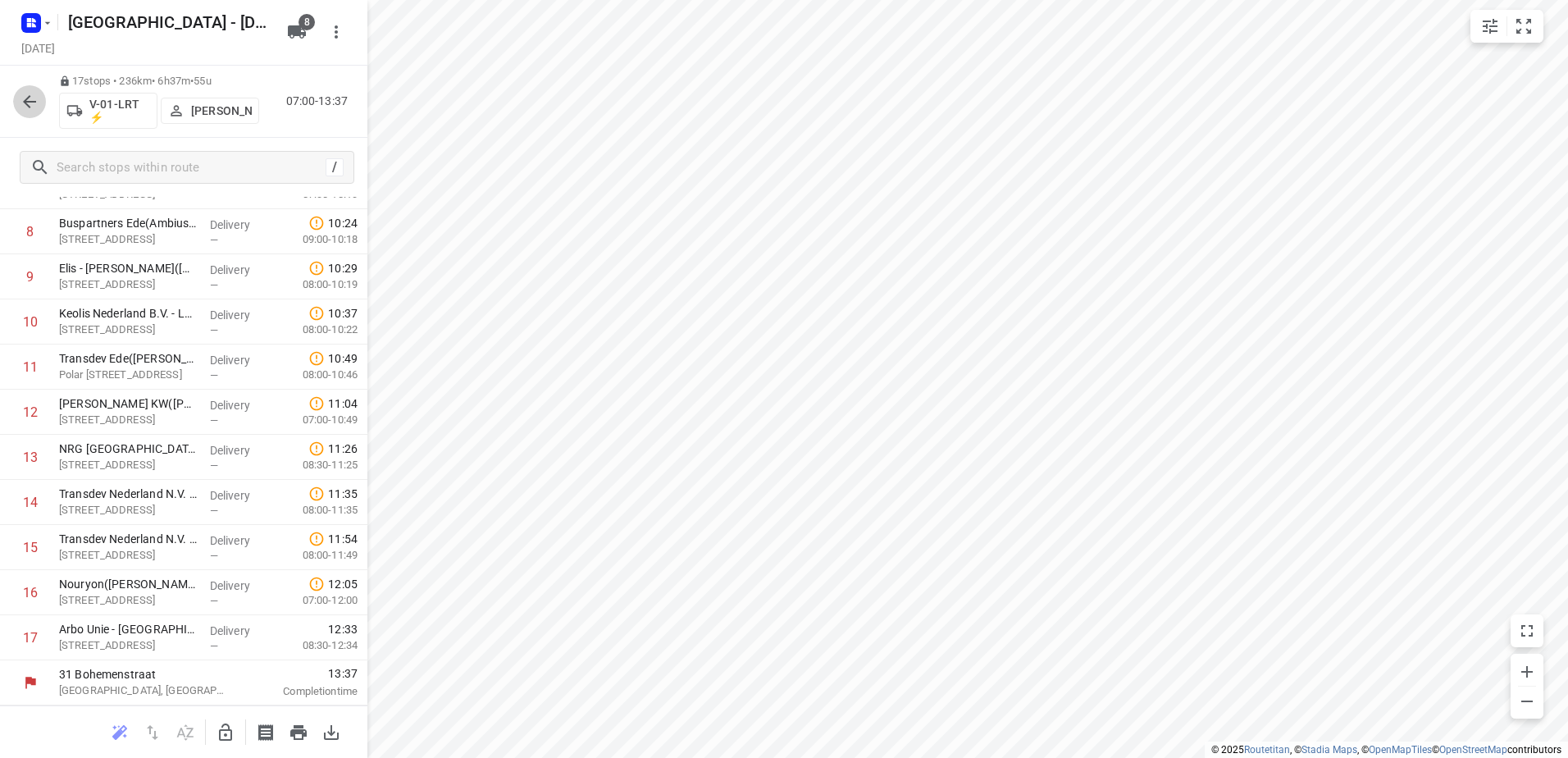
click at [37, 97] on icon "button" at bounding box center [30, 101] width 20 height 20
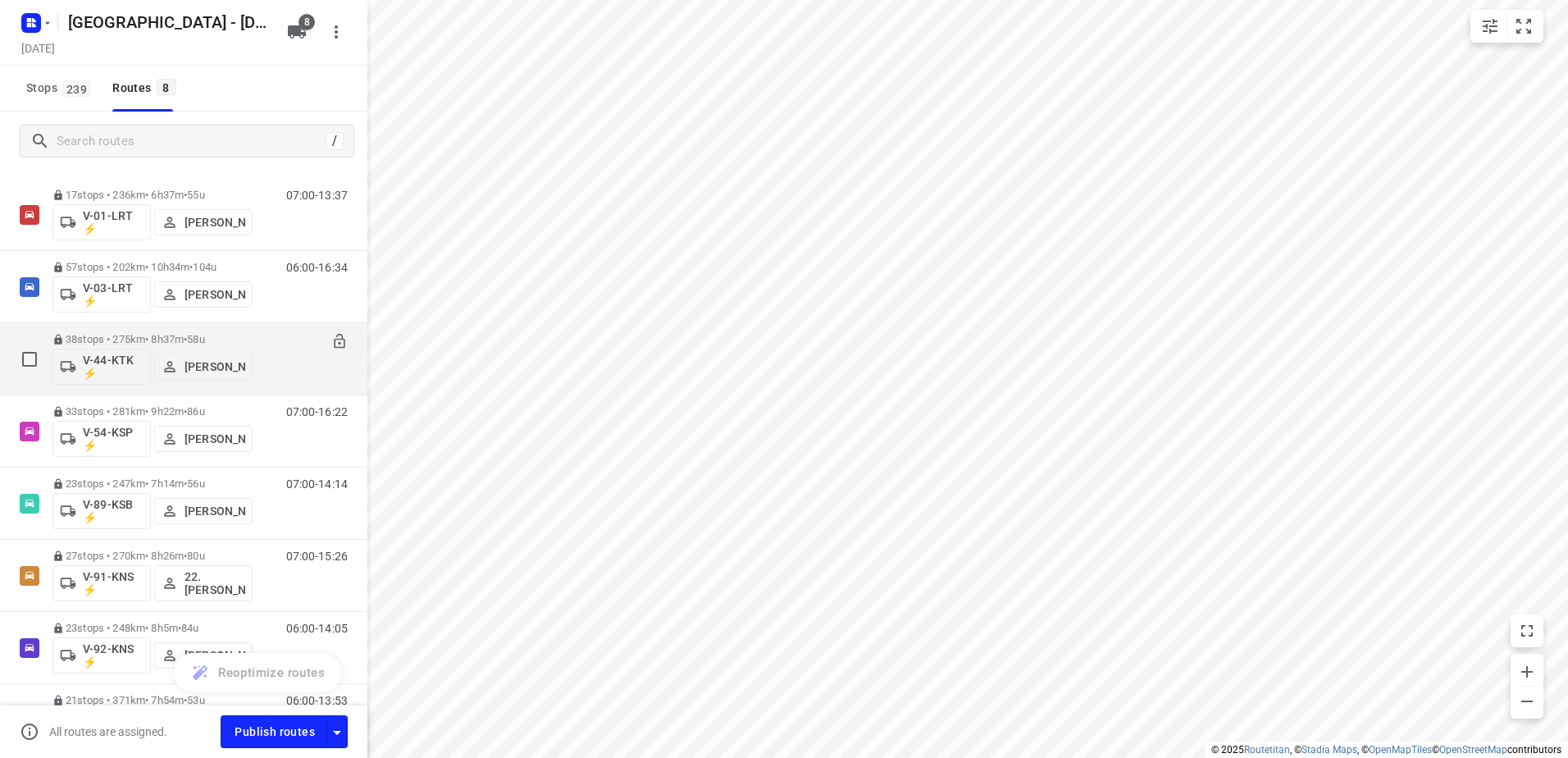
scroll to position [0, 0]
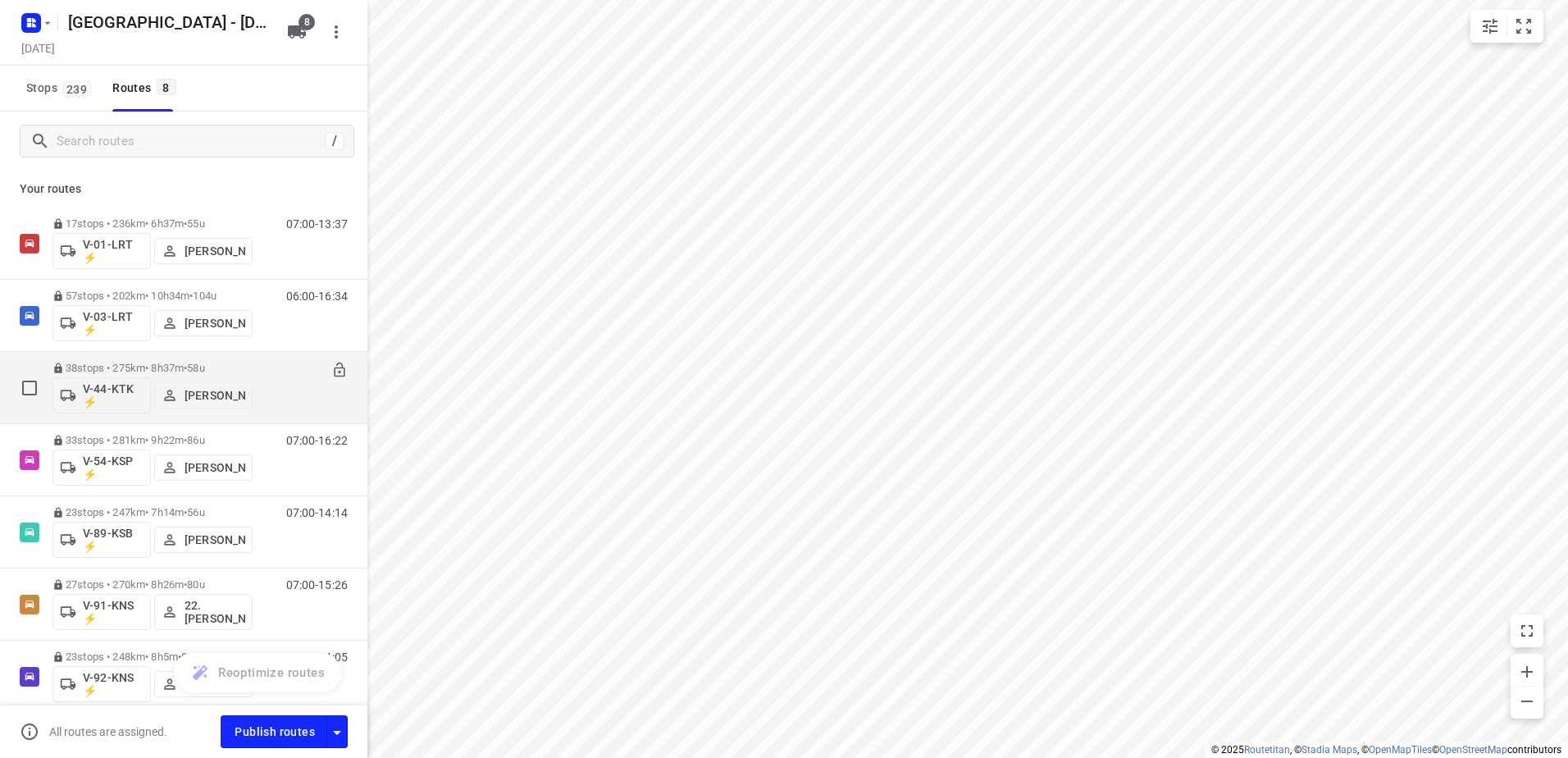
click at [265, 360] on div "38 stops • 275km • 8h37m • 58u V-44-KTK ⚡ Gera van de Vreugde 07:00-15:37" at bounding box center [210, 387] width 315 height 69
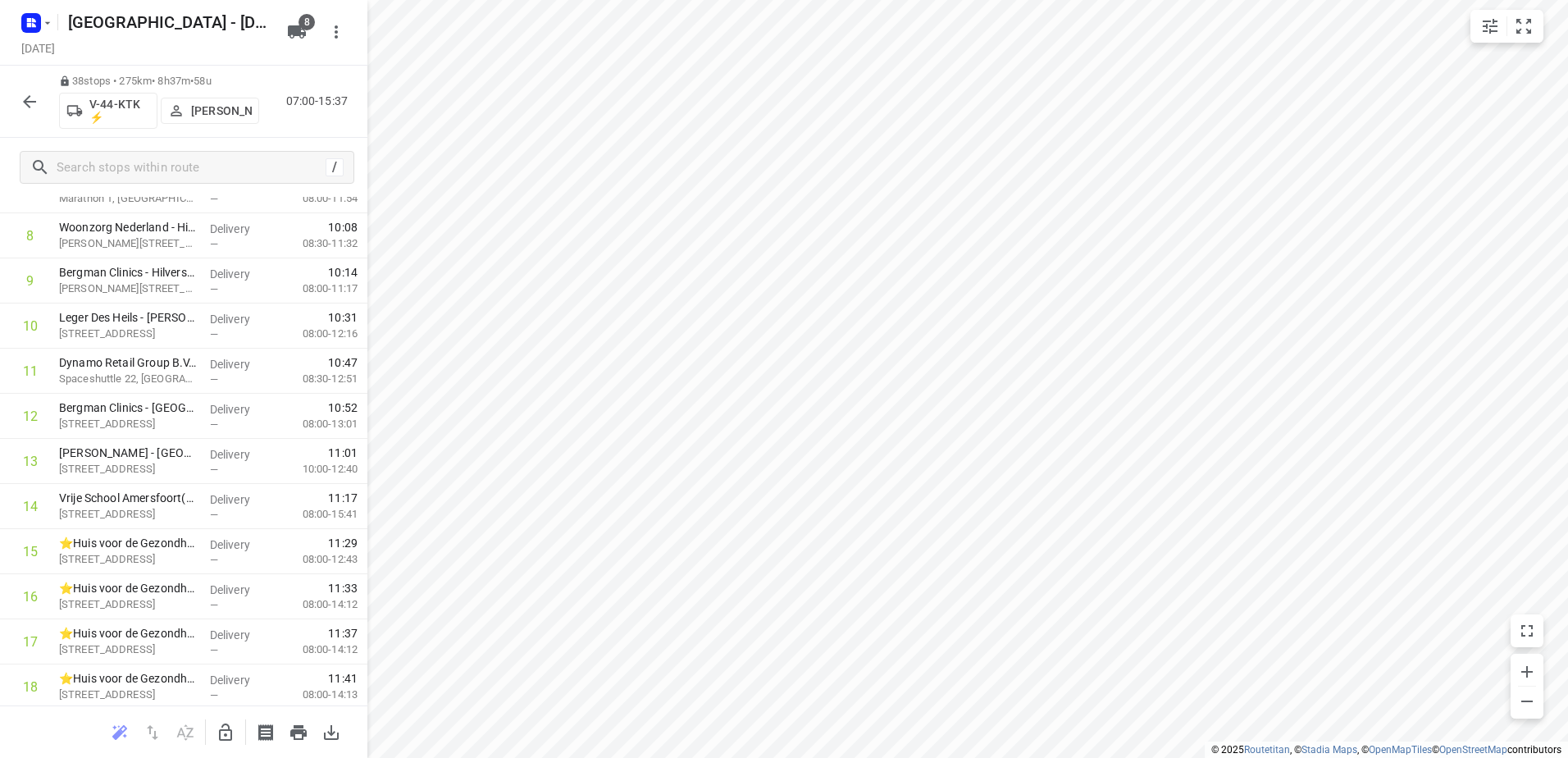
scroll to position [185, 0]
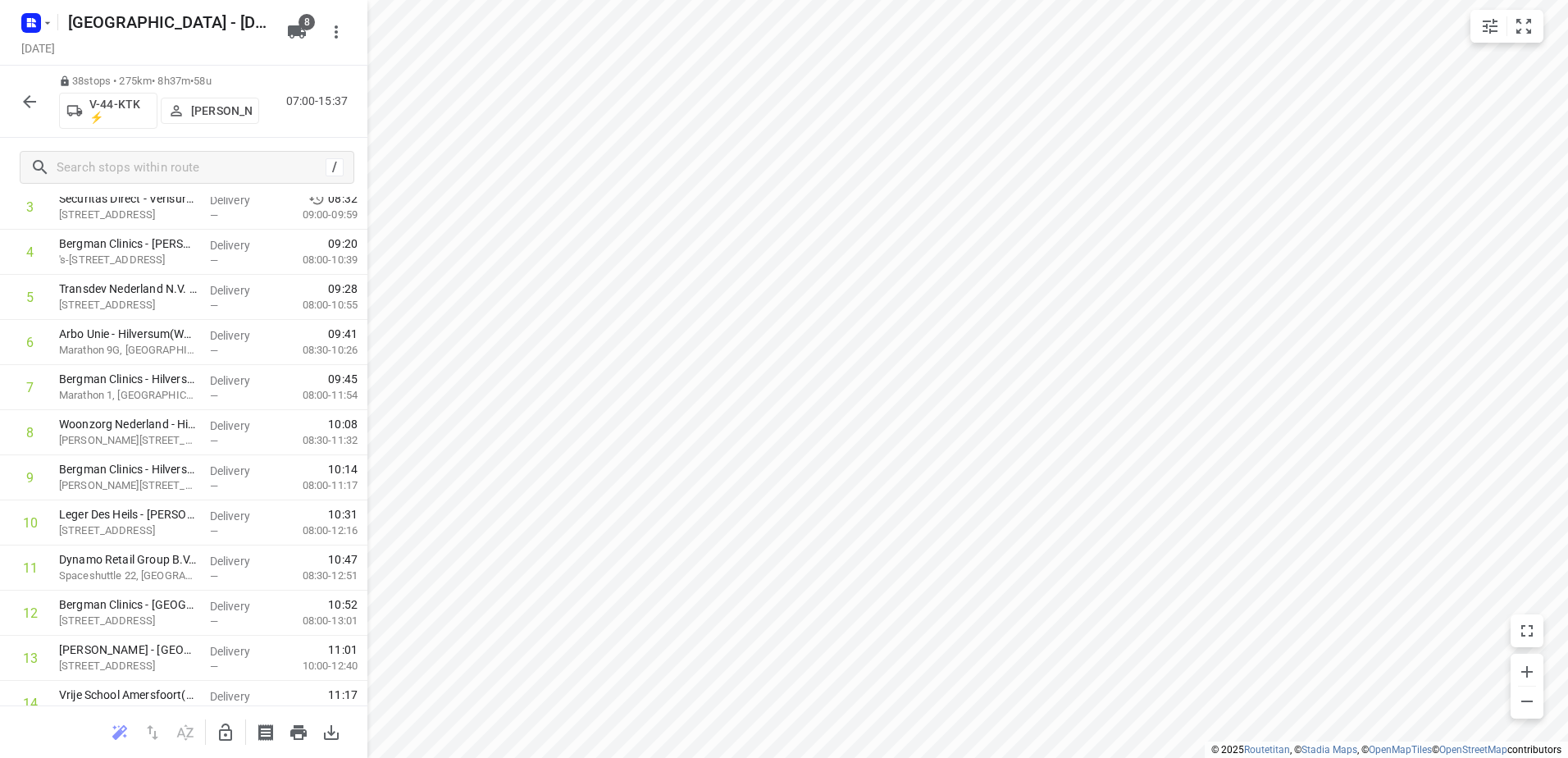
click at [33, 105] on icon "button" at bounding box center [30, 101] width 20 height 20
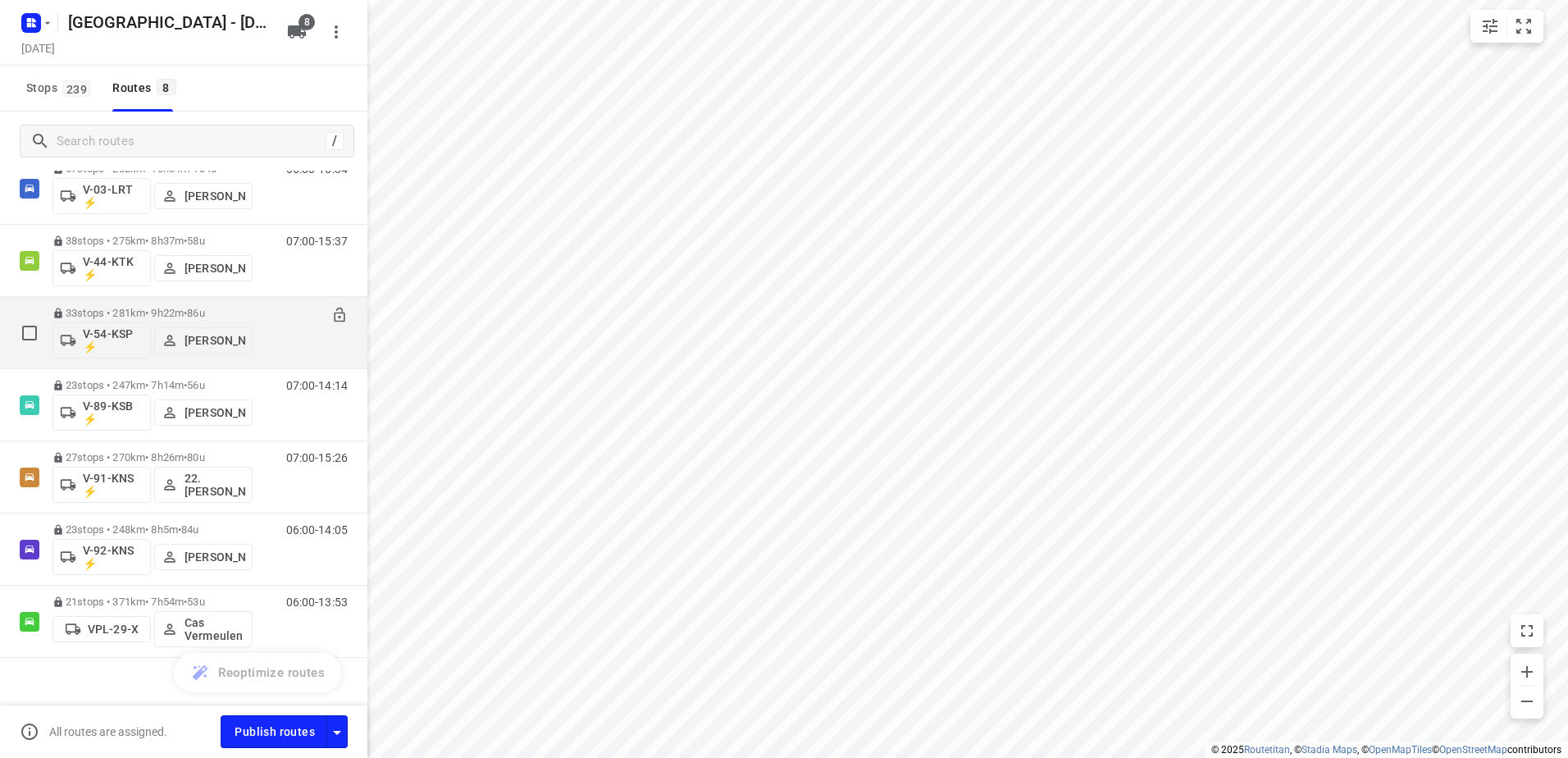
scroll to position [145, 0]
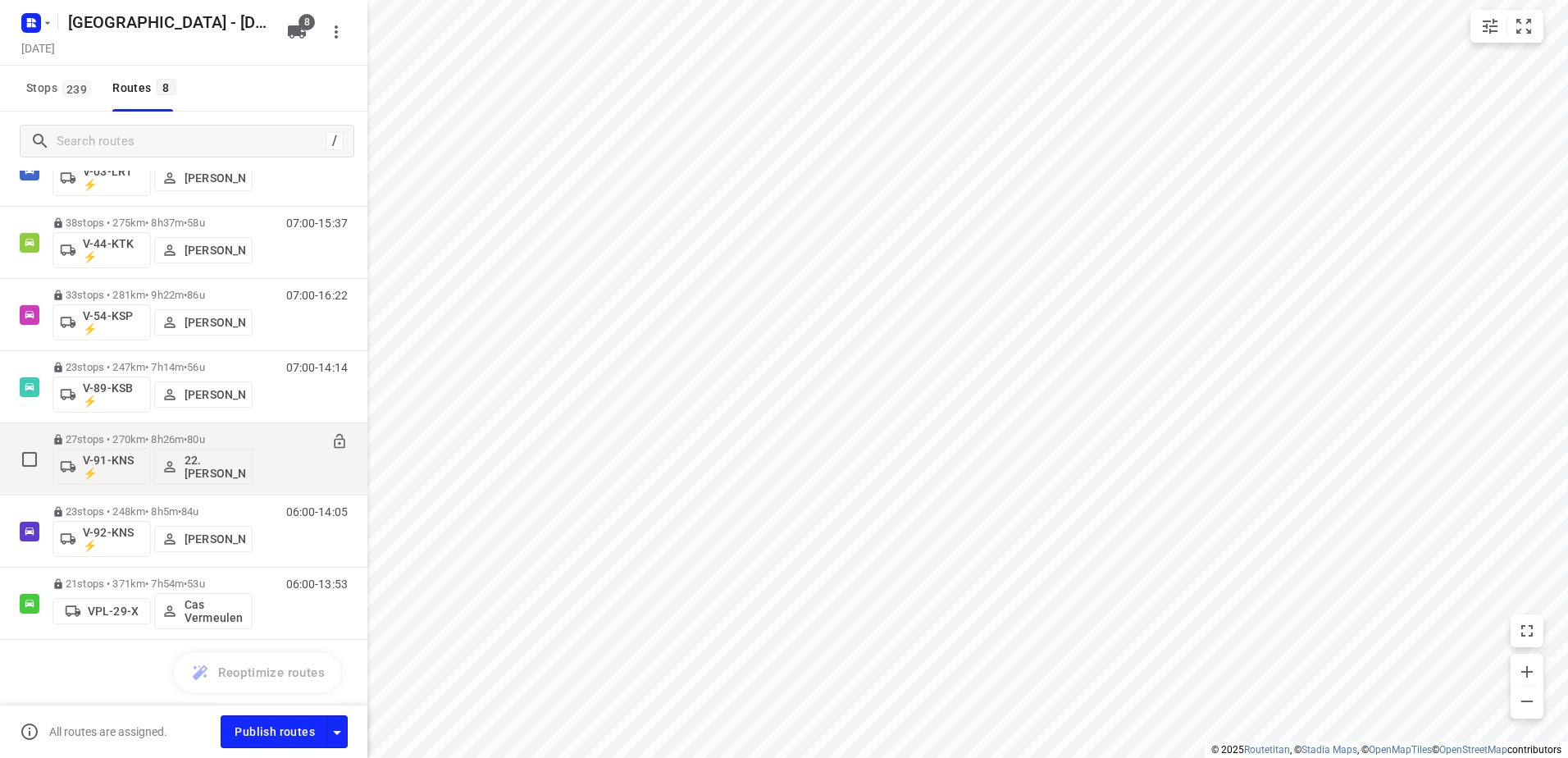
click at [272, 444] on div "07:00-15:26" at bounding box center [306, 463] width 82 height 60
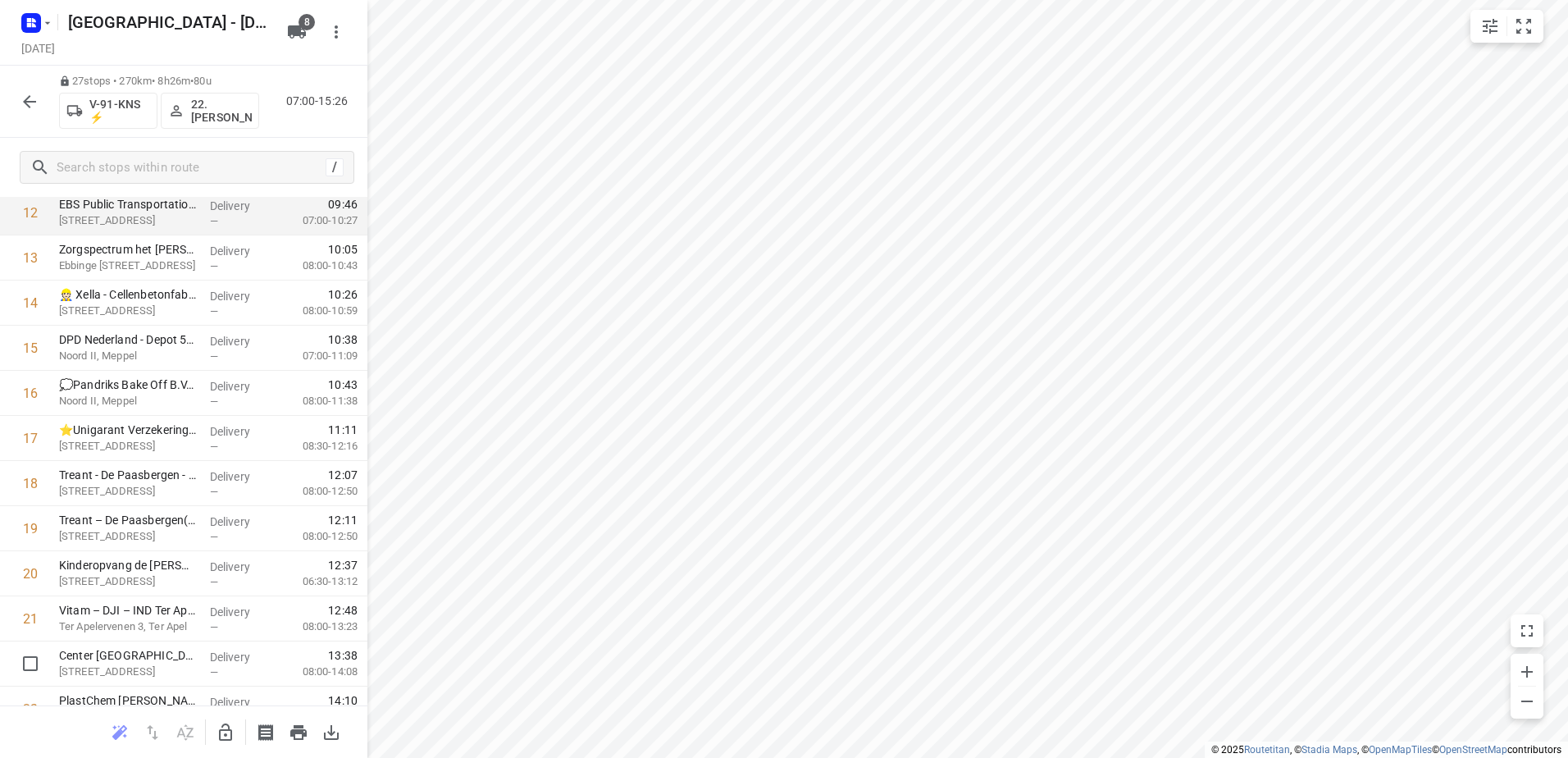
scroll to position [426, 0]
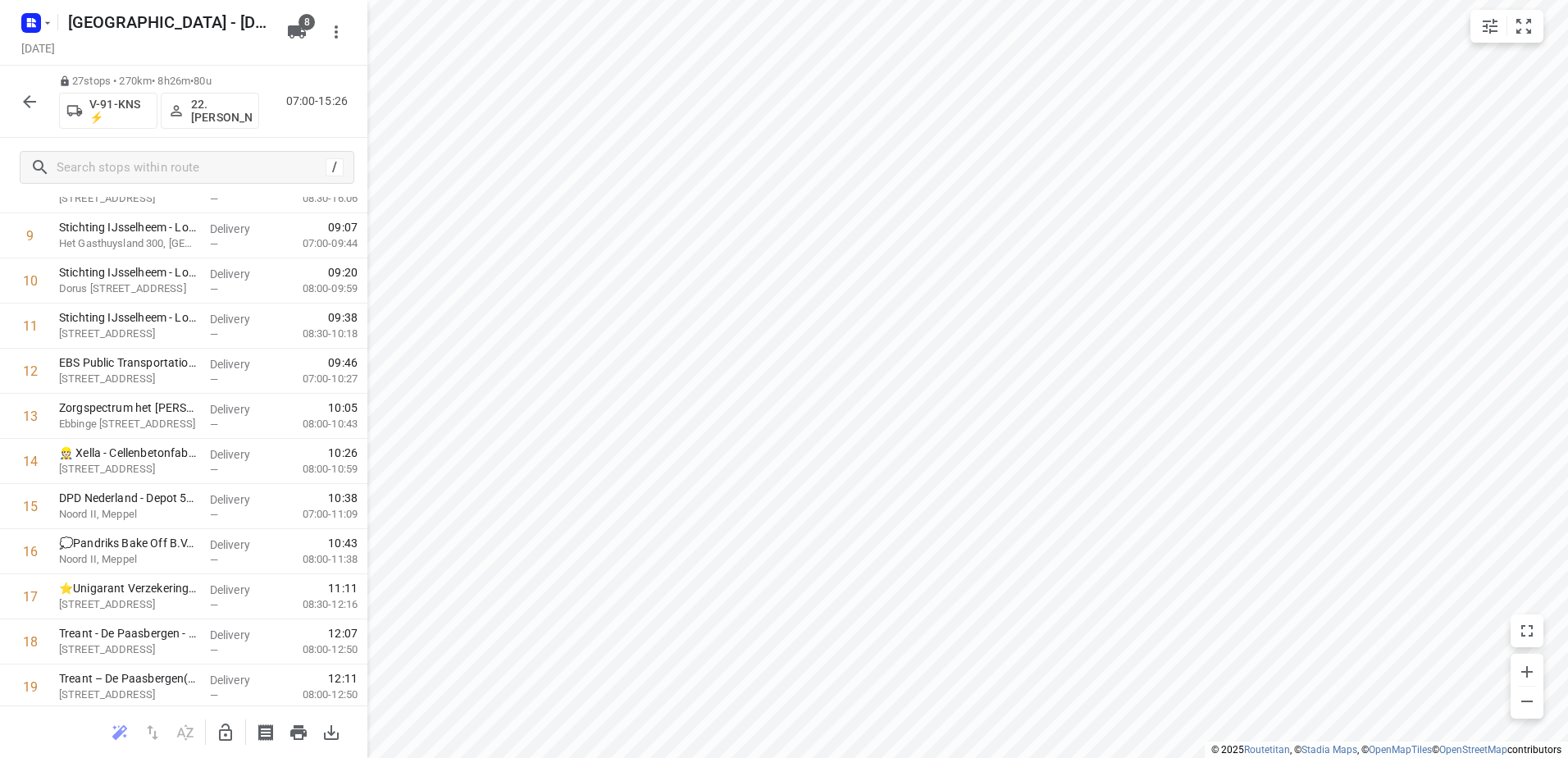
click at [34, 98] on icon "button" at bounding box center [30, 101] width 20 height 20
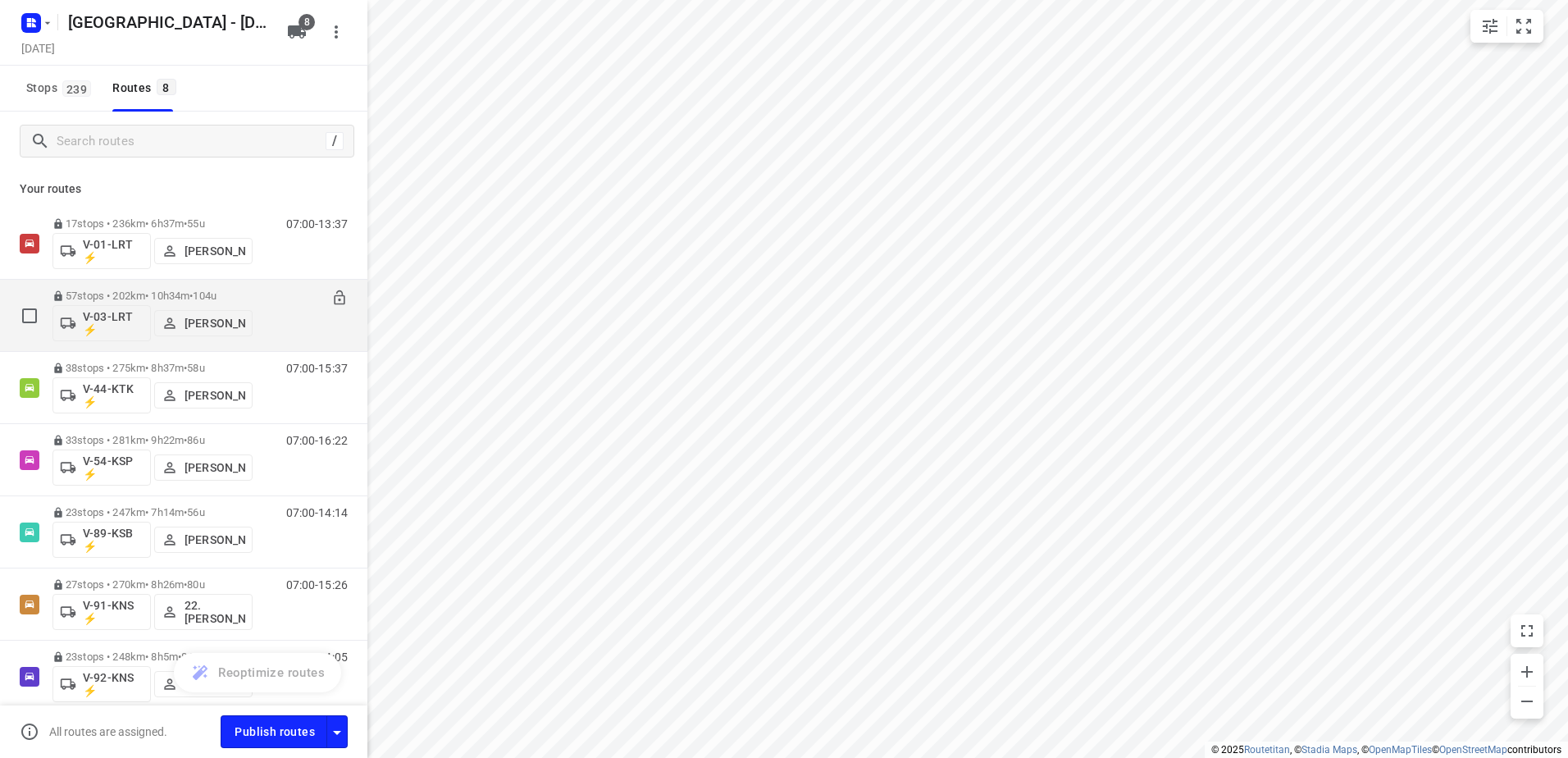
click at [265, 292] on div "06:00-16:34" at bounding box center [306, 319] width 82 height 60
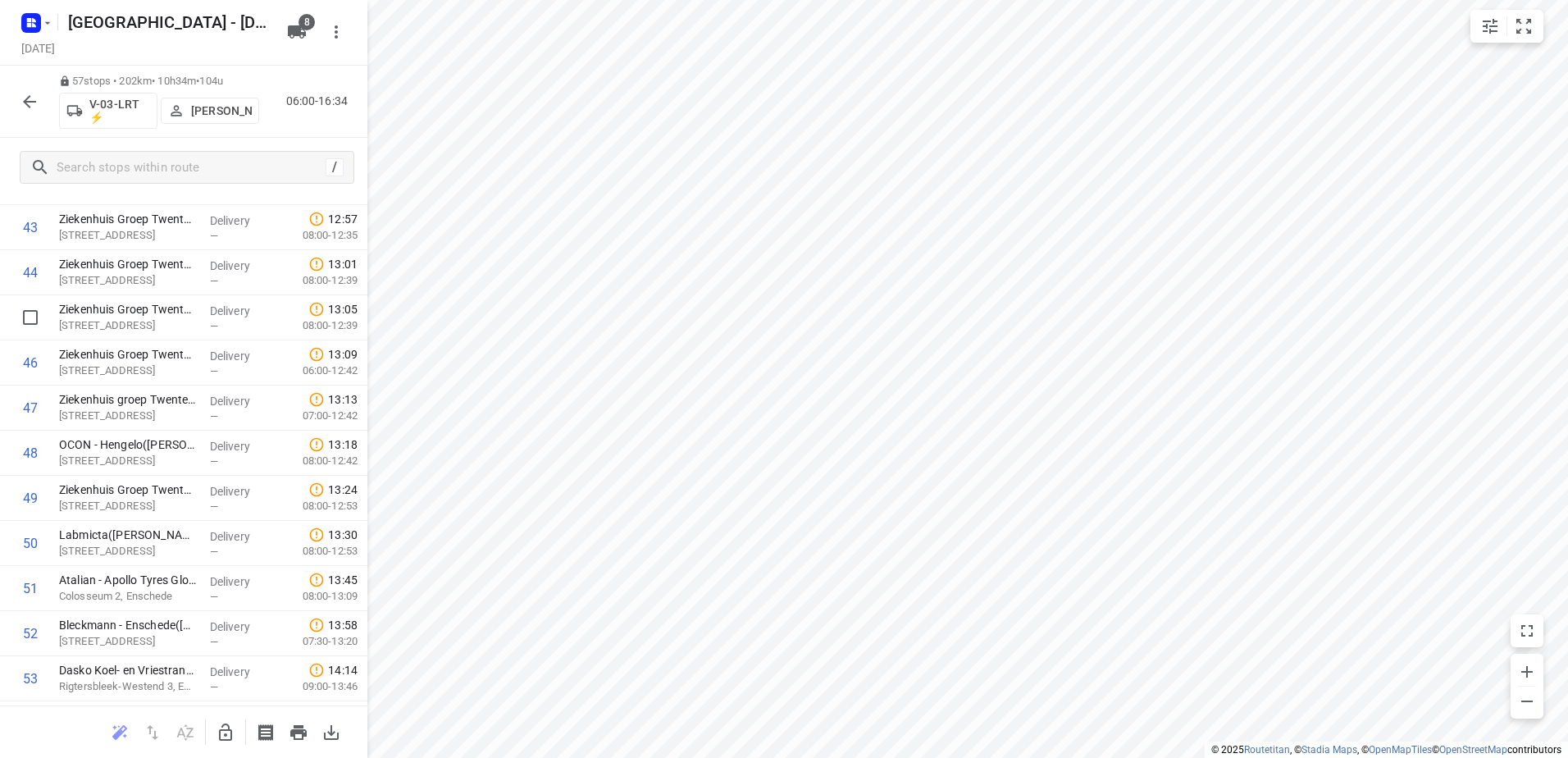
scroll to position [2190, 0]
click at [26, 105] on icon "button" at bounding box center [30, 101] width 20 height 20
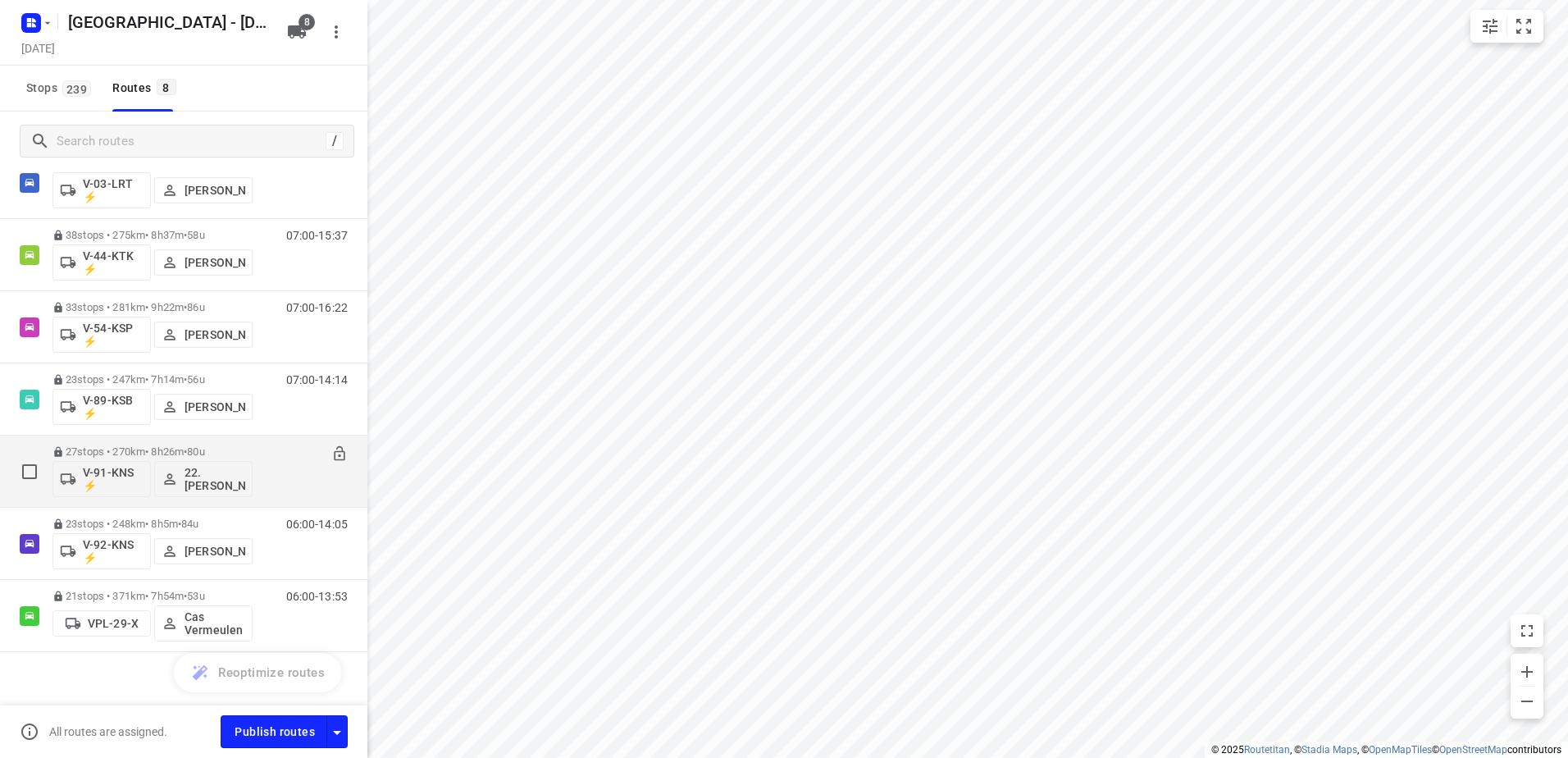
scroll to position [145, 0]
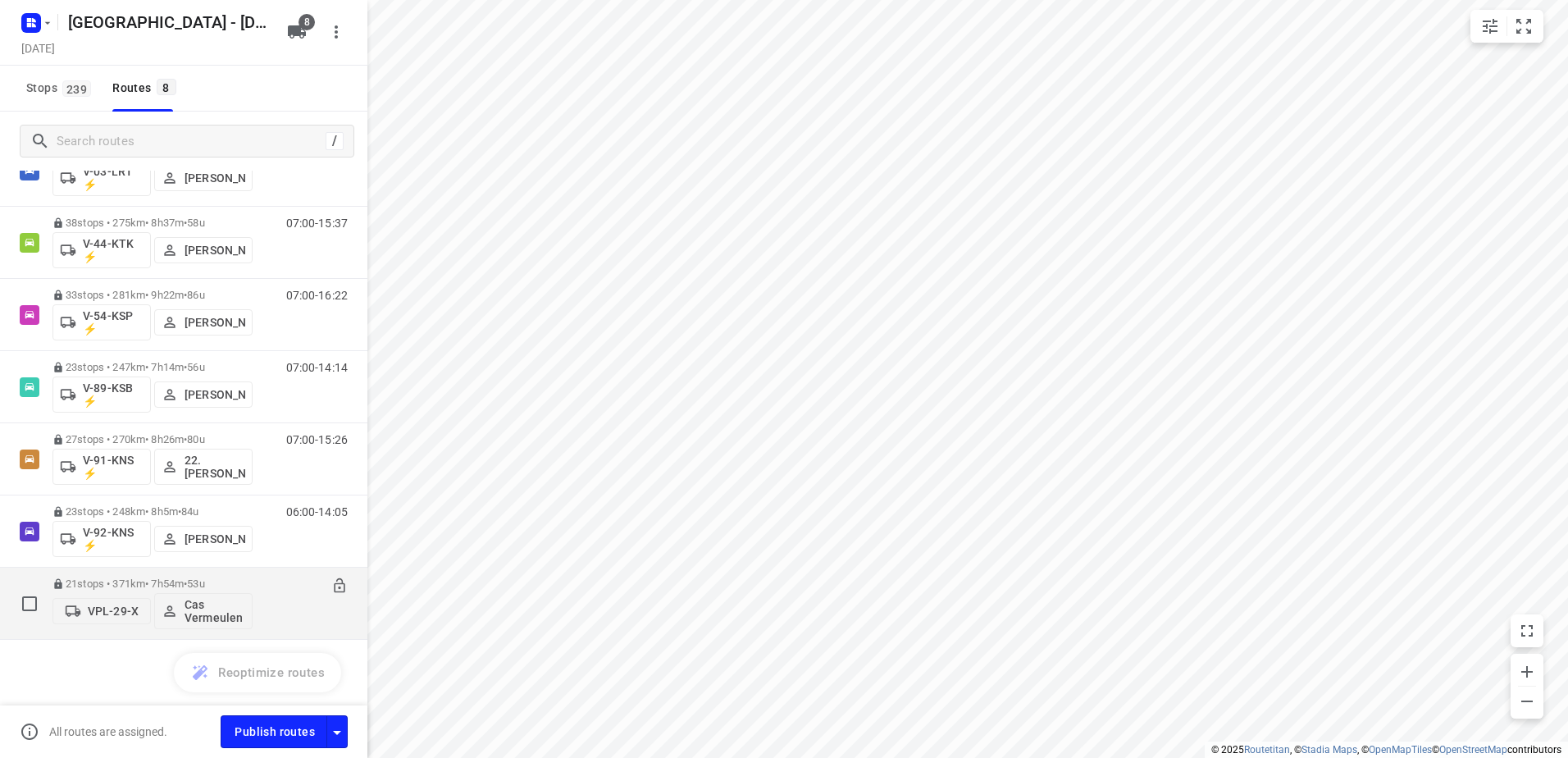
click at [266, 574] on div "21 stops • 371km • 7h54m • 53u VPL-29-X Cas Vermeulen 06:00-13:53" at bounding box center [210, 603] width 315 height 69
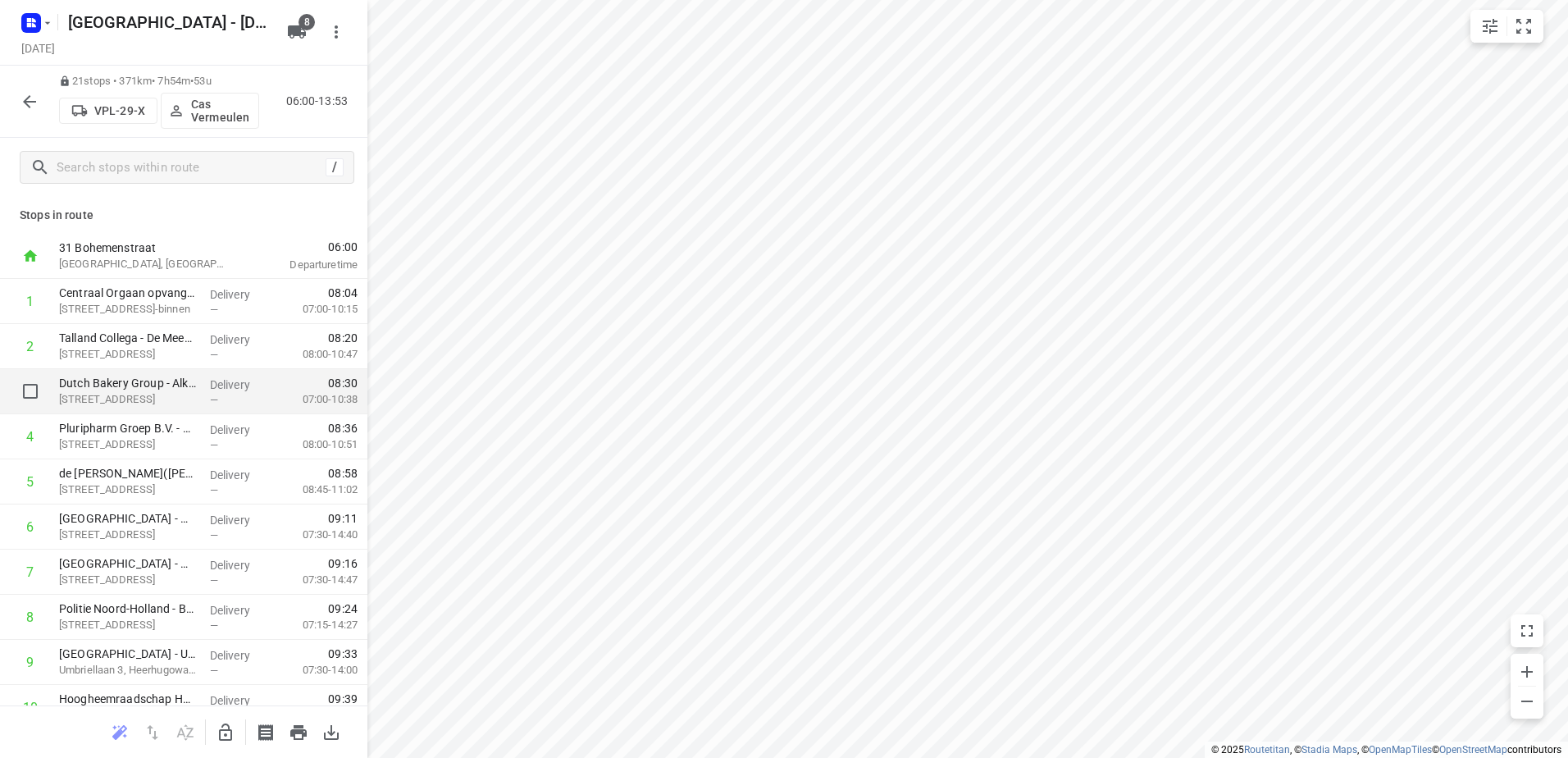
scroll to position [566, 0]
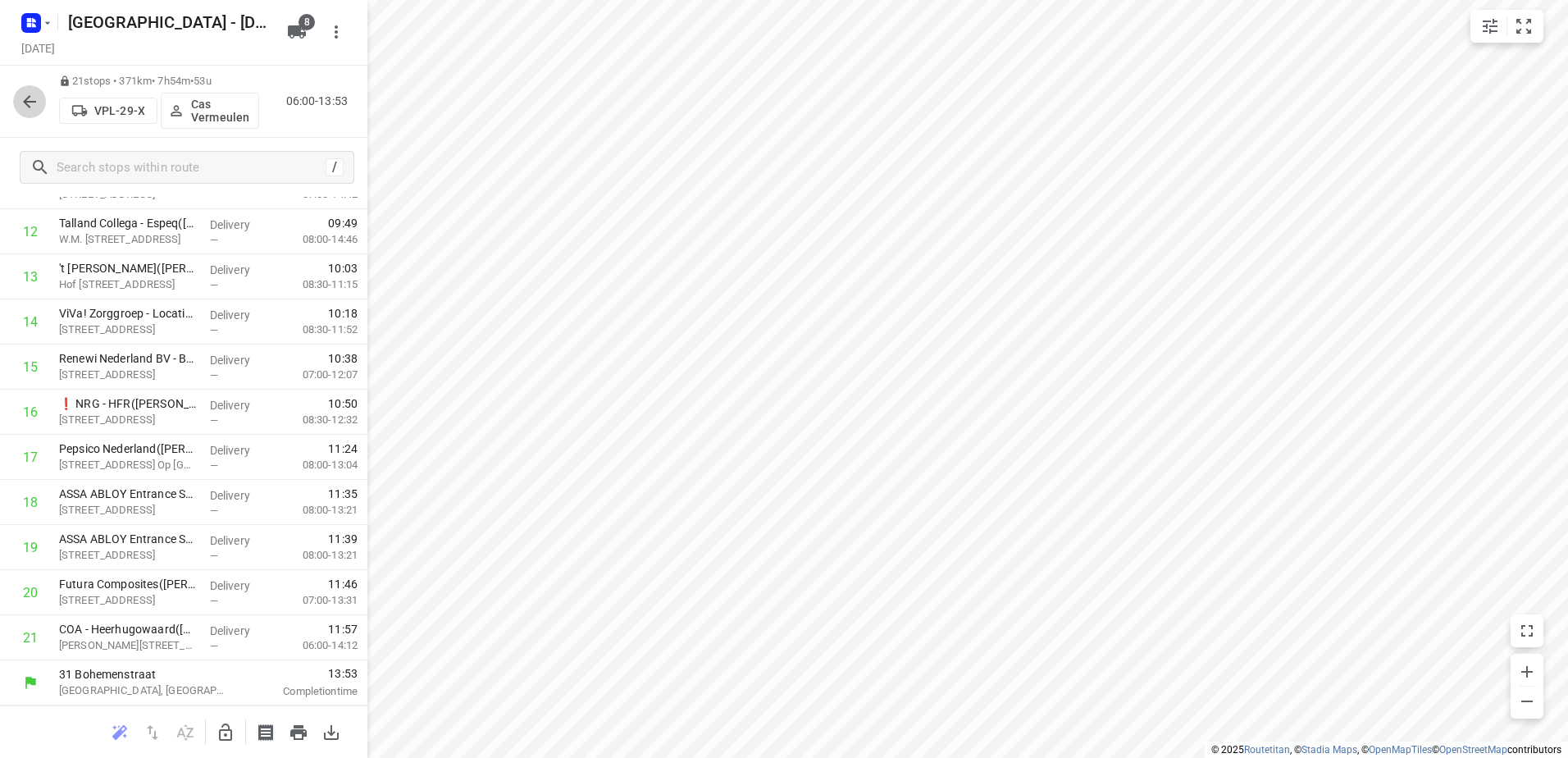
click at [37, 98] on icon "button" at bounding box center [30, 101] width 20 height 20
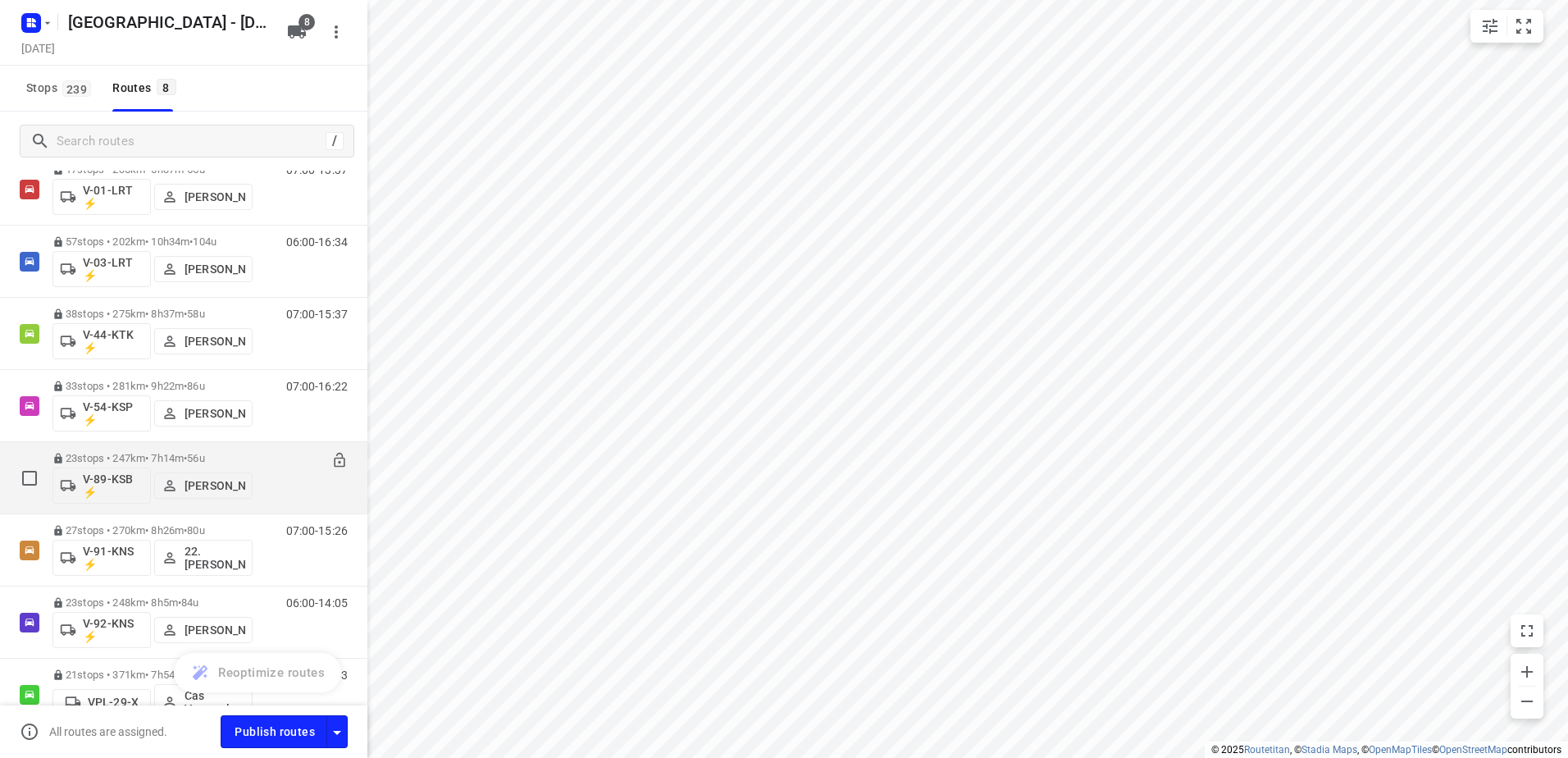
scroll to position [82, 0]
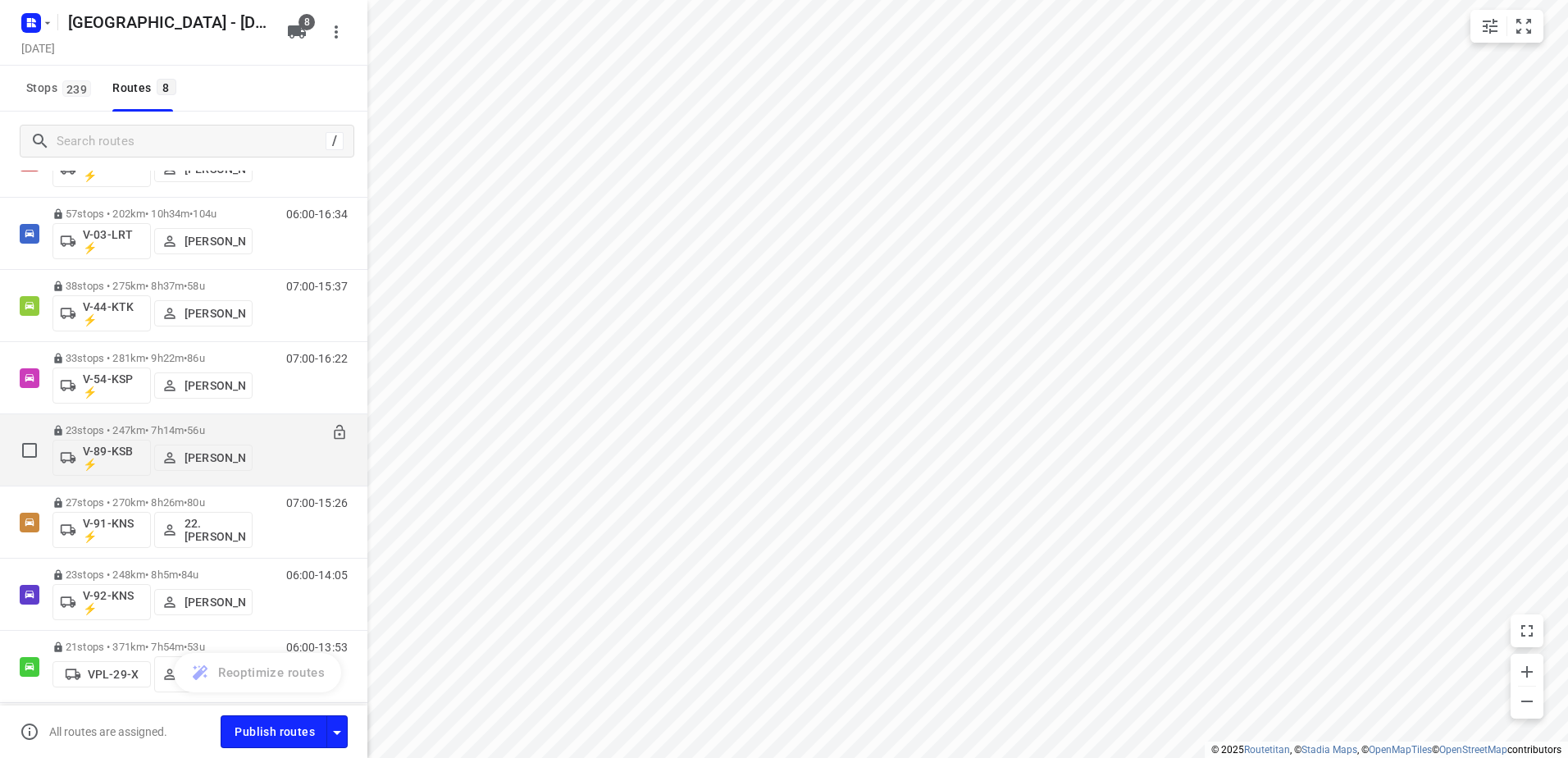
click at [265, 432] on div "07:00-14:14" at bounding box center [306, 454] width 82 height 60
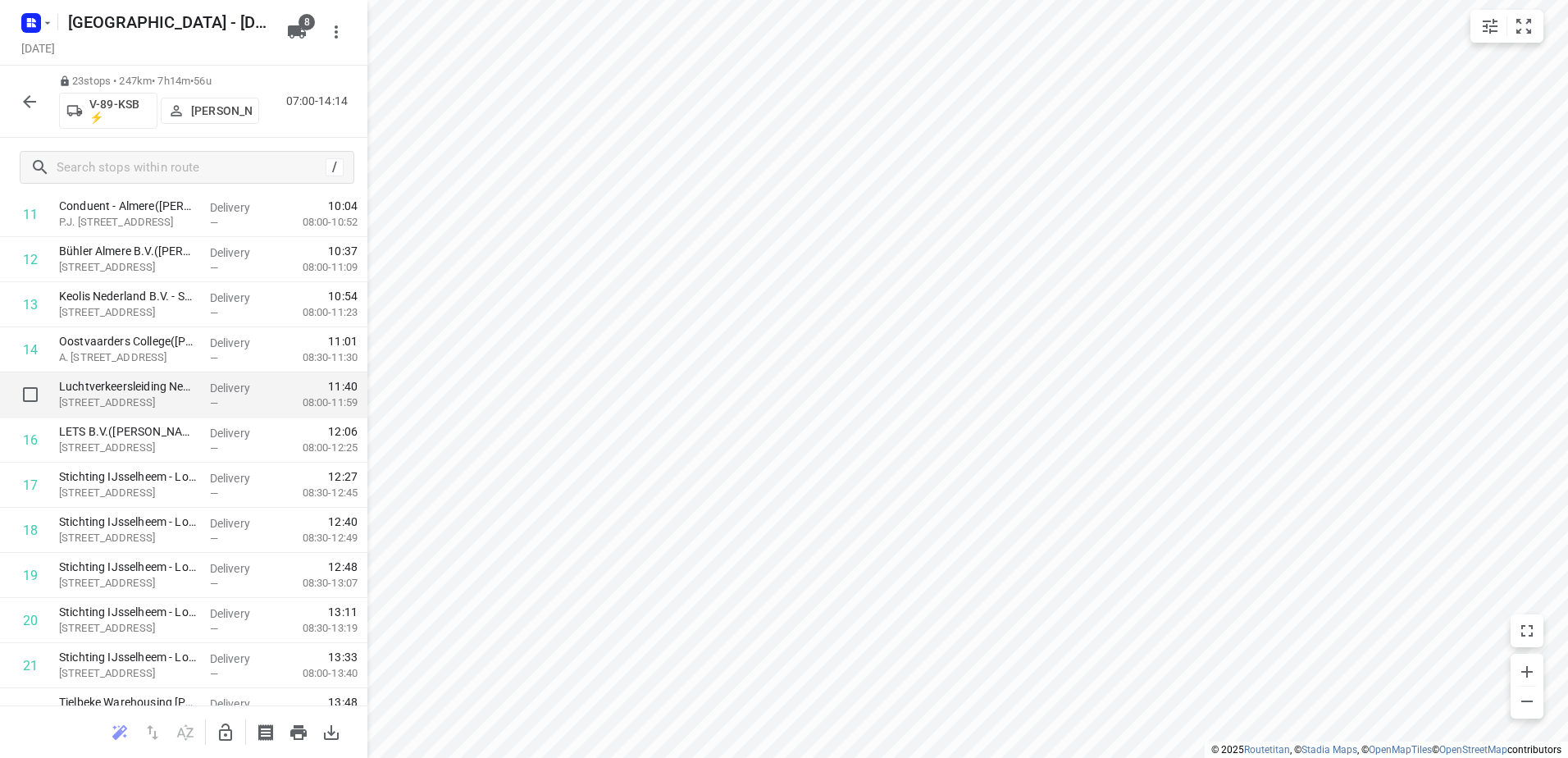
scroll to position [656, 0]
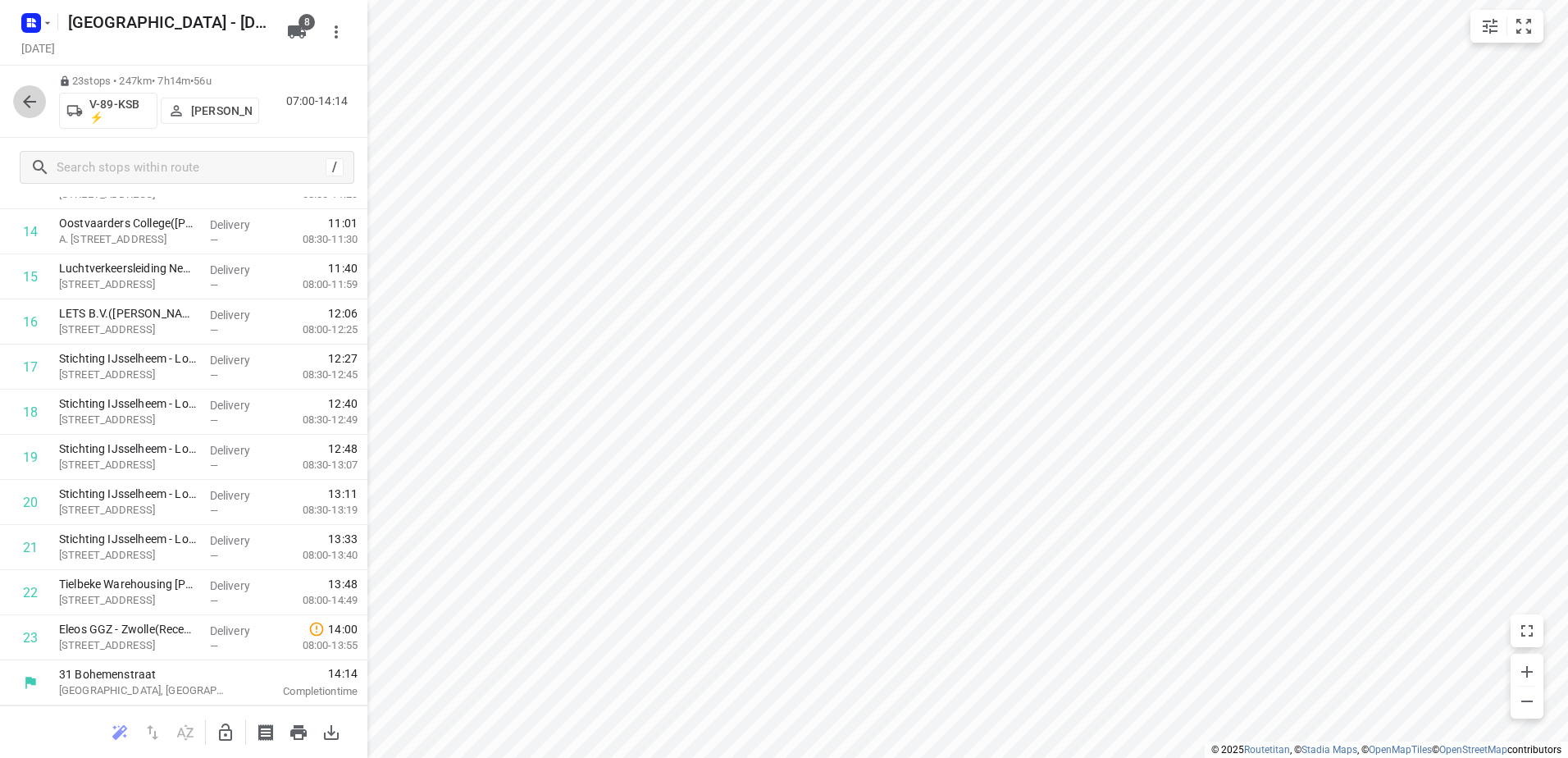
click at [27, 91] on icon "button" at bounding box center [30, 101] width 20 height 20
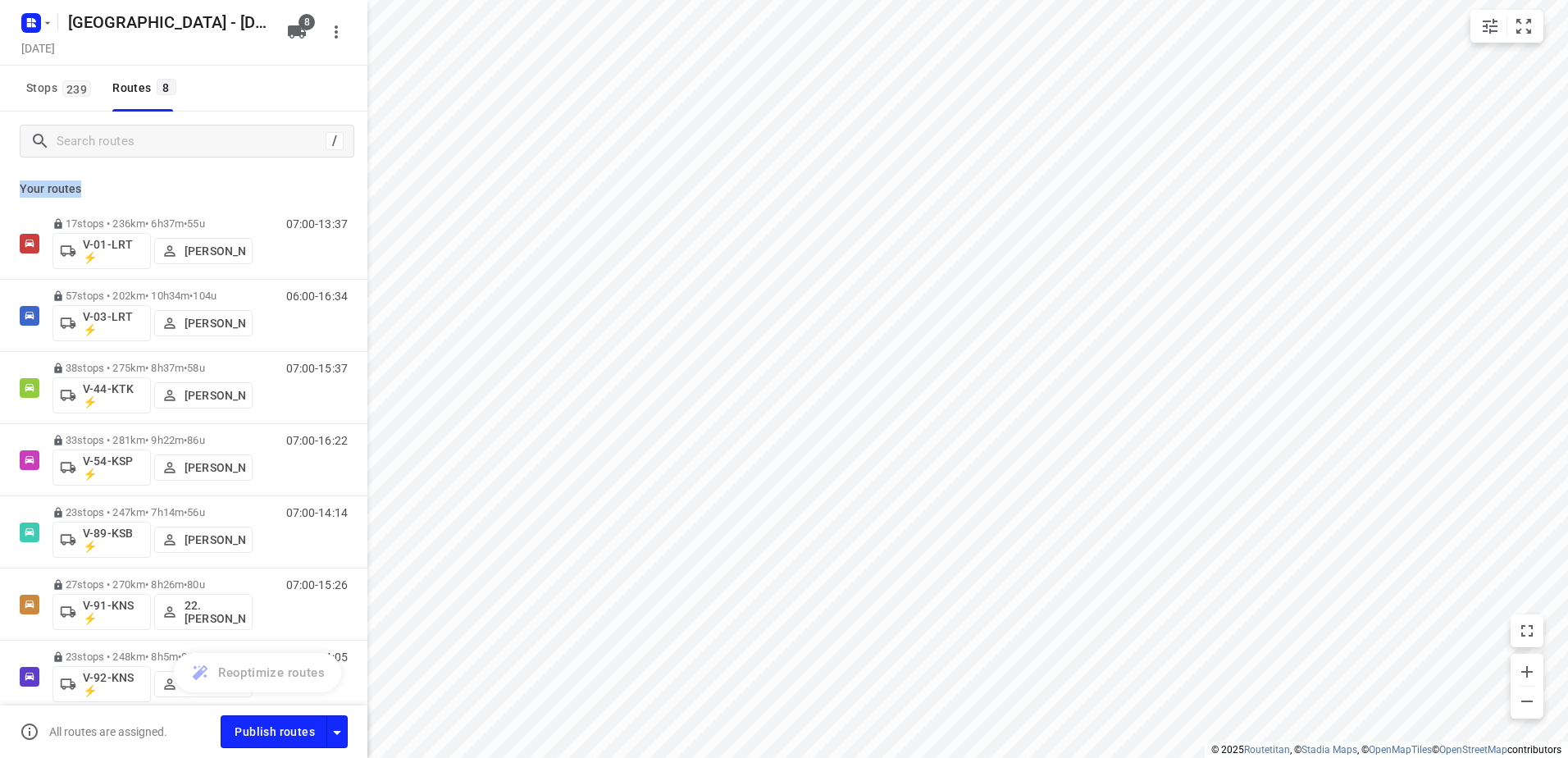
drag, startPoint x: 78, startPoint y: 184, endPoint x: 7, endPoint y: 190, distance: 71.3
click at [7, 190] on div "Your routes 17 stops • 236km • 6h37m • 55u V-01-LRT ⚡ Jarno Bonhof 07:00-13:37 …" at bounding box center [184, 463] width 368 height 584
drag, startPoint x: 7, startPoint y: 190, endPoint x: 83, endPoint y: 183, distance: 76.3
click at [83, 183] on p "Your routes" at bounding box center [184, 189] width 328 height 17
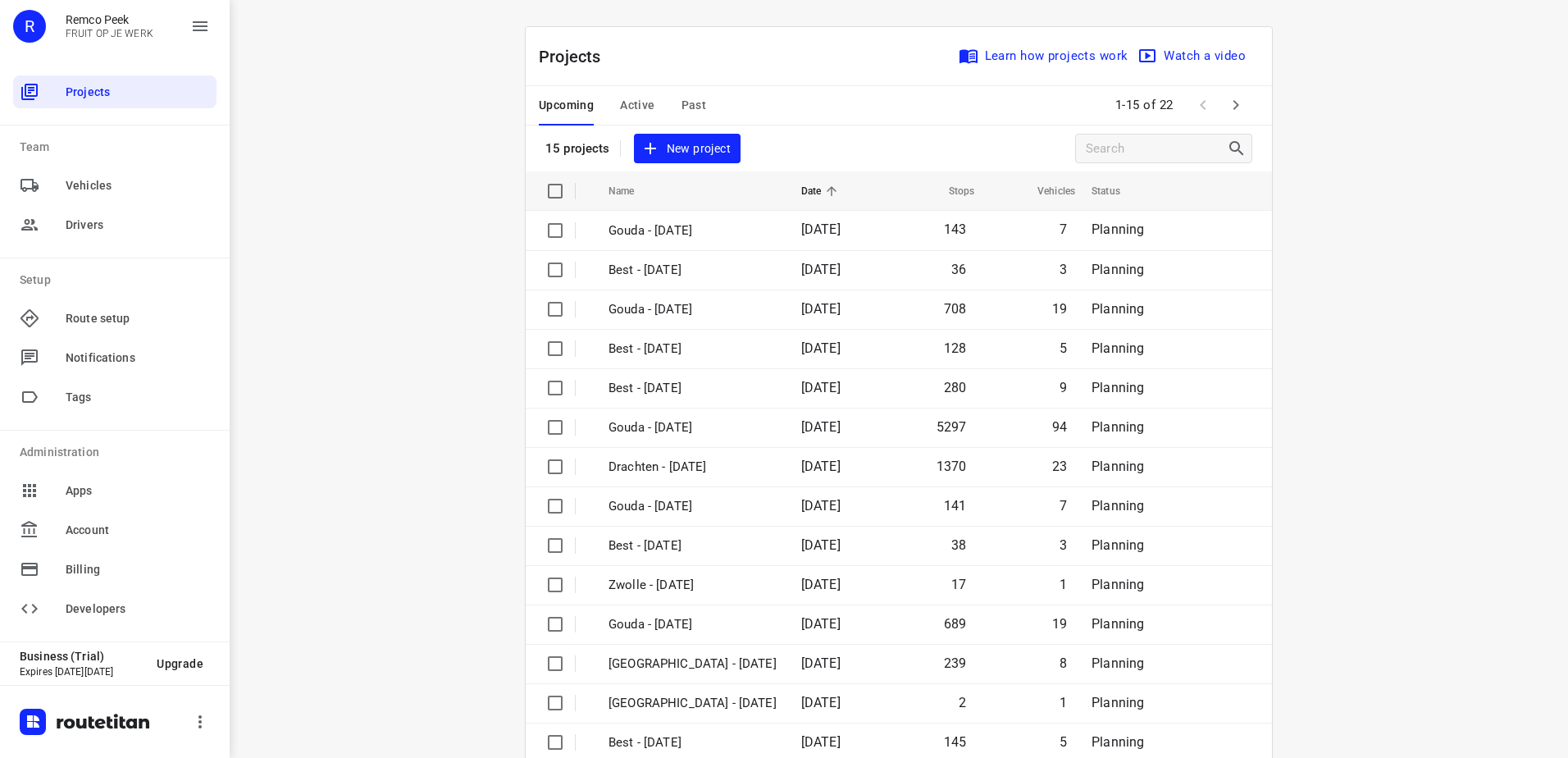
click at [638, 98] on span "Active" at bounding box center [637, 105] width 35 height 21
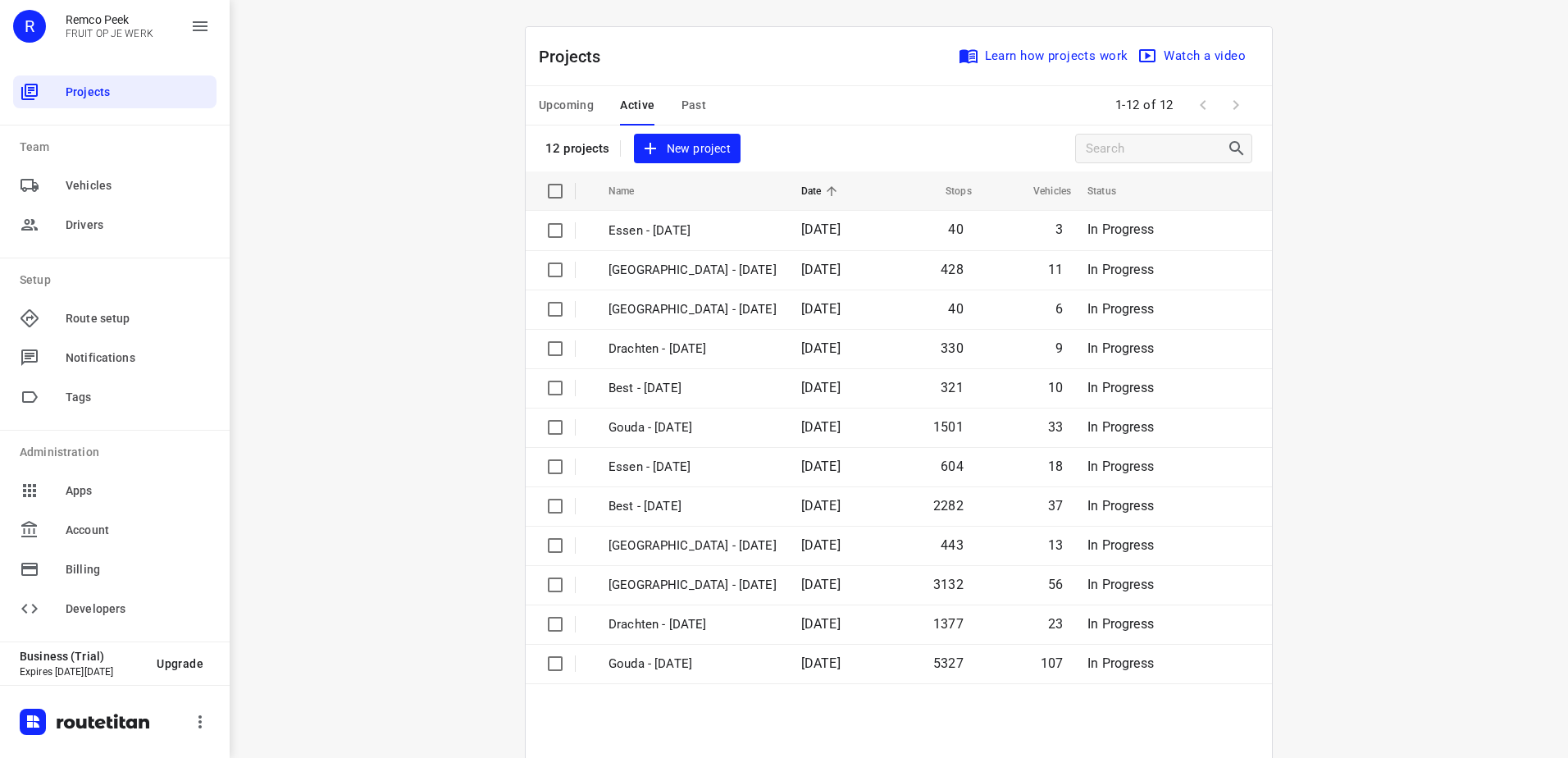
click at [566, 101] on span "Upcoming" at bounding box center [565, 105] width 55 height 21
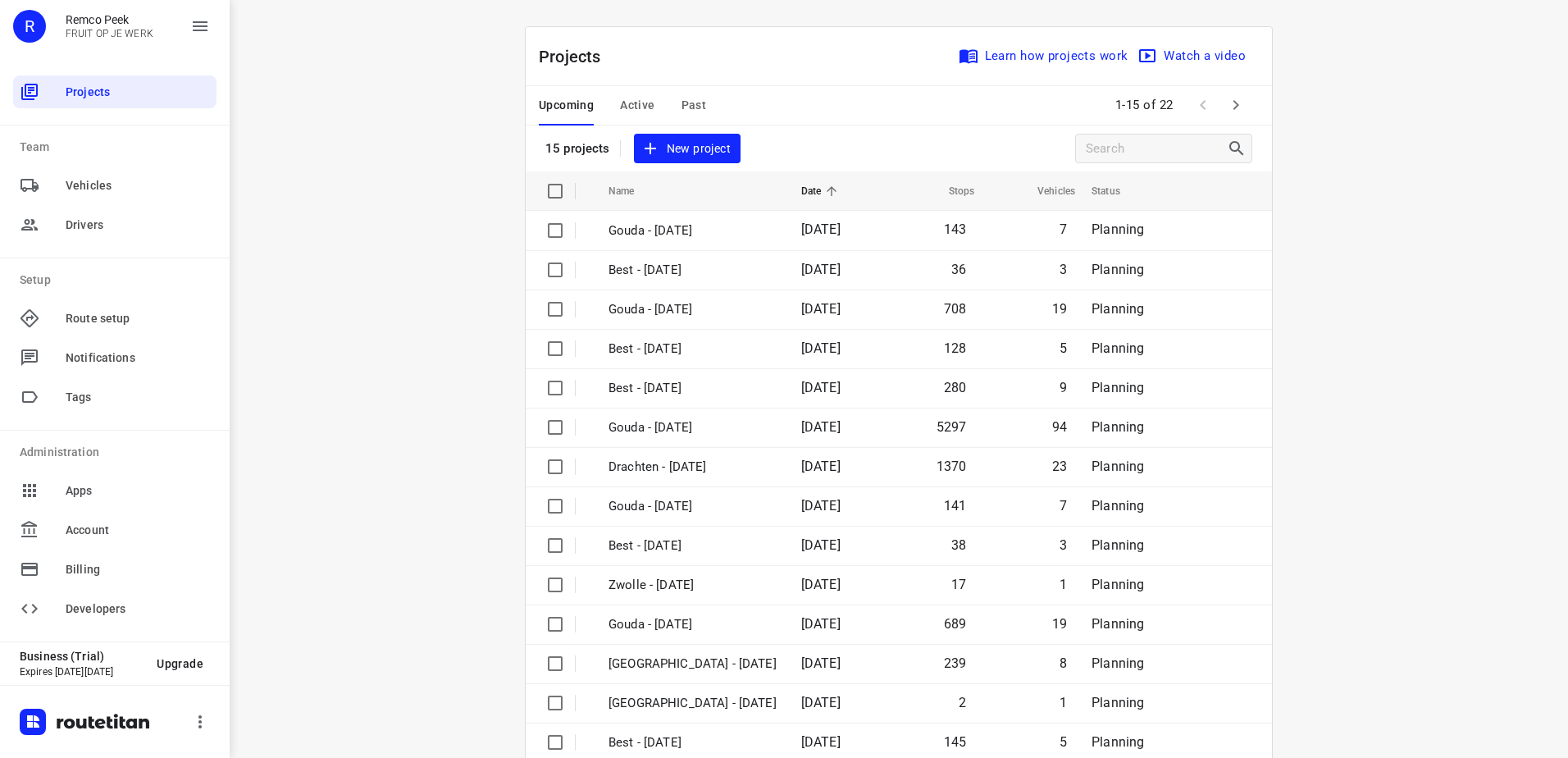
click at [632, 106] on span "Active" at bounding box center [637, 105] width 35 height 21
